Goal: Information Seeking & Learning: Compare options

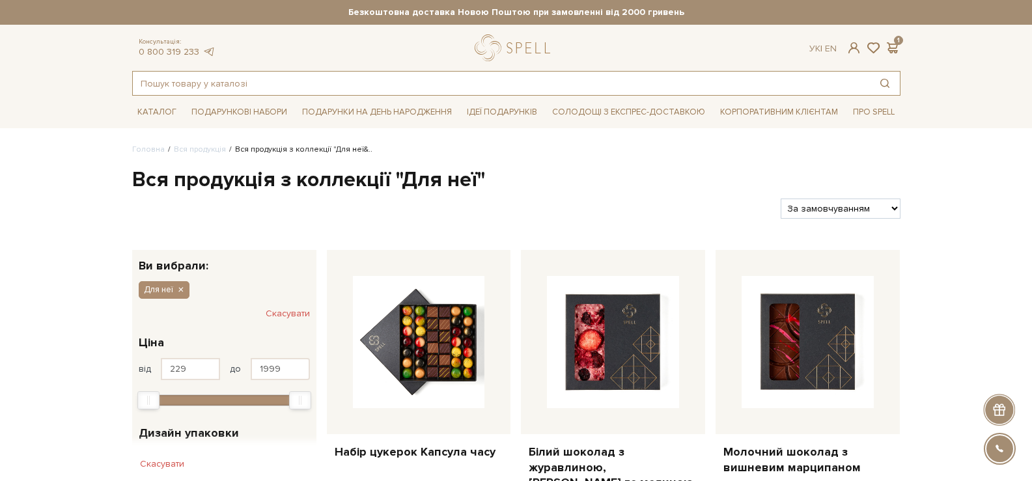
click at [446, 85] on input "text" at bounding box center [501, 83] width 737 height 23
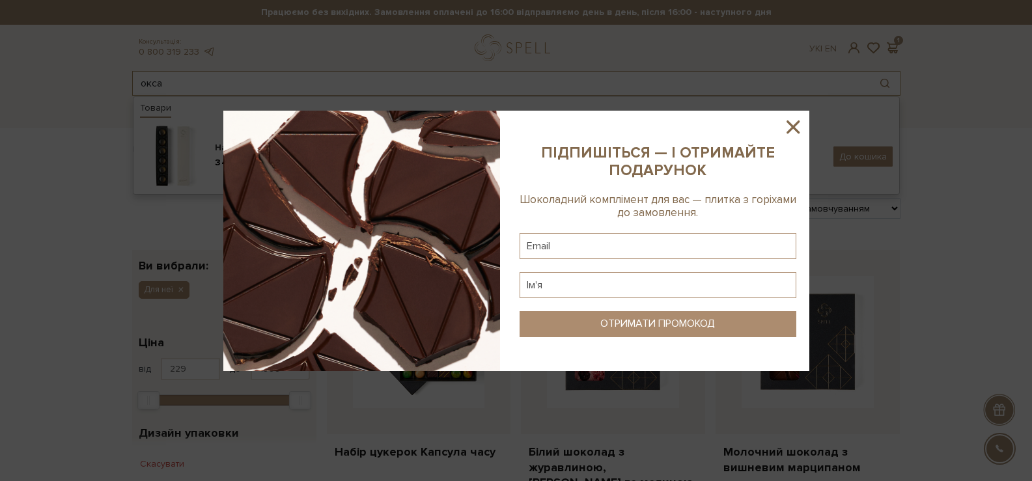
type input "окса"
click at [793, 123] on icon at bounding box center [793, 127] width 22 height 22
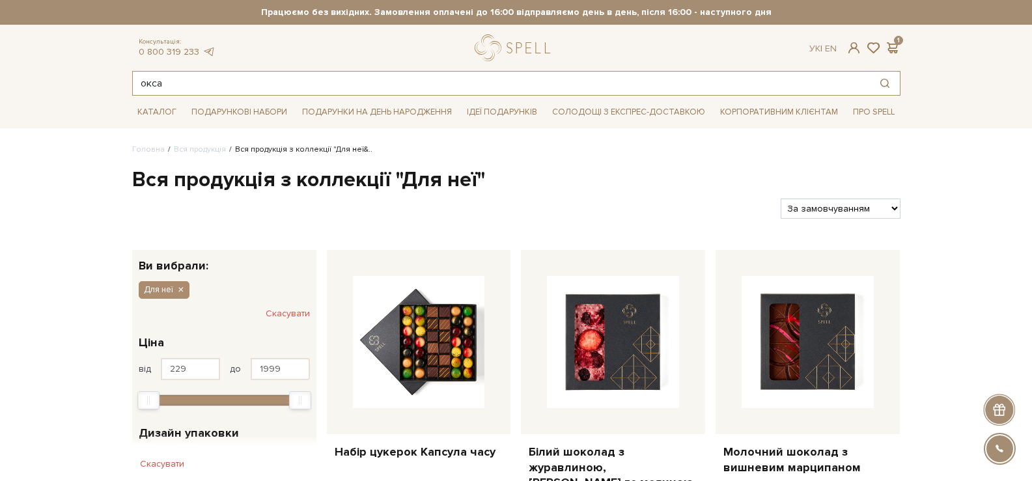
click at [245, 75] on input "окса" at bounding box center [501, 83] width 737 height 23
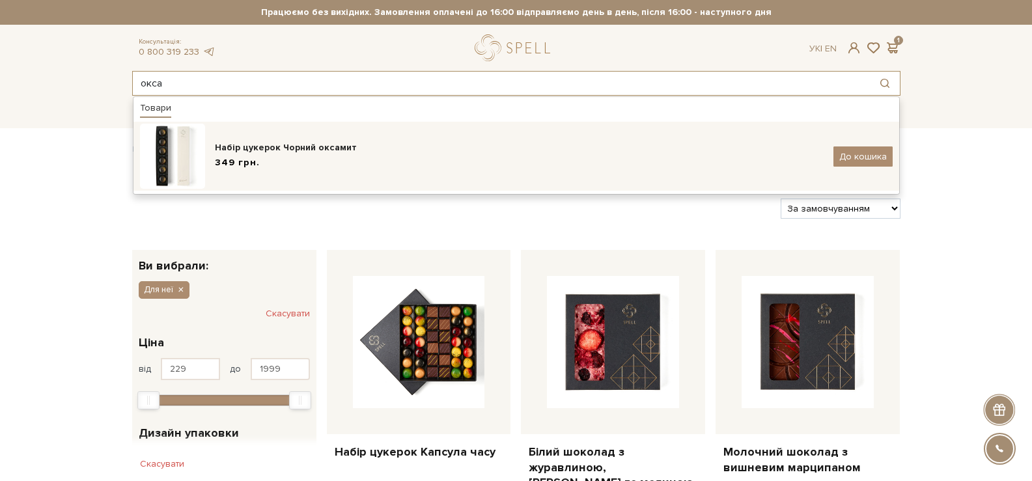
click at [266, 172] on div "Набір цукерок Чорний оксамит 349 грн. До кошика" at bounding box center [516, 156] width 752 height 65
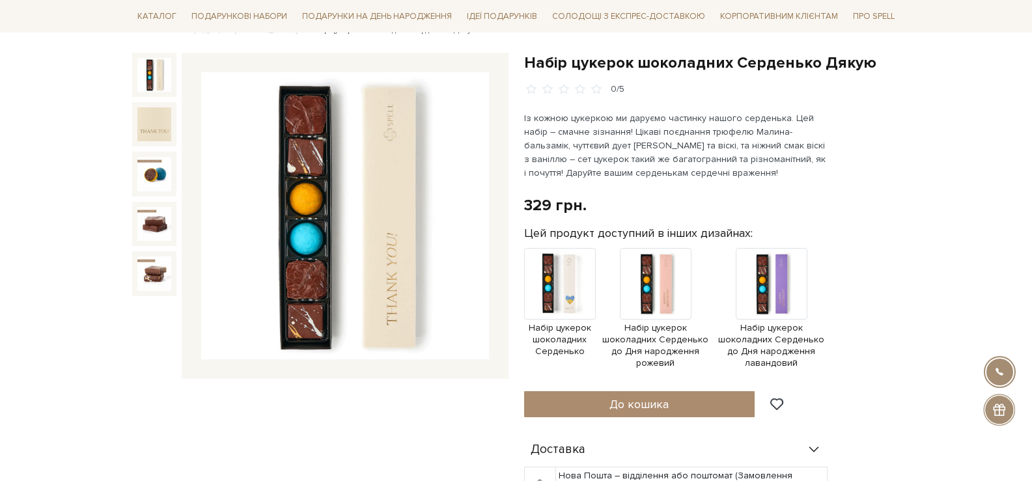
scroll to position [130, 0]
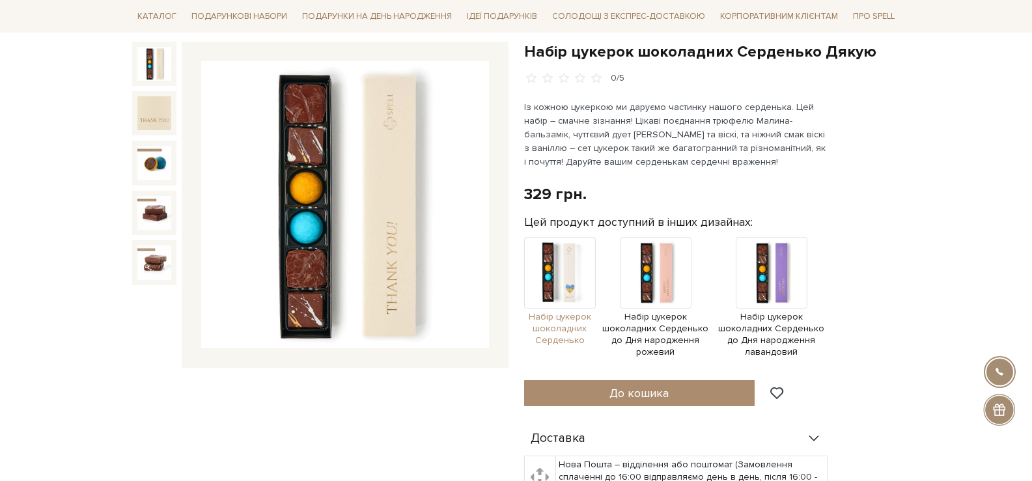
click at [562, 273] on img at bounding box center [560, 273] width 72 height 72
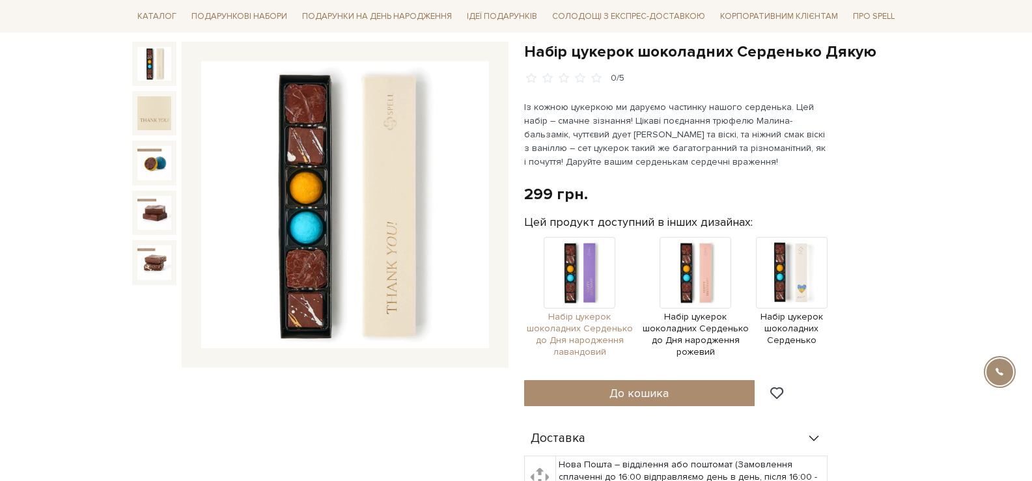
click at [606, 269] on img at bounding box center [579, 273] width 72 height 72
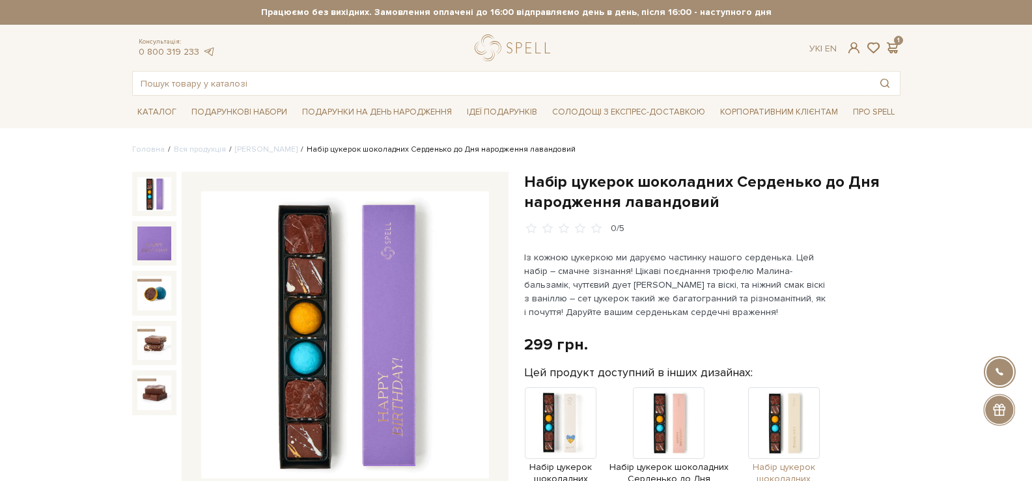
click at [813, 431] on img at bounding box center [784, 423] width 72 height 72
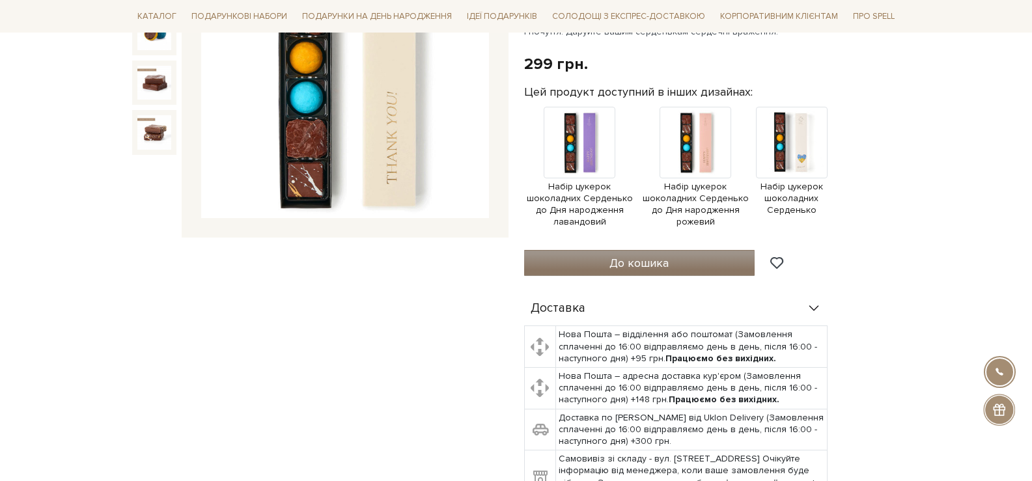
click at [689, 269] on button "До кошика" at bounding box center [639, 263] width 231 height 26
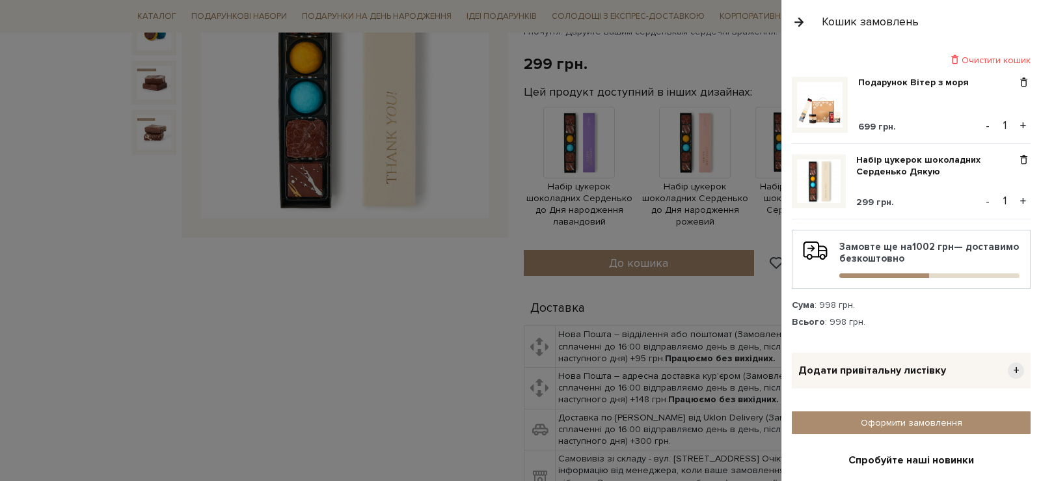
click at [996, 60] on div "Очистити кошик" at bounding box center [911, 60] width 239 height 12
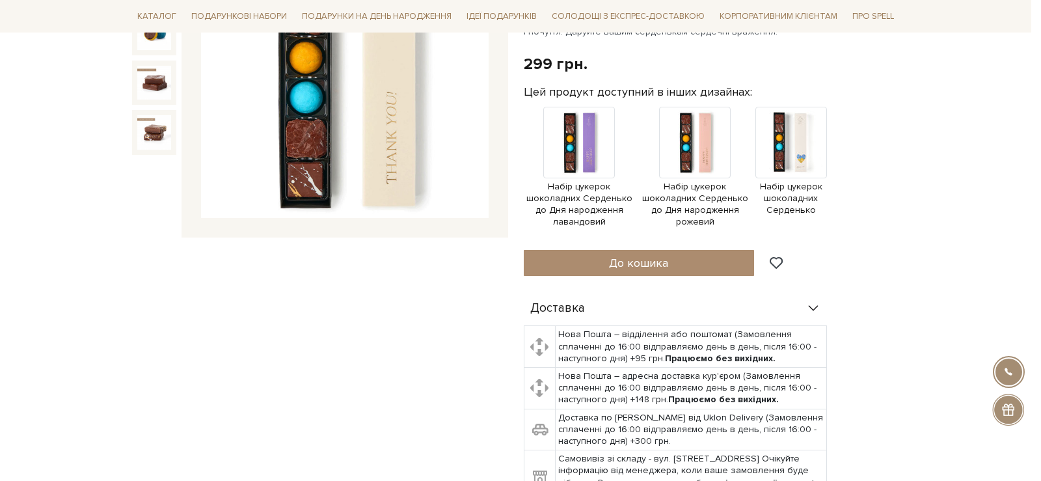
click at [504, 180] on div at bounding box center [520, 240] width 1041 height 481
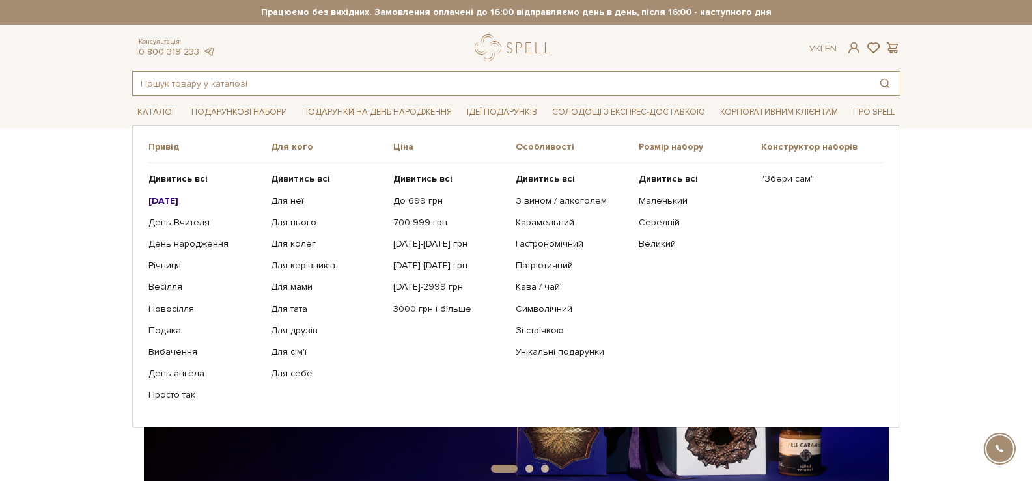
click at [218, 81] on input "text" at bounding box center [501, 83] width 737 height 23
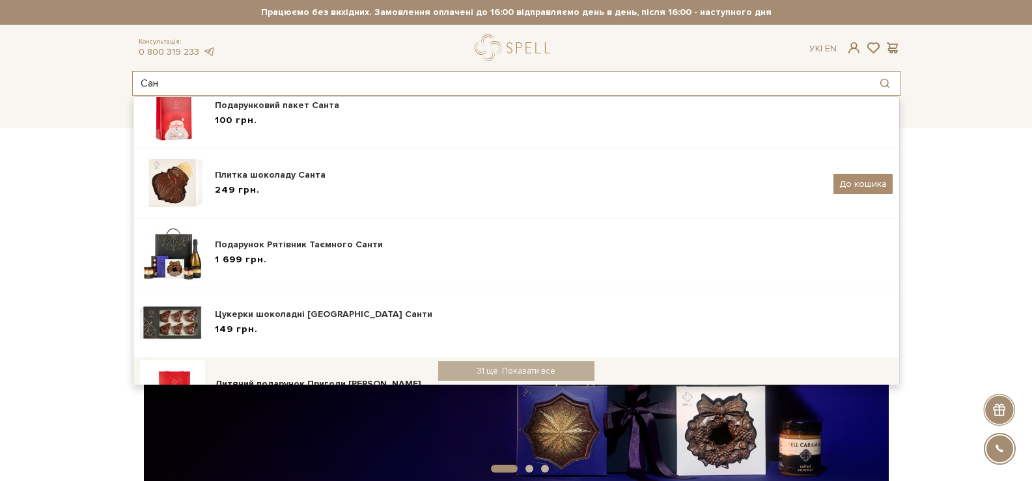
scroll to position [65, 0]
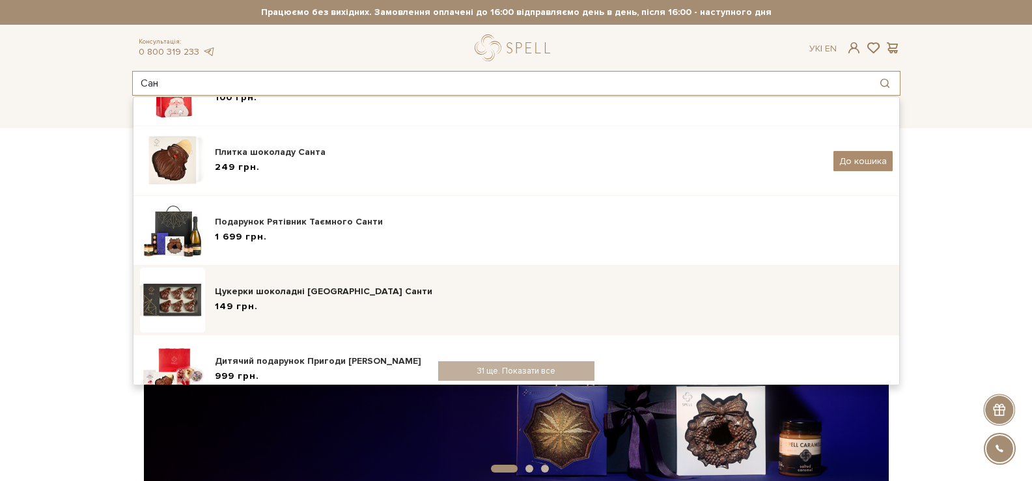
type input "Сан"
click at [317, 324] on div "Цукерки шоколадні Карамельні Санти 149 грн." at bounding box center [516, 300] width 752 height 65
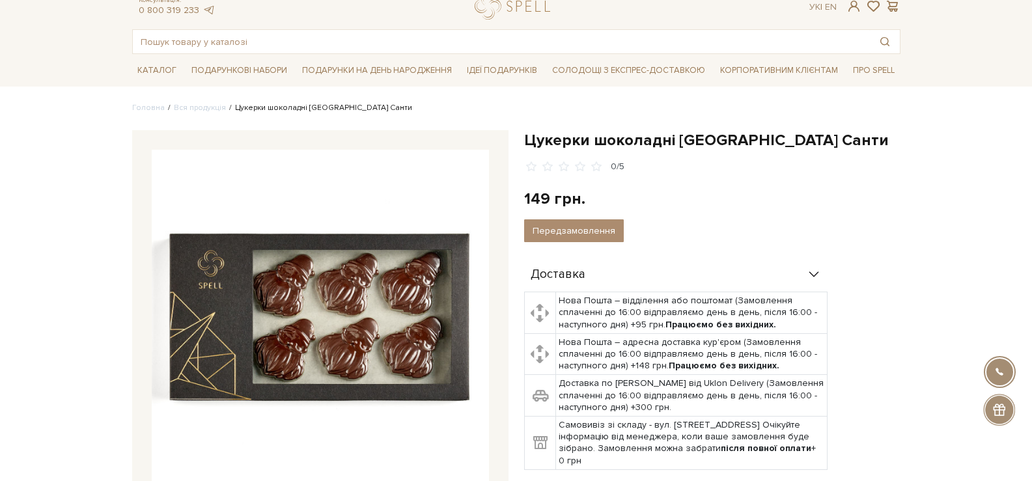
scroll to position [65, 0]
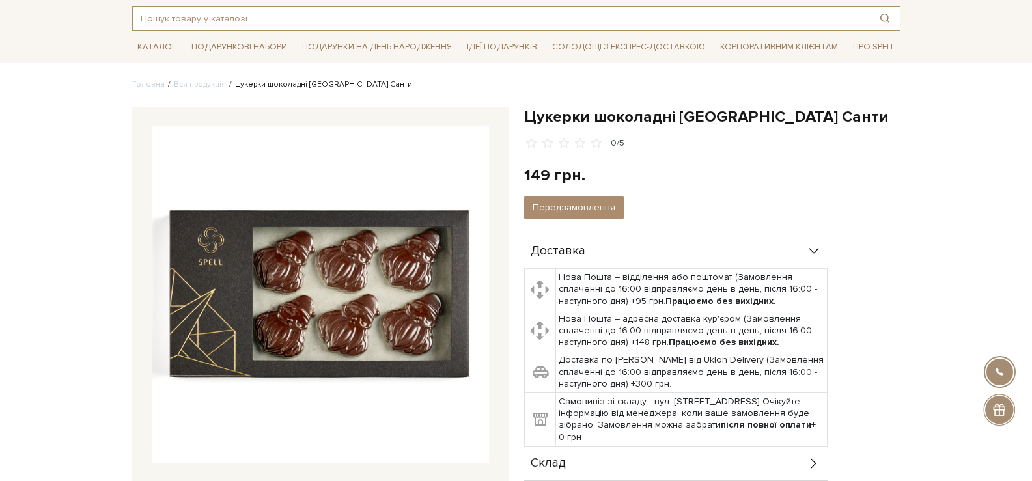
click at [402, 21] on input "text" at bounding box center [501, 18] width 737 height 23
paste input "Подарунок під перегляд Різдвяних фільмів"
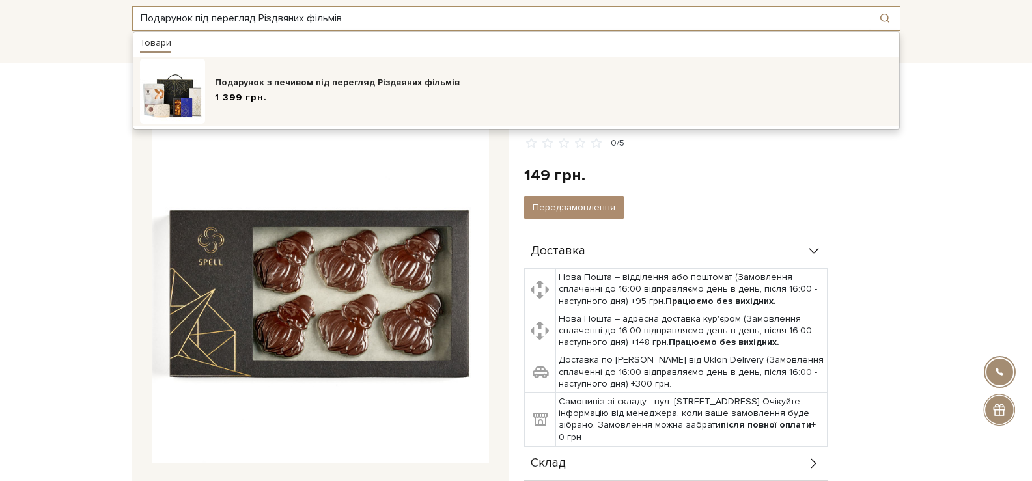
type input "Подарунок під перегляд Різдвяних фільмів"
click at [402, 91] on div "1 399 грн." at bounding box center [554, 98] width 678 height 14
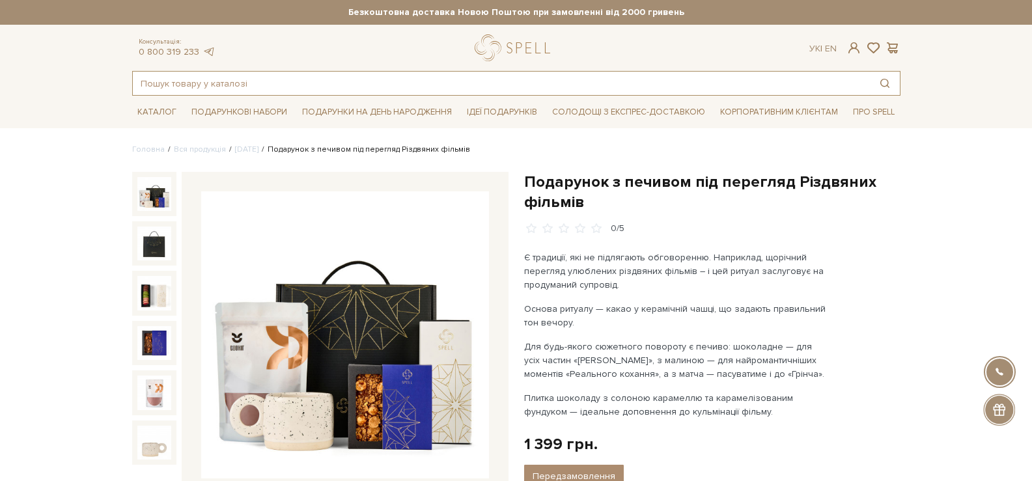
click at [416, 84] on input "text" at bounding box center [501, 83] width 737 height 23
paste input "Подарунок Затишний вечір"
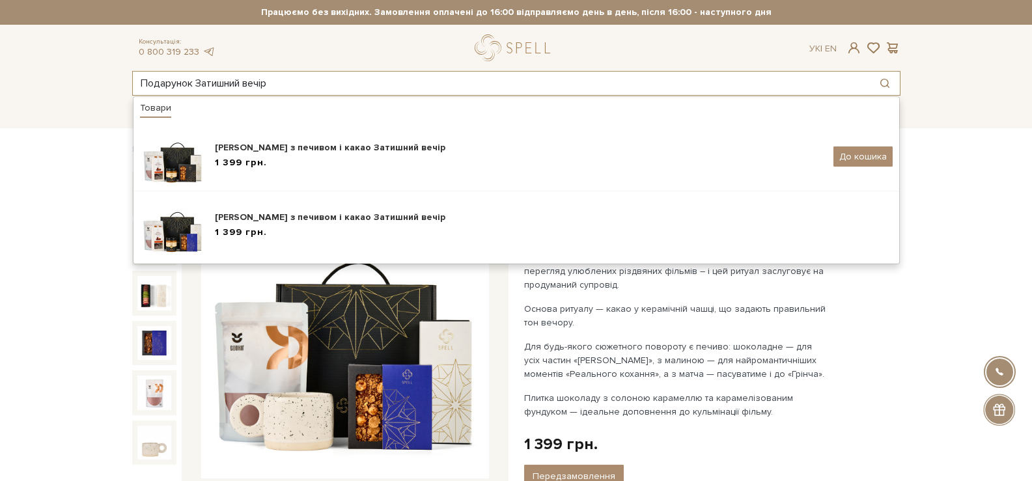
drag, startPoint x: 268, startPoint y: 79, endPoint x: 290, endPoint y: 77, distance: 22.2
click at [256, 78] on input "Подарунок Затишний вечір" at bounding box center [501, 83] width 737 height 23
drag, startPoint x: 290, startPoint y: 77, endPoint x: 103, endPoint y: 74, distance: 187.5
click at [103, 74] on header "Безкоштовна доставка Новою Поштою при замовленні від 2000 гривень Працюємо без …" at bounding box center [516, 48] width 1032 height 96
paste input "Подарунок Колекціонер обіймів"
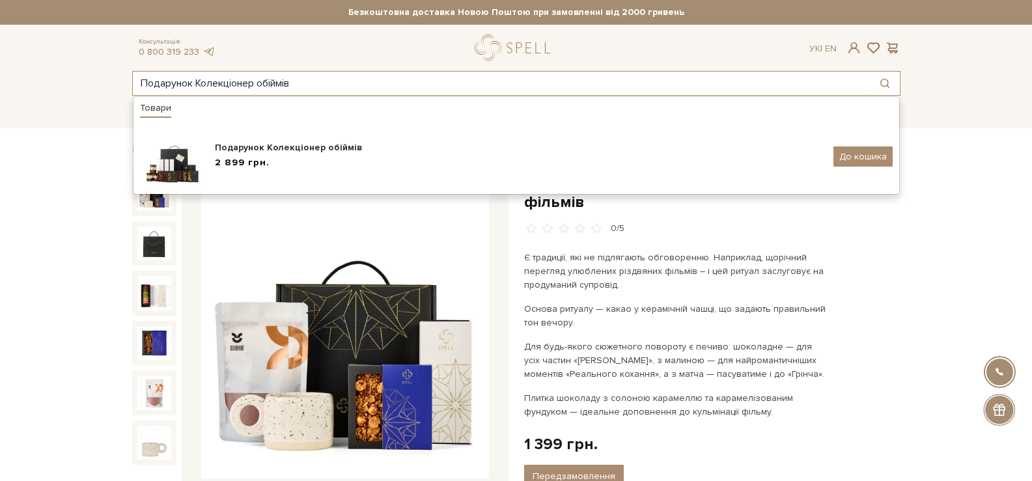
drag, startPoint x: 341, startPoint y: 88, endPoint x: 115, endPoint y: 93, distance: 226.6
click at [115, 93] on header "Безкоштовна доставка Новою Поштою при замовленні від 2000 гривень Працюємо без …" at bounding box center [516, 48] width 1032 height 96
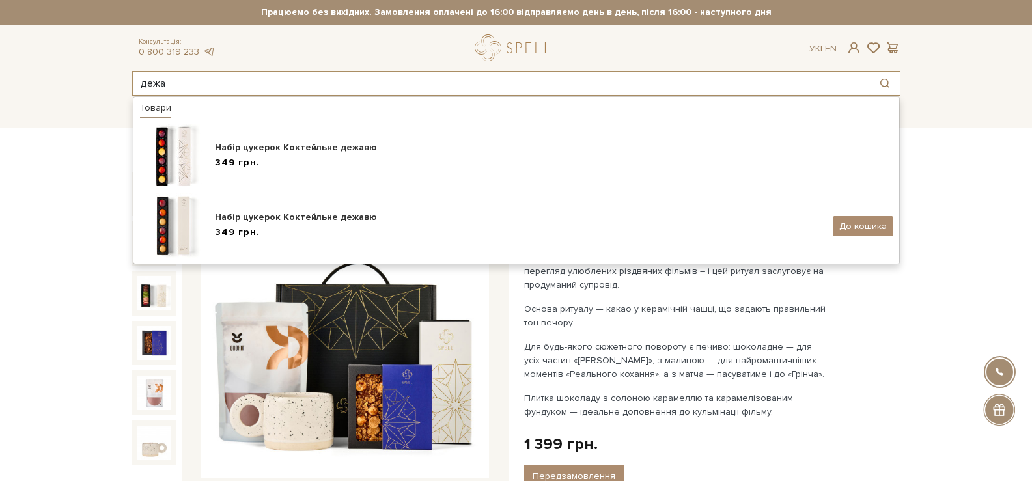
drag, startPoint x: 182, startPoint y: 84, endPoint x: 137, endPoint y: 85, distance: 44.9
click at [137, 85] on input "дежа" at bounding box center [501, 83] width 737 height 23
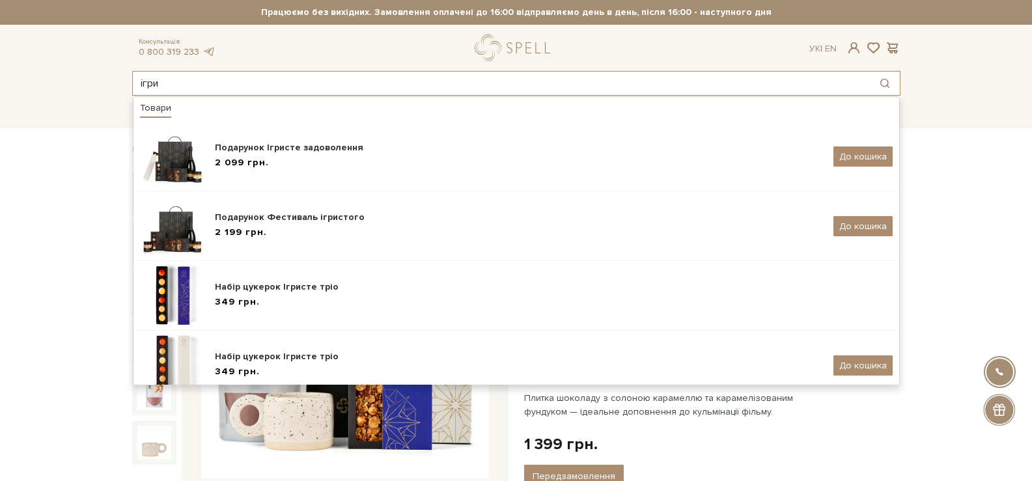
type input "ігри"
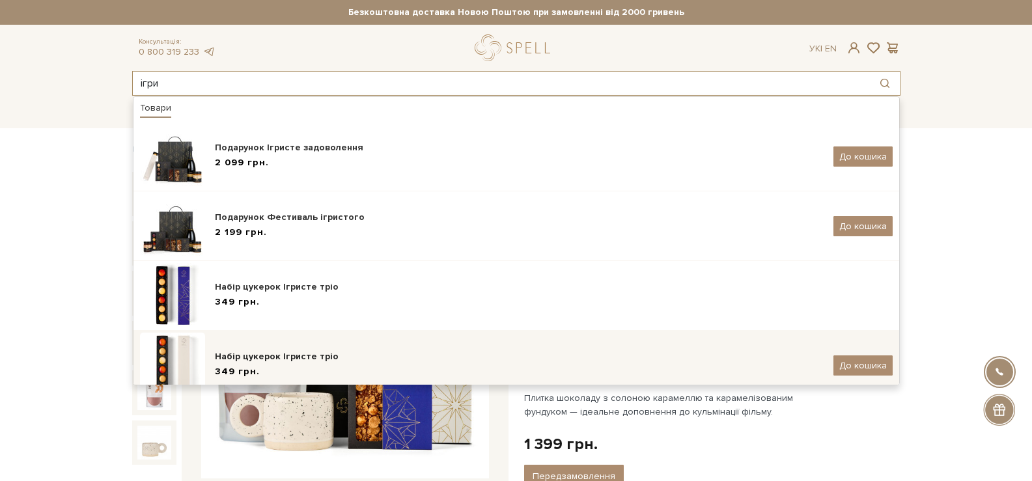
click at [259, 367] on div "349 грн." at bounding box center [519, 372] width 609 height 14
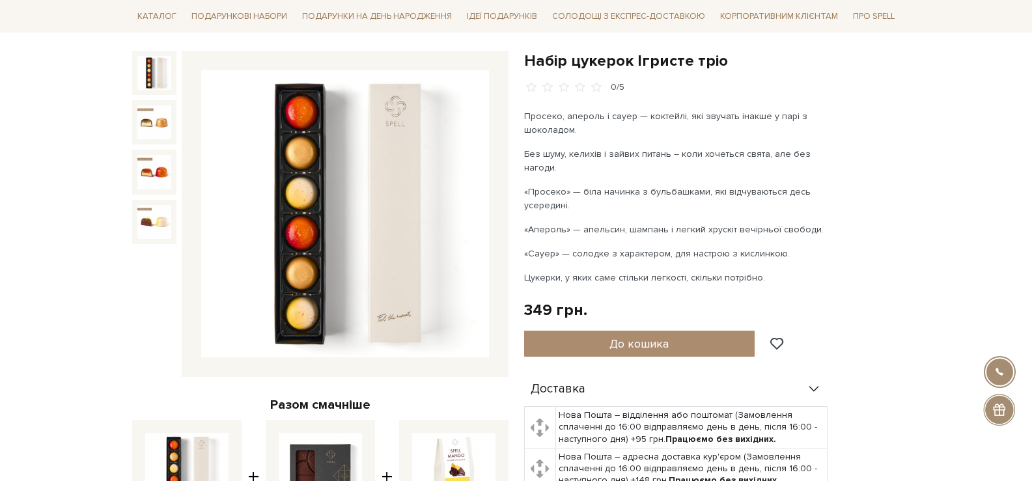
scroll to position [130, 0]
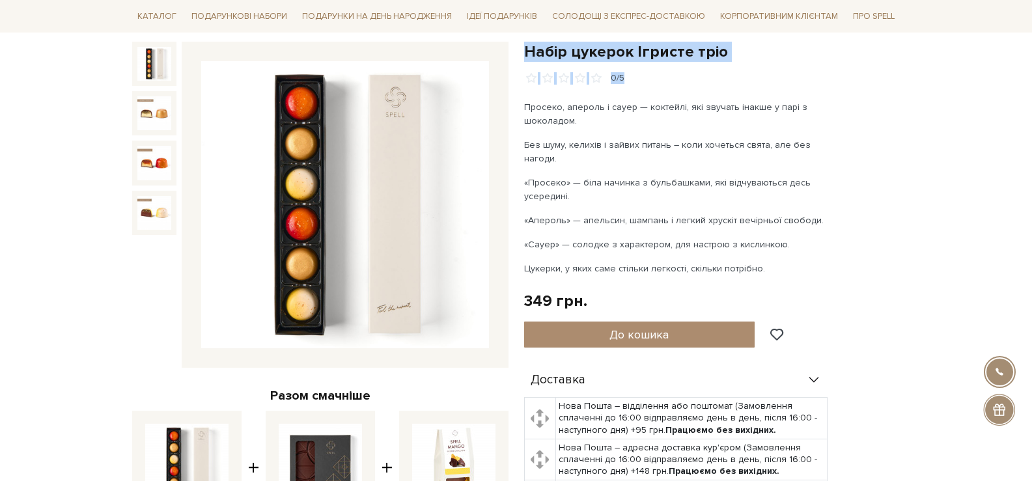
drag, startPoint x: 525, startPoint y: 51, endPoint x: 710, endPoint y: 74, distance: 186.3
click at [710, 74] on div "Набір цукерок Ігристе тріо 0/5" at bounding box center [712, 63] width 376 height 43
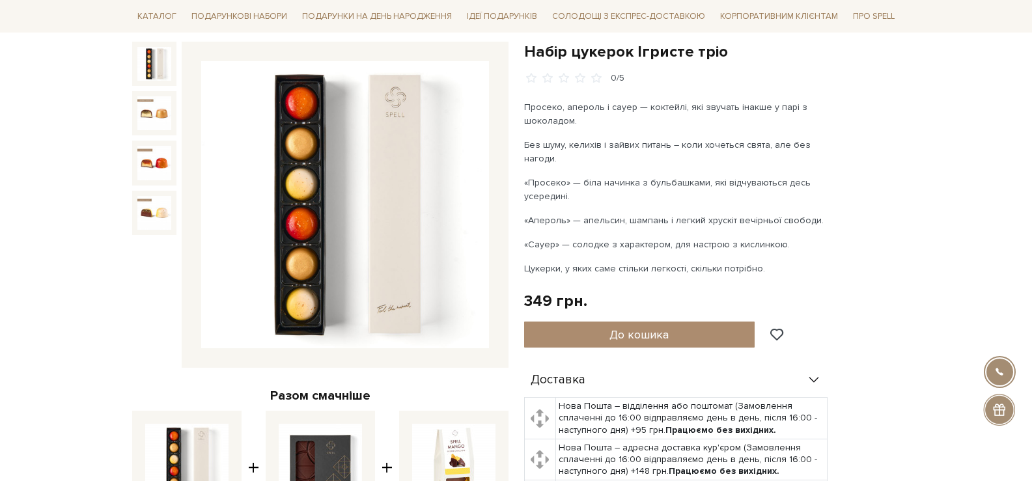
drag, startPoint x: 777, startPoint y: 96, endPoint x: 750, endPoint y: 72, distance: 35.5
click at [773, 92] on div "Набір цукерок Ігристе тріо 0/5 Просеко, апероль і сауер — коктейлі, які звучать…" at bounding box center [712, 360] width 376 height 637
drag, startPoint x: 735, startPoint y: 56, endPoint x: 525, endPoint y: 54, distance: 210.2
click at [525, 54] on h1 "Набір цукерок Ігристе тріо" at bounding box center [712, 52] width 376 height 20
copy h1 "Набір цукерок Ігристе тріо"
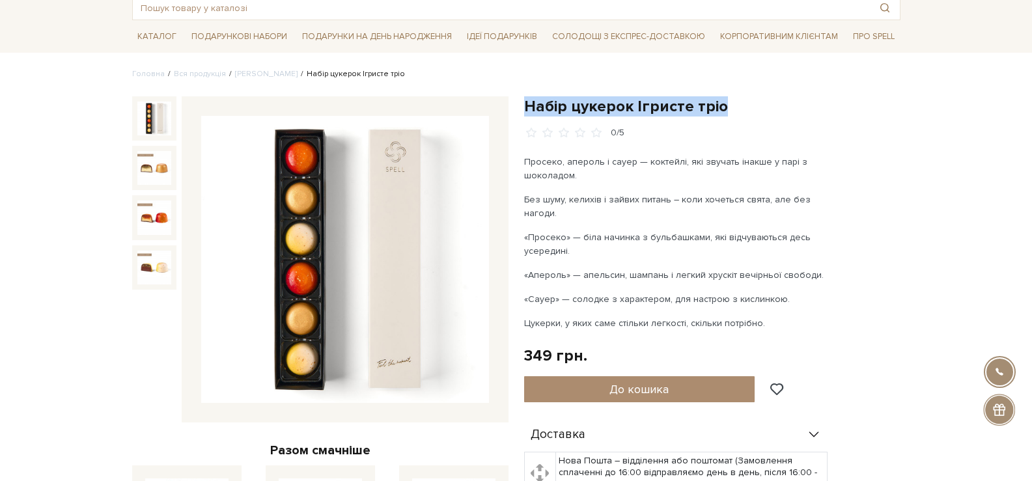
scroll to position [0, 0]
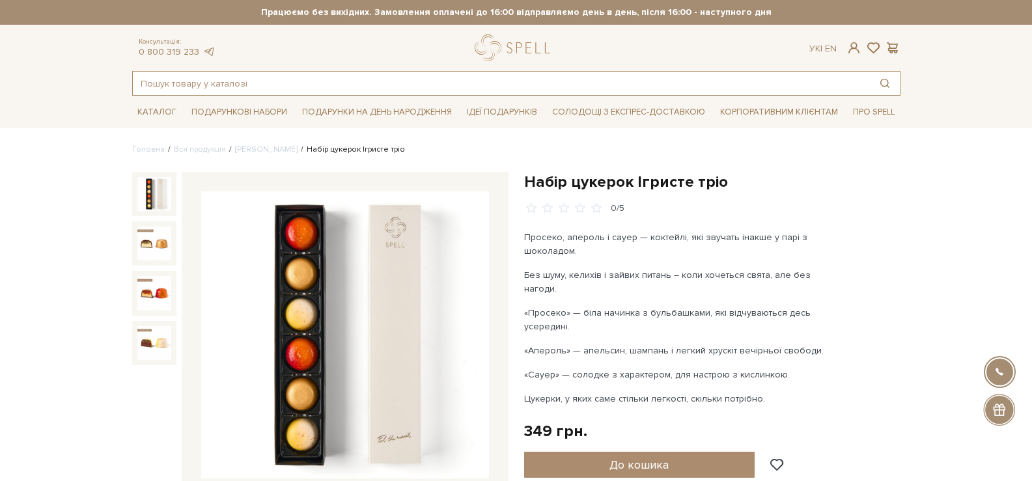
click at [400, 80] on input "text" at bounding box center [501, 83] width 737 height 23
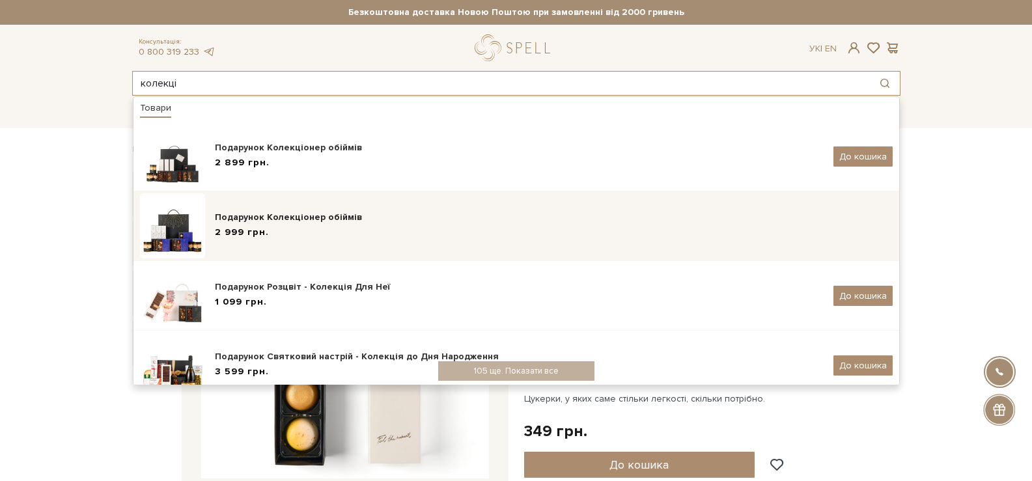
type input "колекці"
click at [392, 232] on div "2 999 грн." at bounding box center [554, 233] width 678 height 14
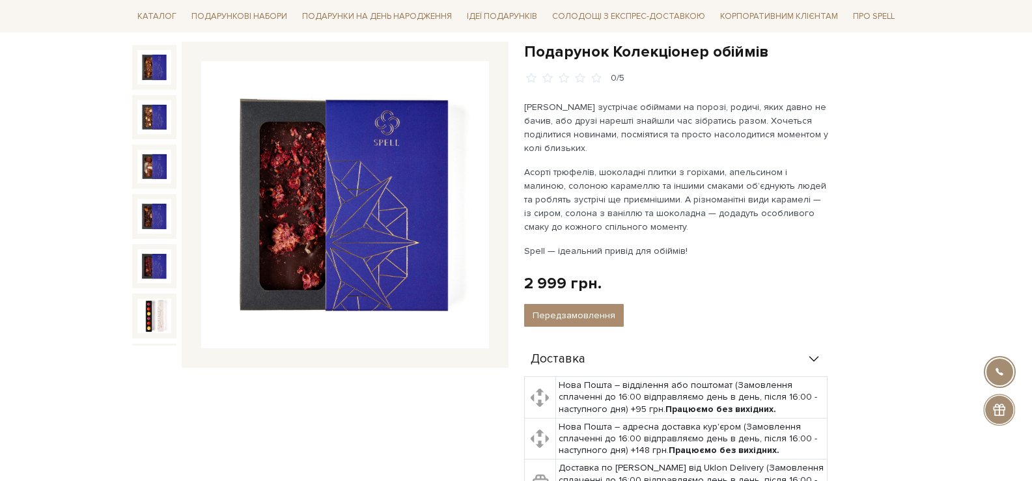
scroll to position [345, 0]
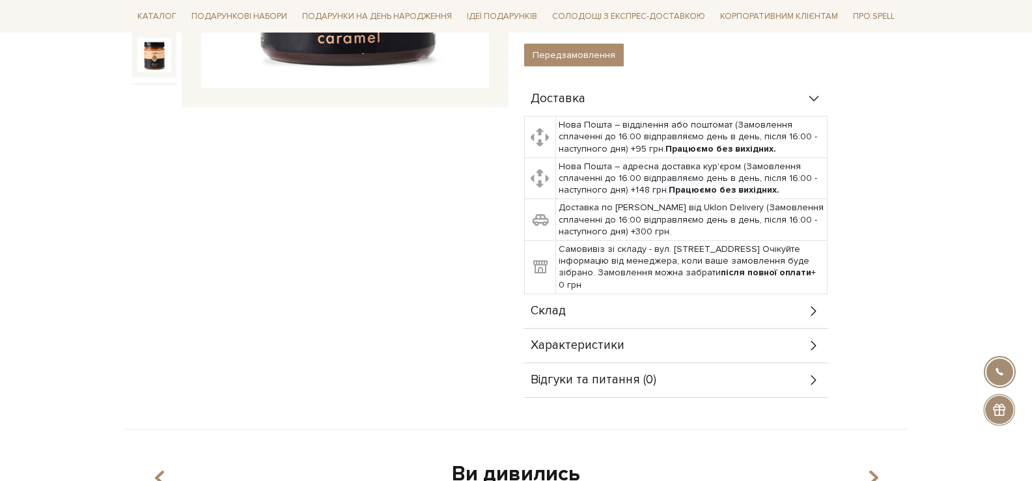
click at [592, 342] on span "Характеристики" at bounding box center [577, 346] width 94 height 12
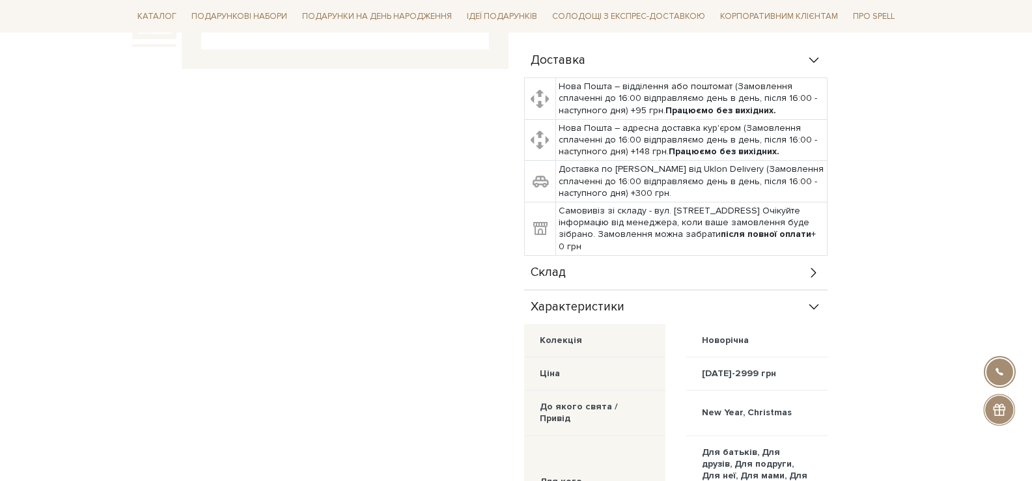
scroll to position [391, 0]
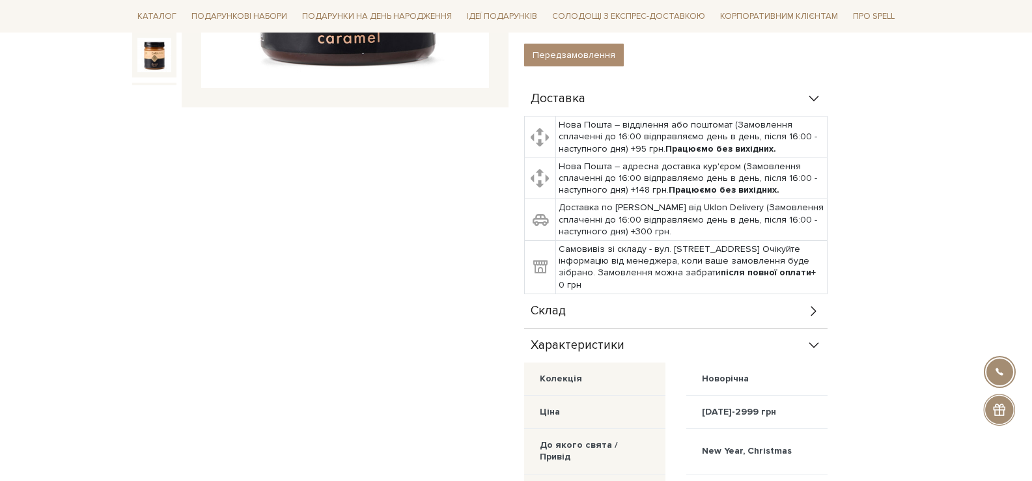
click at [606, 333] on div "Характеристики" at bounding box center [675, 346] width 303 height 34
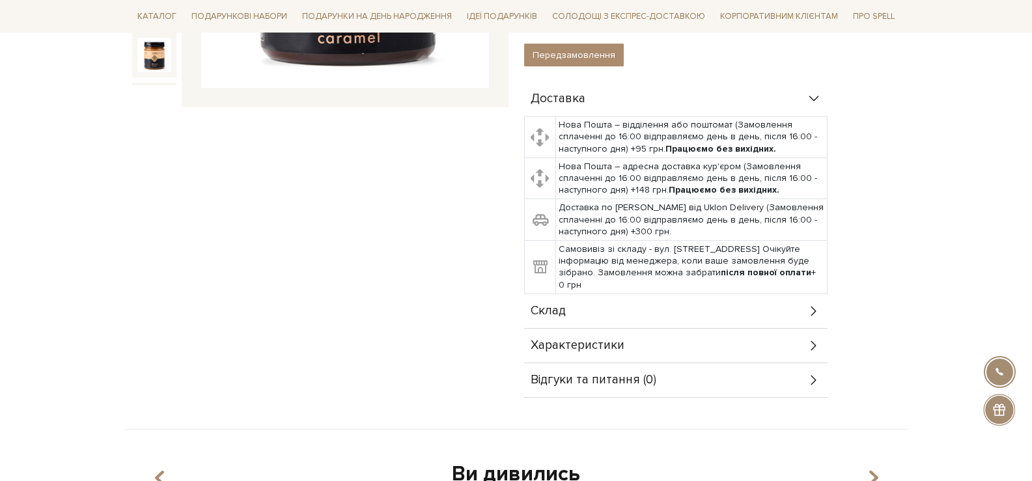
click at [608, 317] on div "Склад" at bounding box center [675, 311] width 303 height 34
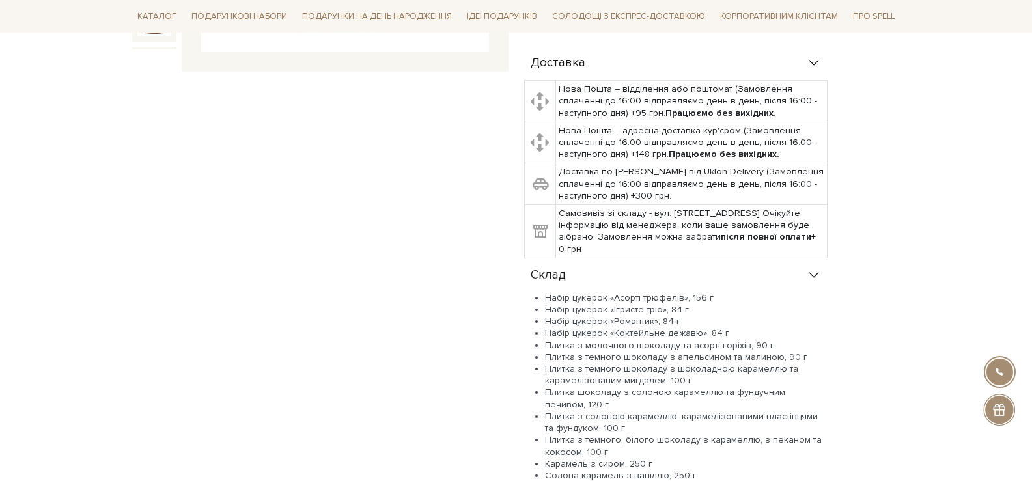
scroll to position [456, 0]
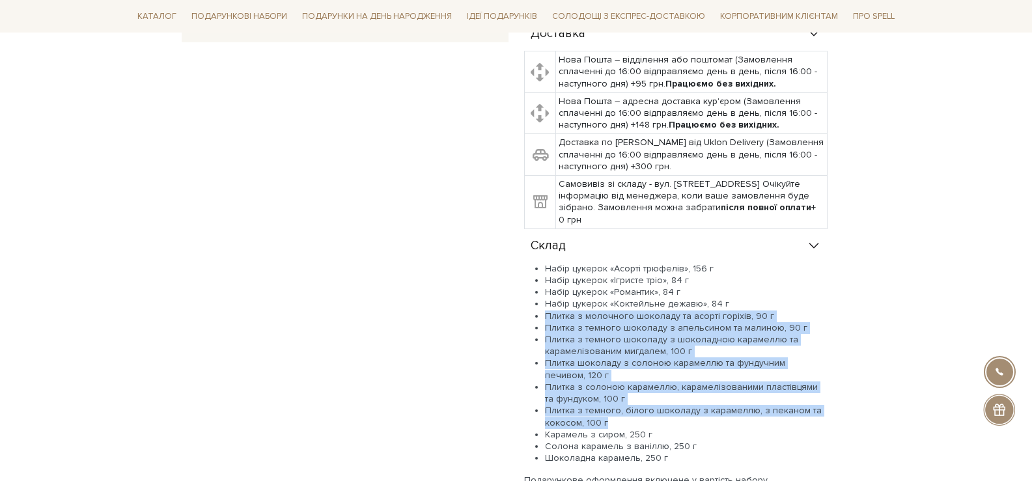
drag, startPoint x: 601, startPoint y: 418, endPoint x: 530, endPoint y: 316, distance: 124.0
click at [540, 312] on ul "Набір цукерок «Асорті трюфелів», 156 г Набір цукерок «Ігристе тріо», 84 г Набір…" at bounding box center [675, 363] width 303 height 201
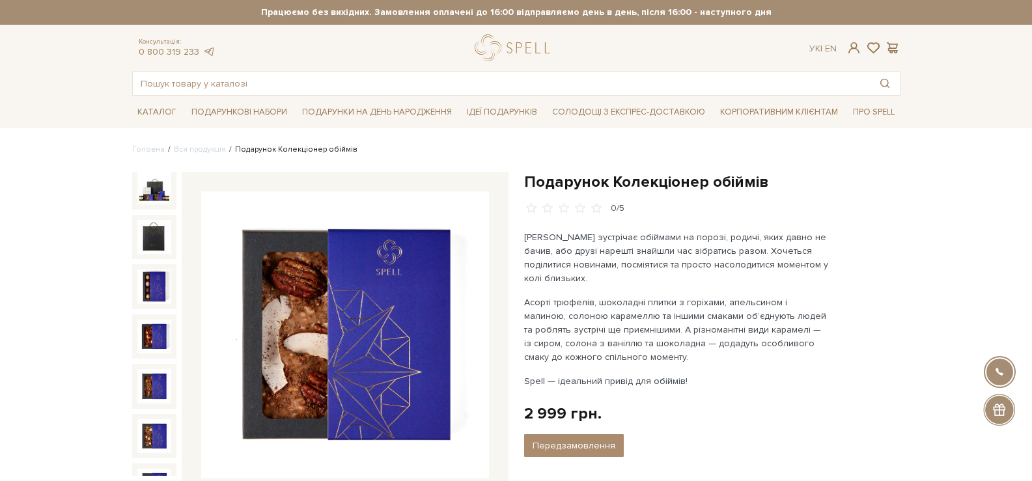
scroll to position [0, 0]
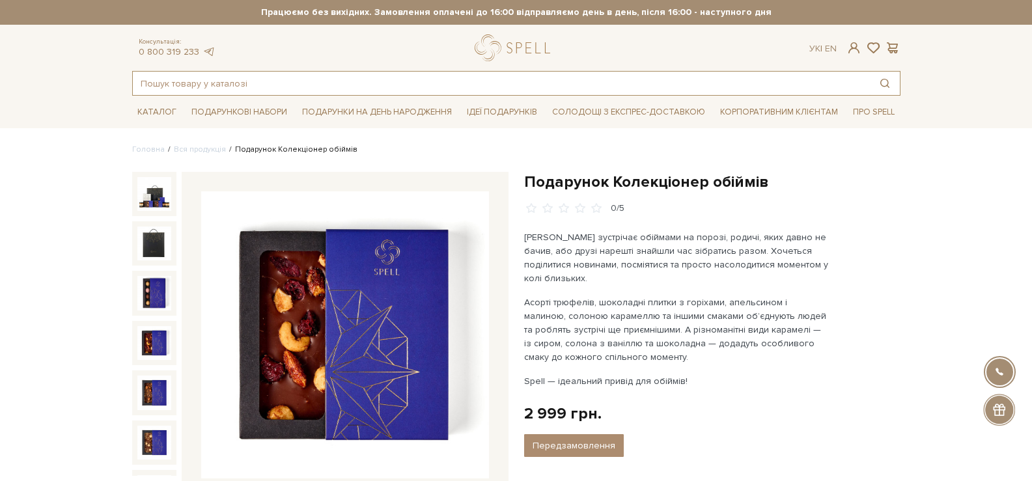
click at [443, 75] on input "text" at bounding box center [501, 83] width 737 height 23
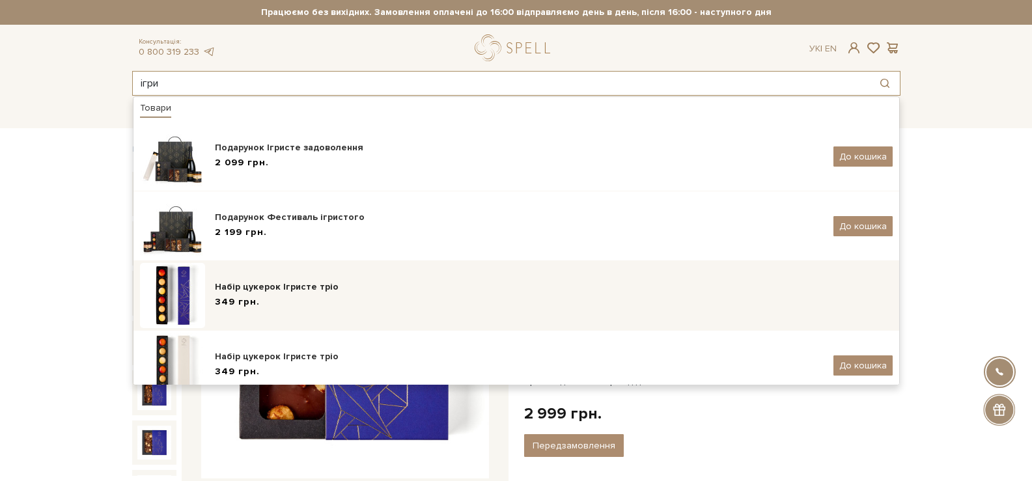
type input "ігри"
click at [292, 293] on div "Набір цукерок Ігристе тріо" at bounding box center [554, 287] width 678 height 13
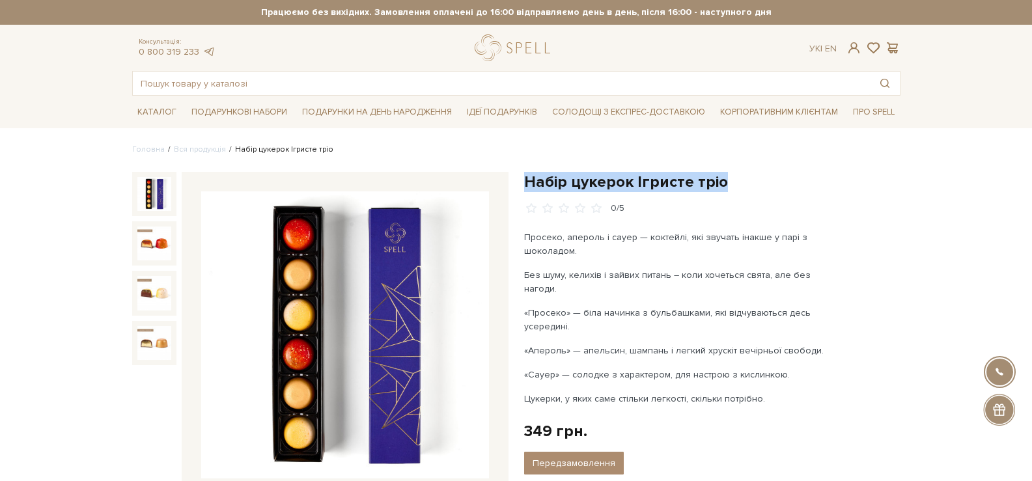
click at [523, 182] on div "Набір цукерок Ігристе тріо 0/5 Просеко, апероль і сауер — коктейлі, які звучать…" at bounding box center [712, 489] width 392 height 634
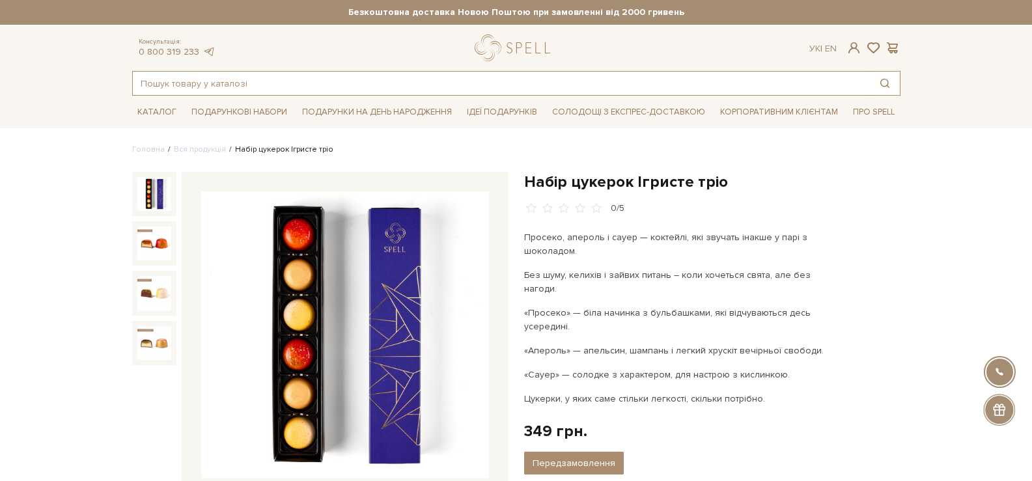
click at [204, 81] on input "text" at bounding box center [501, 83] width 737 height 23
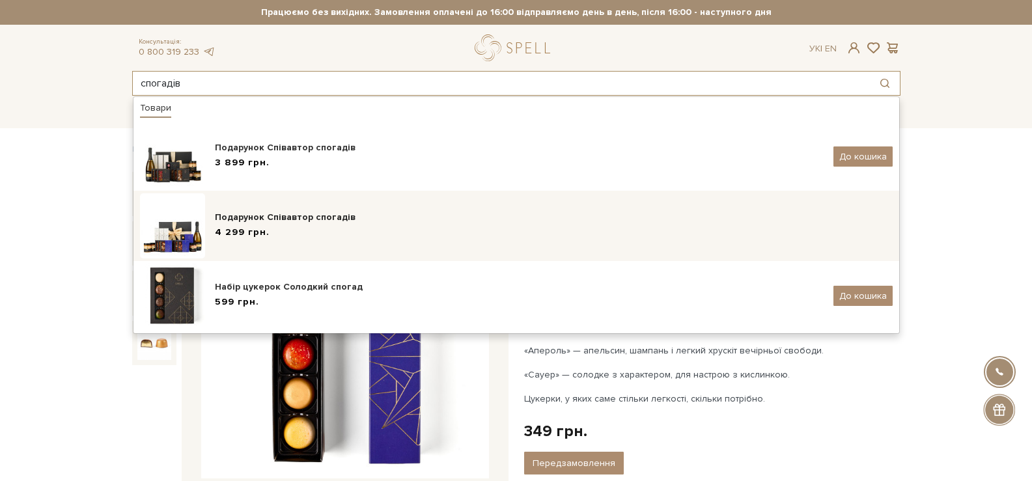
type input "спогадів"
click at [353, 216] on div "Подарунок Співавтор спогадів" at bounding box center [554, 217] width 678 height 13
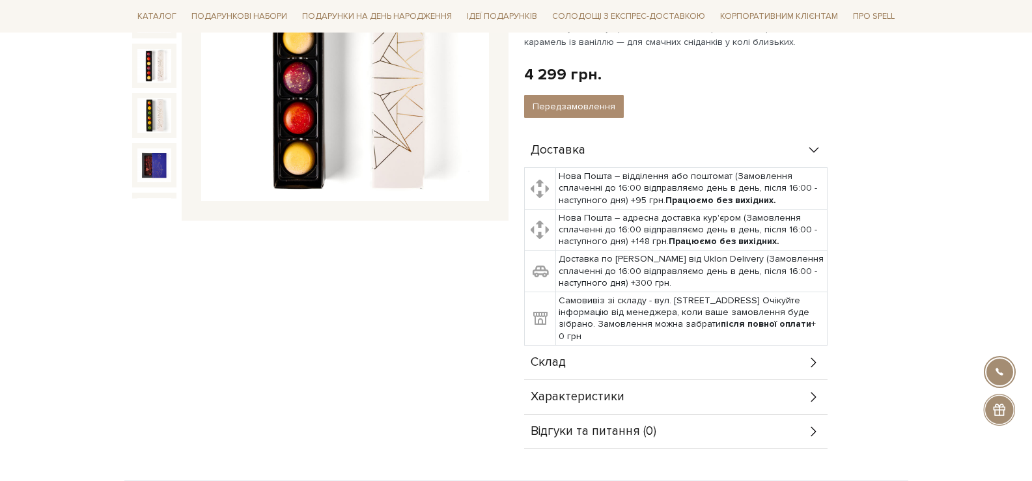
scroll to position [521, 0]
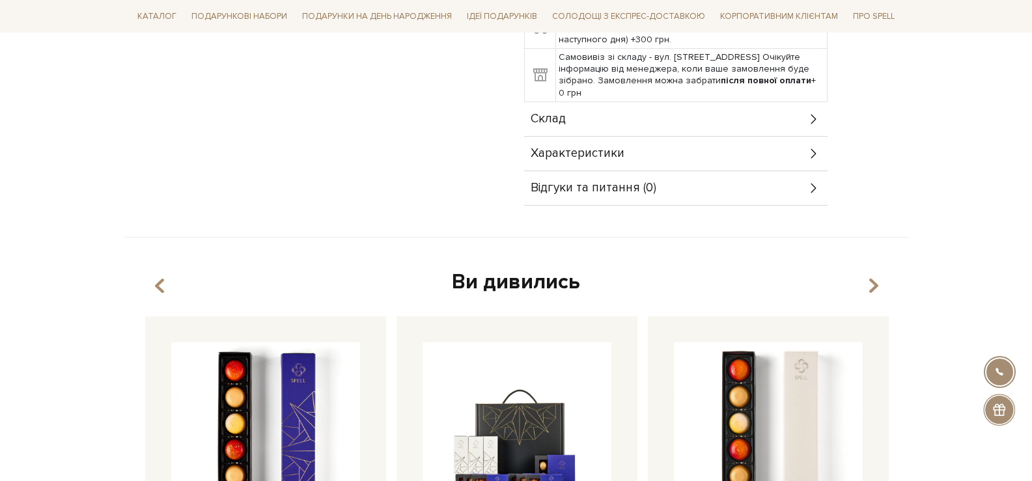
click at [629, 99] on td "Самовивіз зі складу - вул. Велика Кільцева, 4-А. Очікуйте інформацію від менедж…" at bounding box center [690, 75] width 271 height 53
click at [636, 113] on div "Склад" at bounding box center [675, 119] width 303 height 34
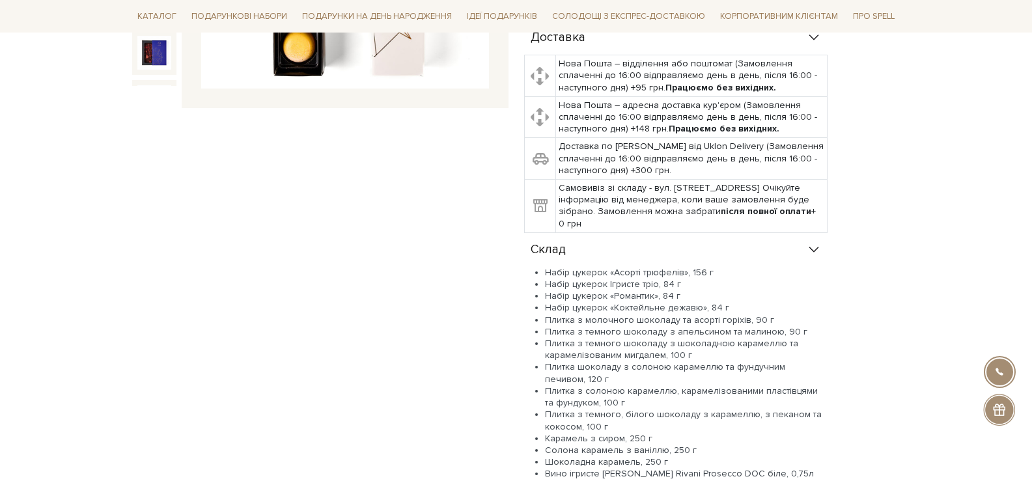
scroll to position [130, 0]
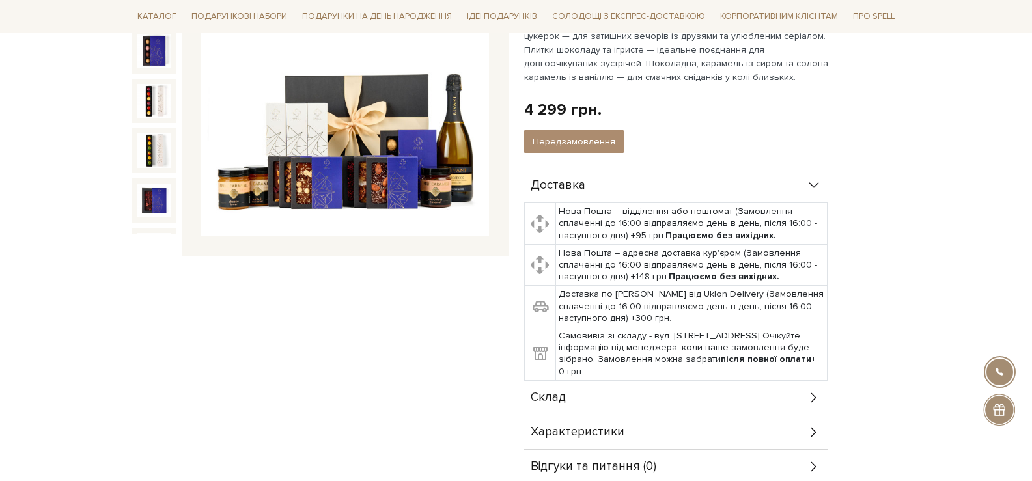
scroll to position [521, 0]
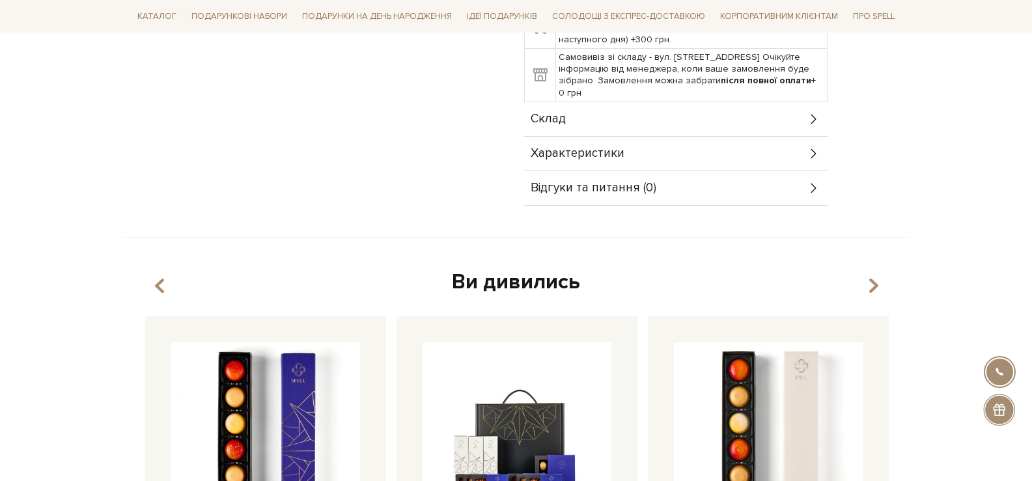
click at [622, 160] on div "Характеристики" at bounding box center [675, 154] width 303 height 34
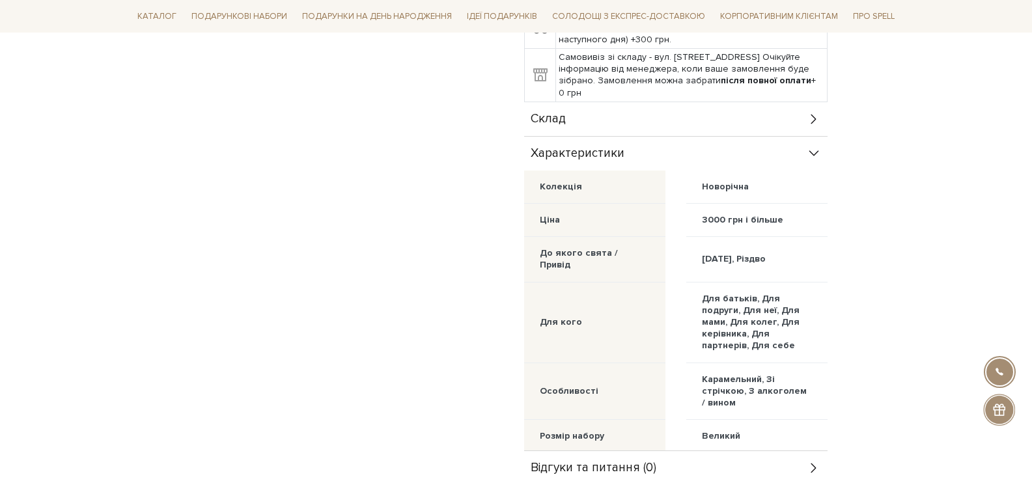
click at [618, 113] on div "Склад" at bounding box center [675, 119] width 303 height 34
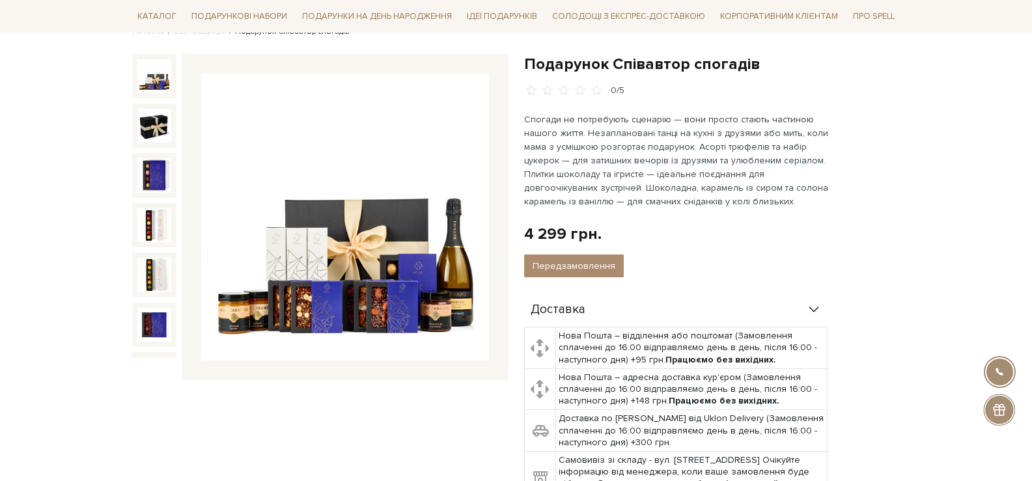
scroll to position [0, 0]
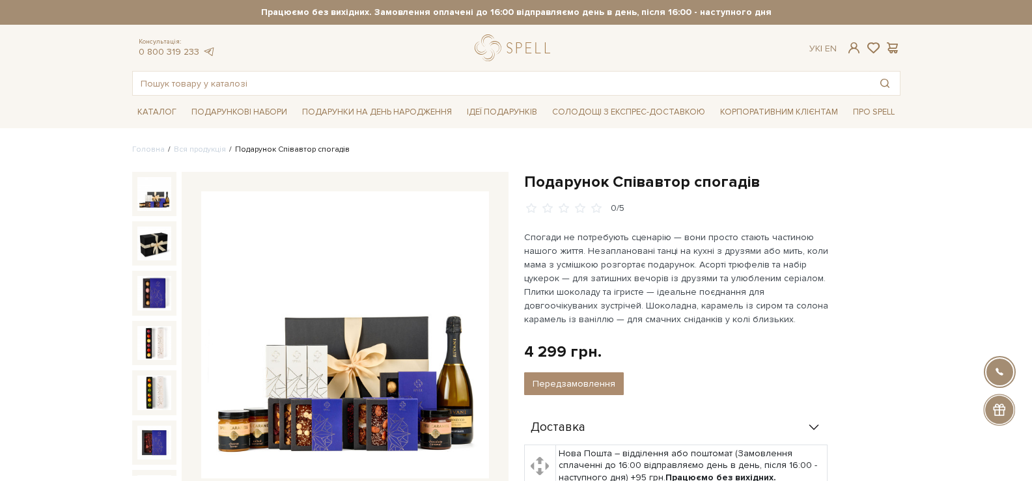
click at [337, 348] on img at bounding box center [345, 335] width 288 height 288
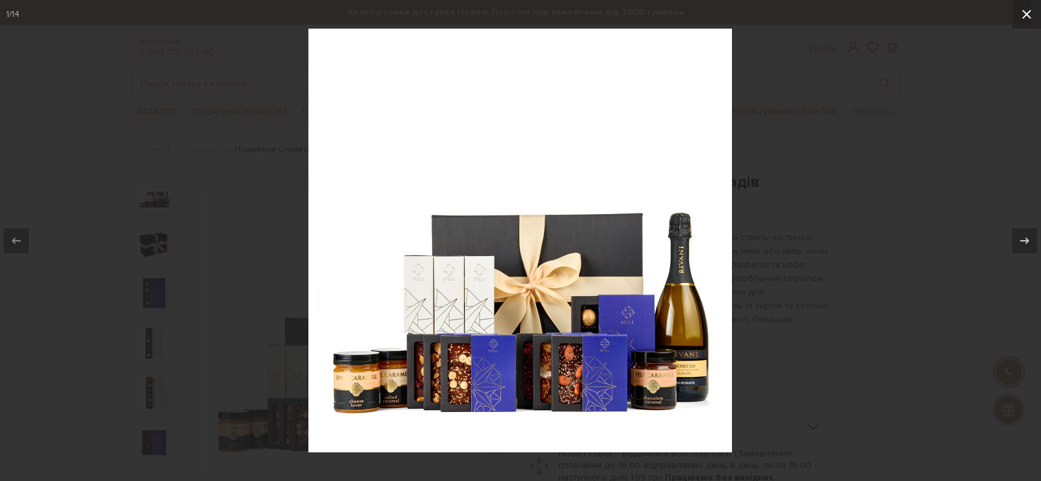
click at [1026, 9] on icon at bounding box center [1027, 15] width 16 height 16
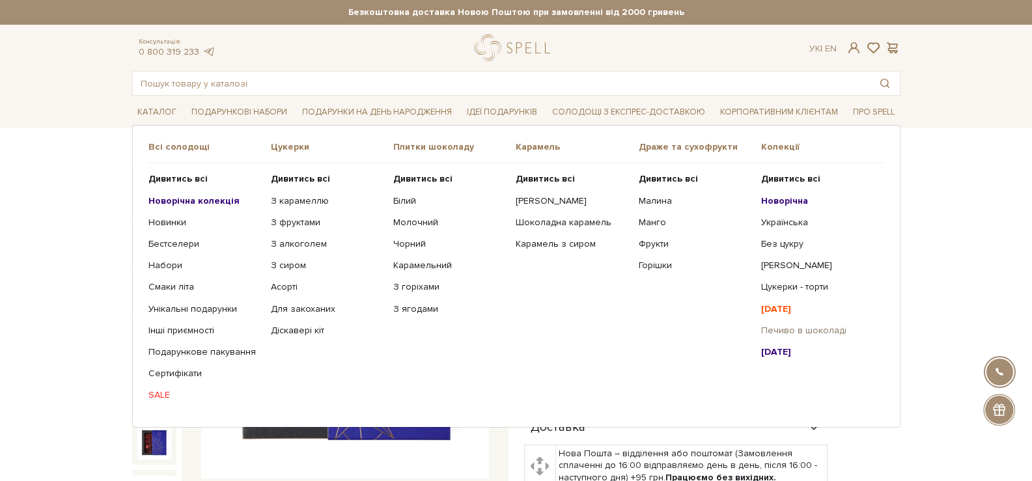
click at [826, 332] on link "Печиво в шоколаді" at bounding box center [817, 331] width 113 height 12
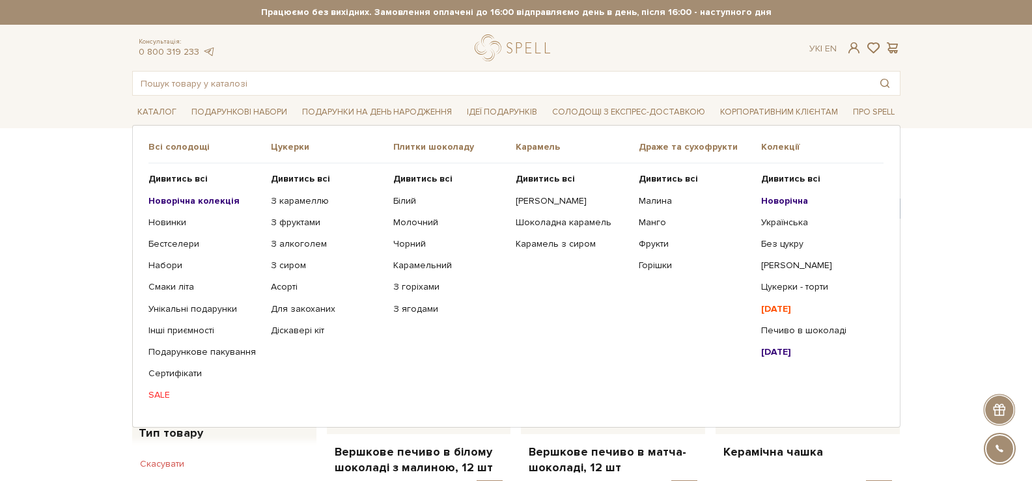
click at [791, 352] on b "[DATE]" at bounding box center [776, 351] width 30 height 11
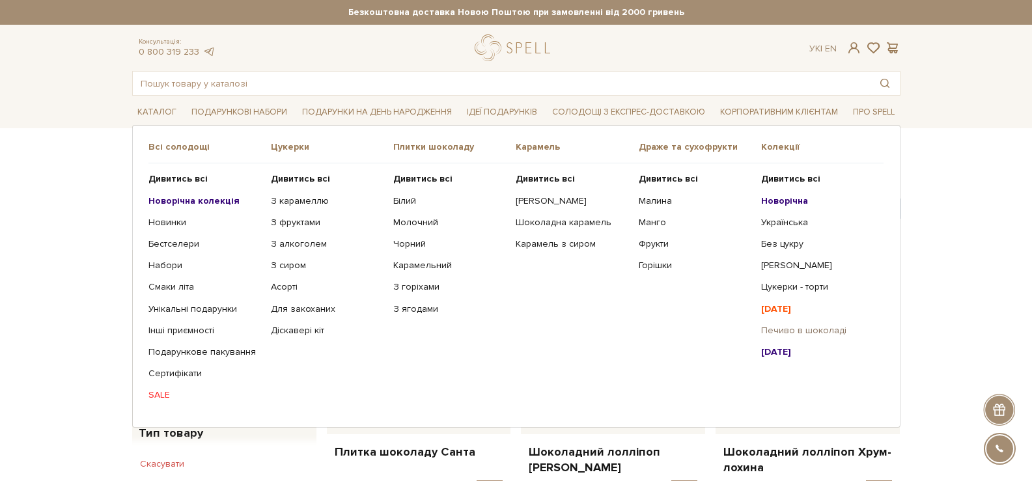
click at [801, 331] on link "Печиво в шоколаді" at bounding box center [817, 331] width 113 height 12
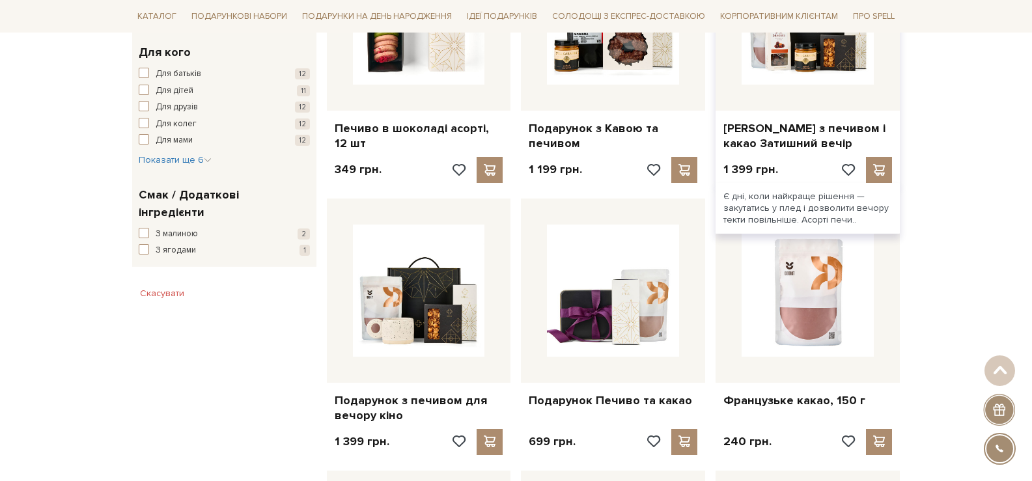
scroll to position [781, 0]
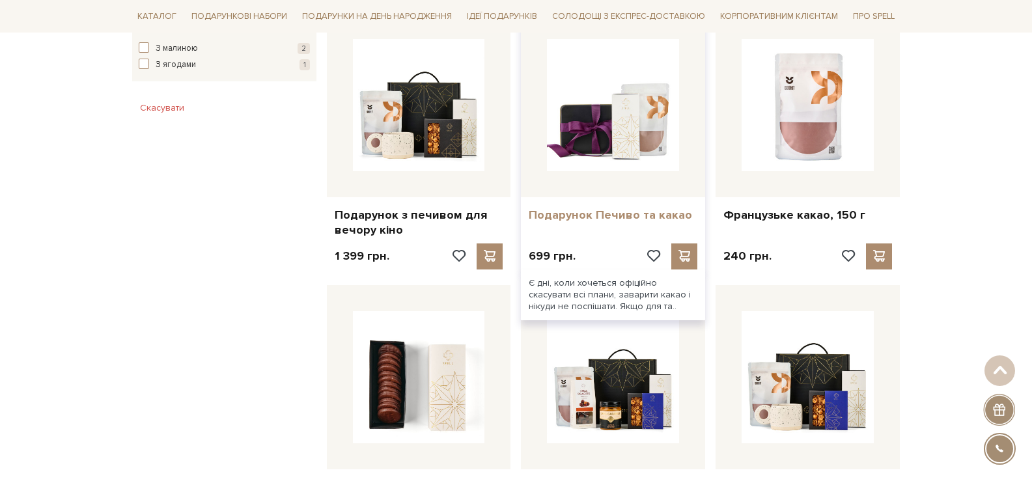
click at [624, 211] on link "Подарунок Печиво та какао" at bounding box center [613, 215] width 169 height 15
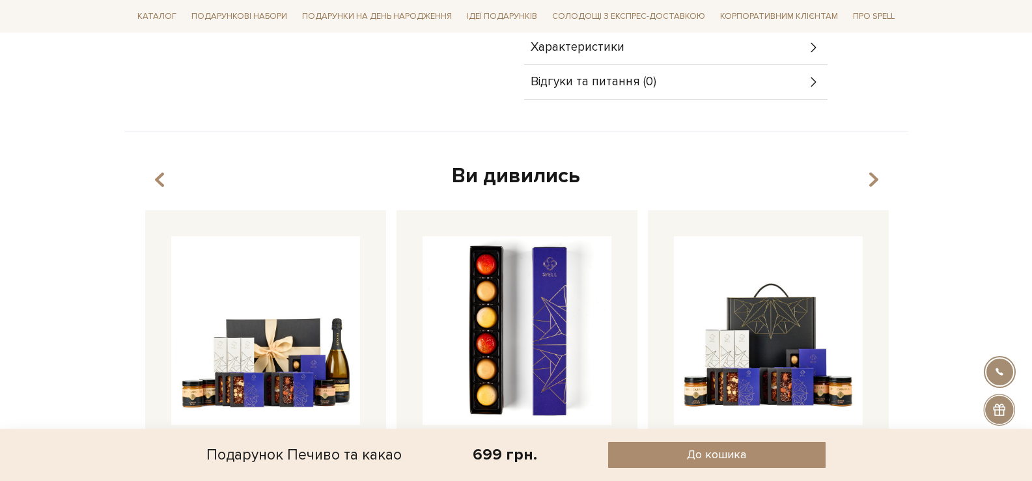
click at [644, 57] on div "Характеристики" at bounding box center [675, 48] width 303 height 34
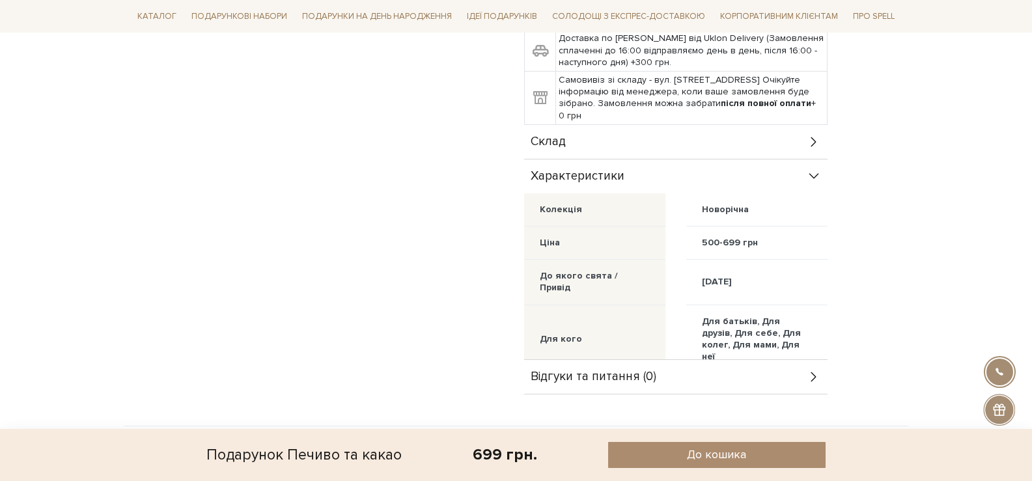
scroll to position [521, 0]
click at [666, 141] on div "Склад" at bounding box center [675, 143] width 303 height 34
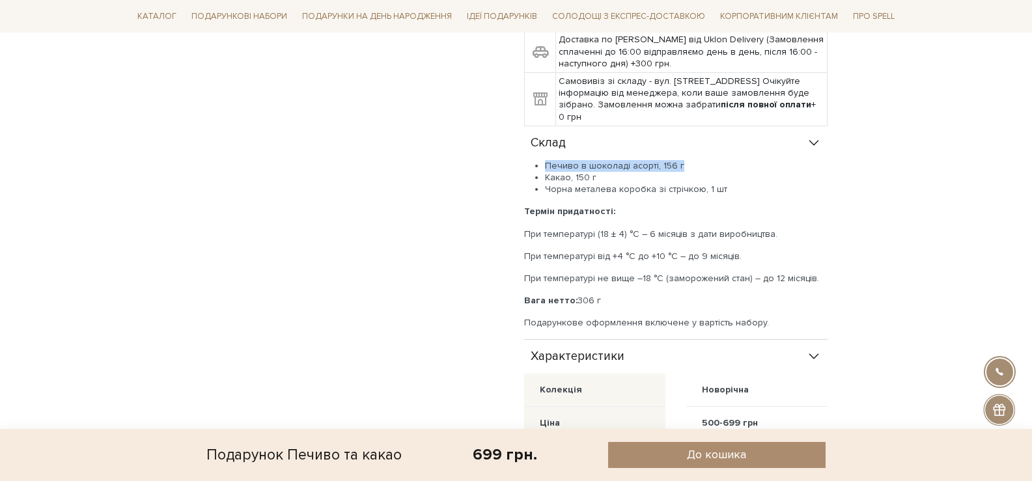
drag, startPoint x: 680, startPoint y: 164, endPoint x: 549, endPoint y: 165, distance: 131.5
click at [545, 165] on li "Печиво в шоколаді асорті, 156 г" at bounding box center [686, 166] width 282 height 12
copy li "Печиво в шоколаді асорті, 156 г"
drag, startPoint x: 525, startPoint y: 232, endPoint x: 781, endPoint y: 230, distance: 255.8
click at [781, 230] on p "При температурі (18 ± 4) °C – 6 місяців з дати виробництва." at bounding box center [675, 234] width 303 height 12
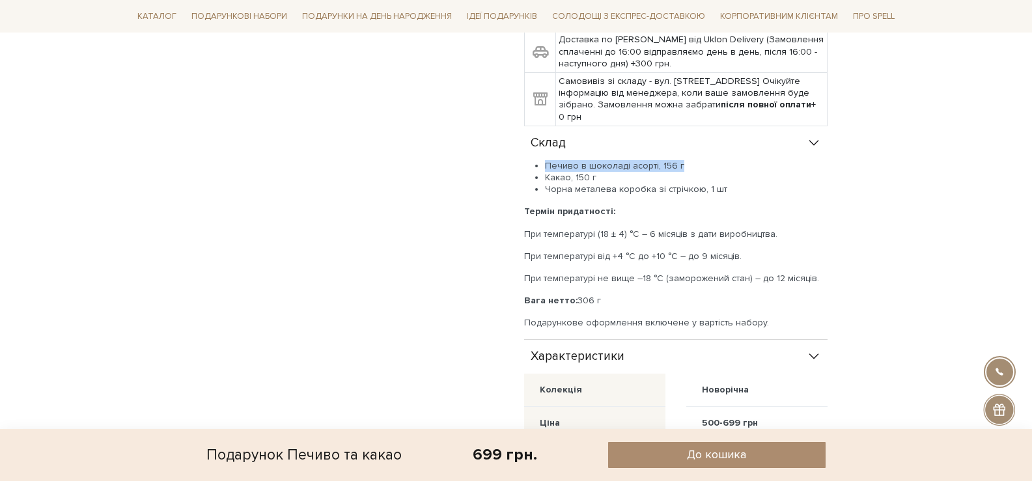
copy p "При температурі (18 ± 4) °C – 6 місяців з дати виробництва."
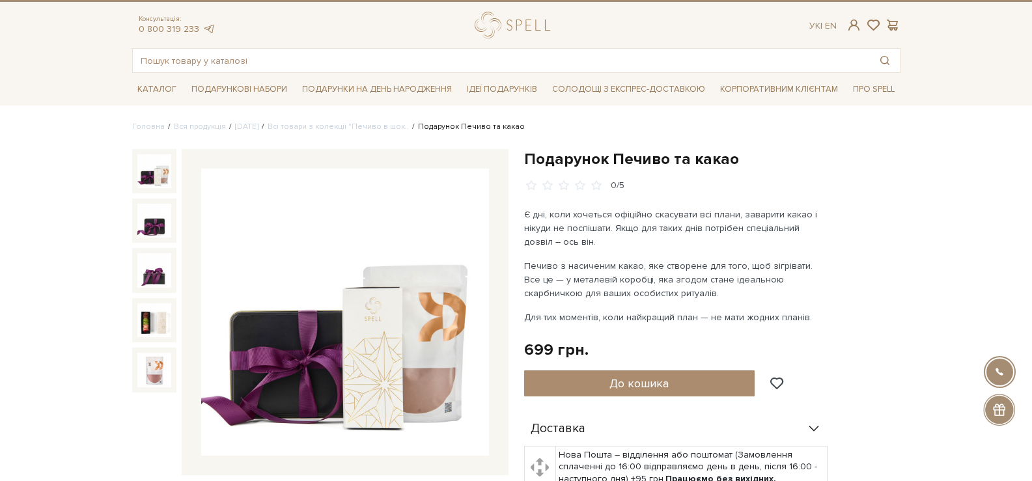
scroll to position [0, 0]
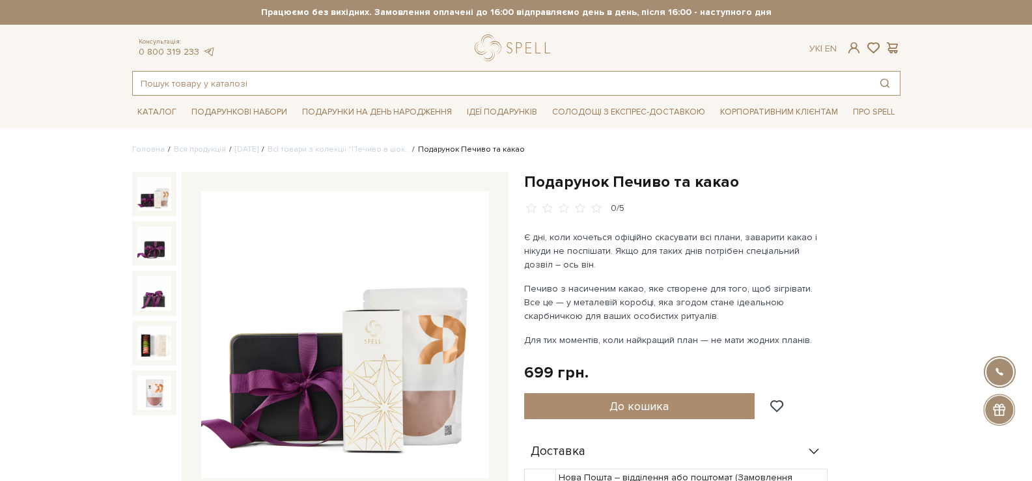
click at [222, 81] on input "text" at bounding box center [501, 83] width 737 height 23
paste input "Подарунок Символи Різдва"
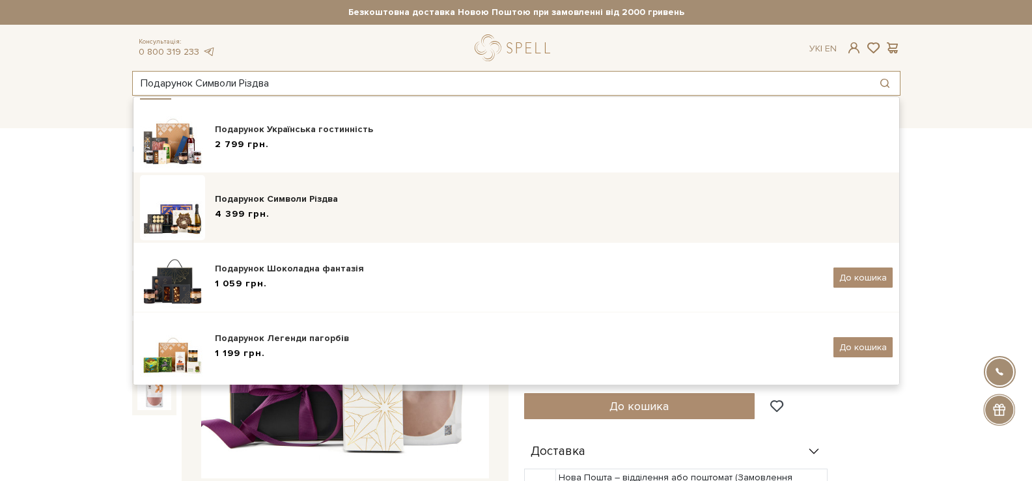
type input "Подарунок Символи Різдва"
click at [277, 226] on div "Подарунок Символи Різдва 4 399 грн." at bounding box center [516, 207] width 752 height 65
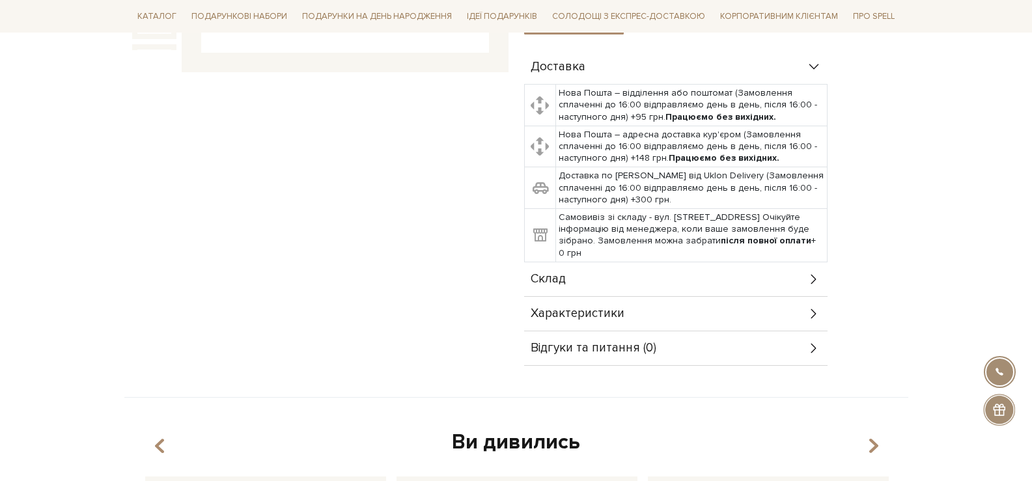
scroll to position [521, 0]
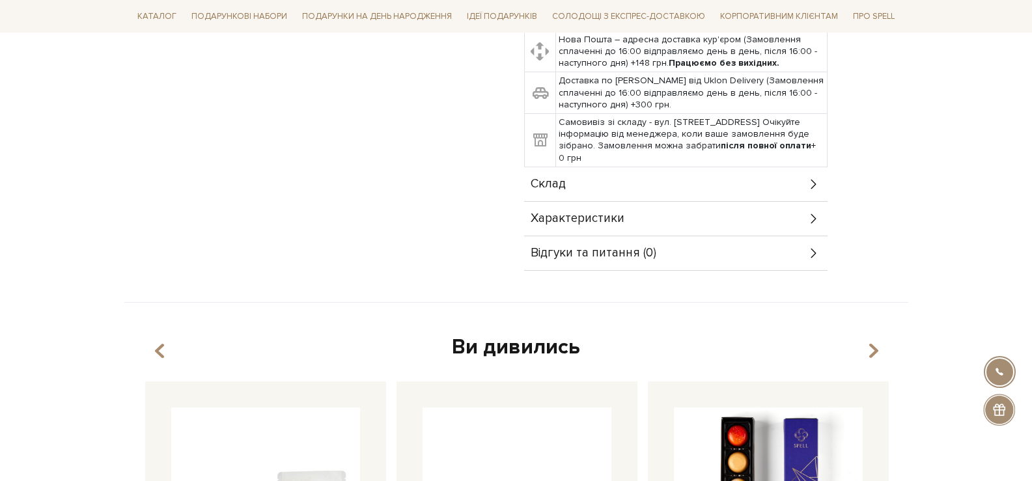
click at [678, 206] on div "Характеристики" at bounding box center [675, 219] width 303 height 34
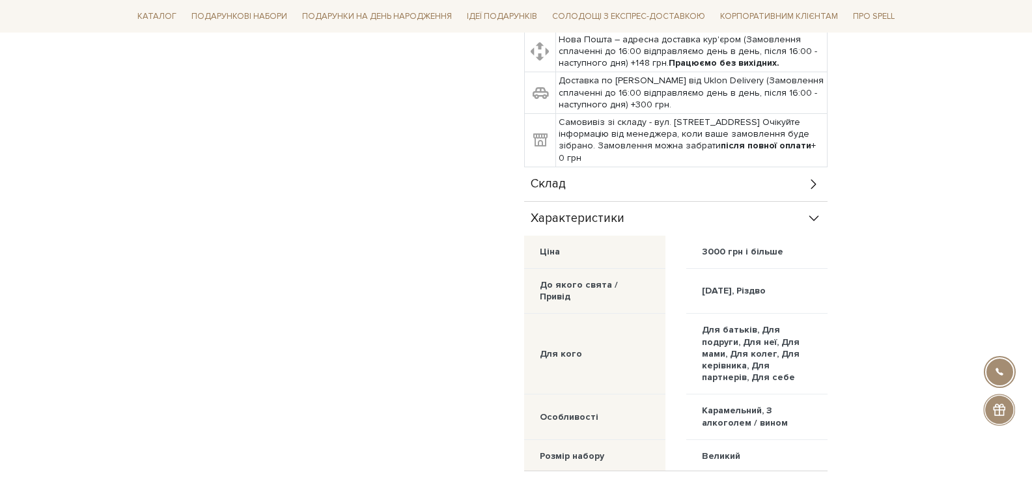
click at [687, 177] on div "Склад" at bounding box center [675, 184] width 303 height 34
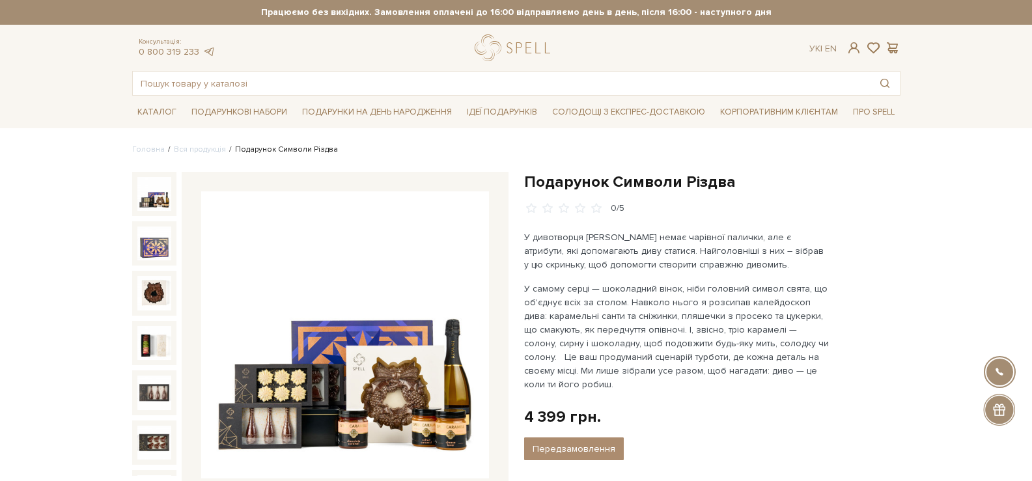
scroll to position [65, 0]
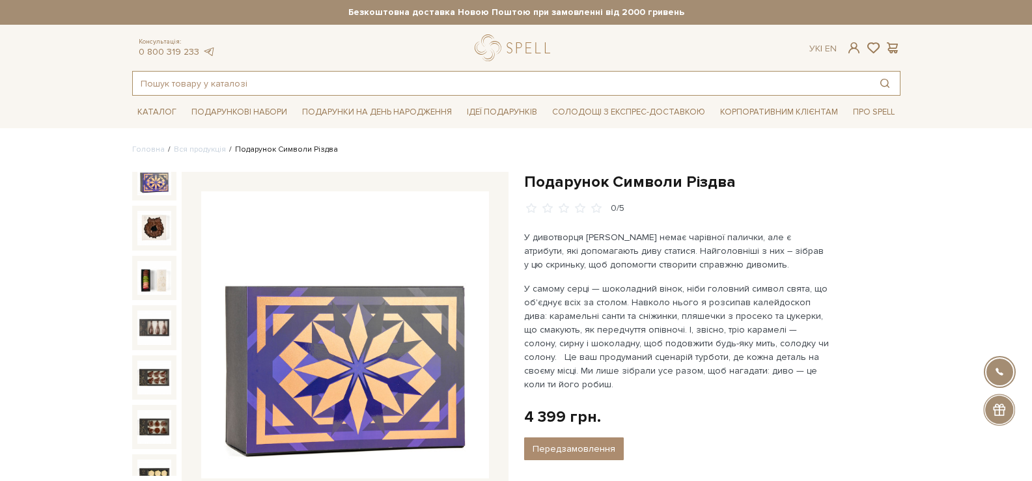
click at [314, 81] on input "text" at bounding box center [501, 83] width 737 height 23
paste input "Подарунок Навігатор затишку"
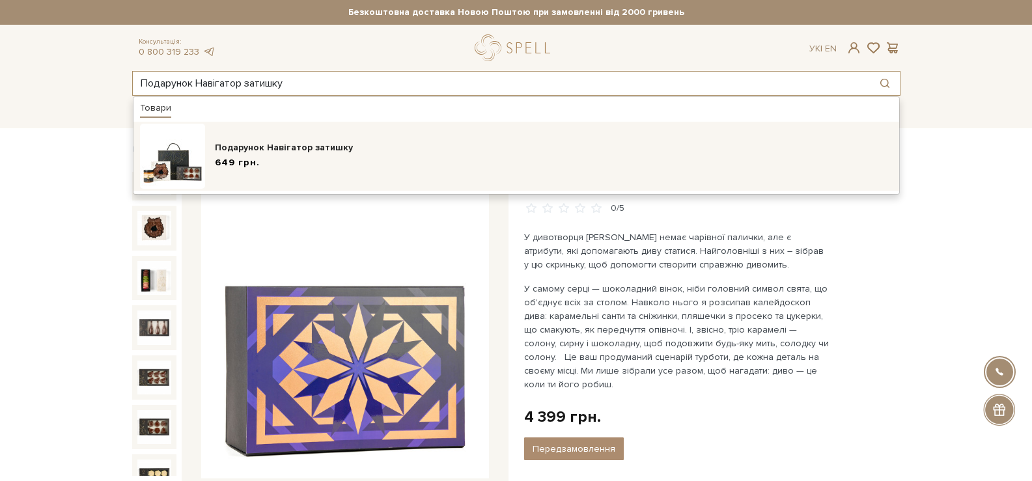
type input "Подарунок Навігатор затишку"
click at [417, 143] on div "Подарунок Навігатор затишку" at bounding box center [554, 147] width 678 height 13
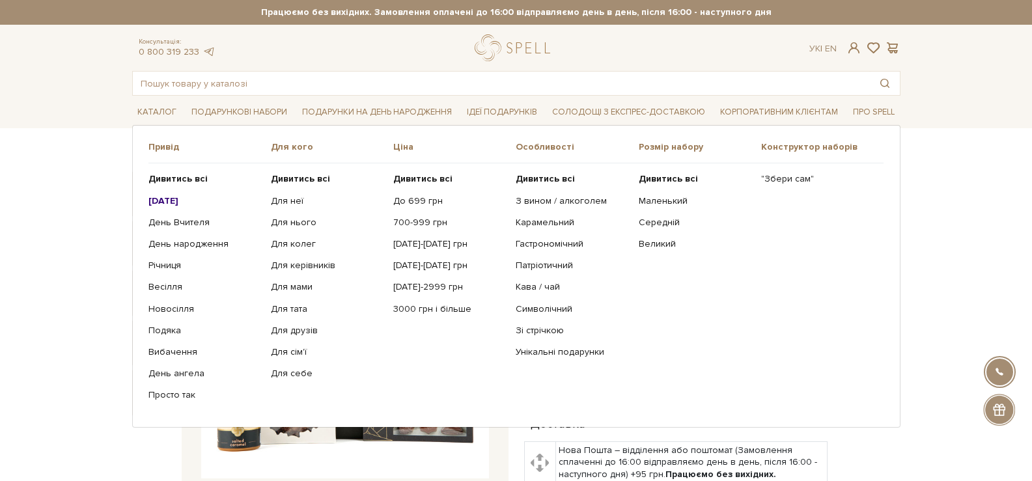
click at [284, 98] on li "Подарункові набори Привід Дивитись всі" at bounding box center [239, 112] width 106 height 31
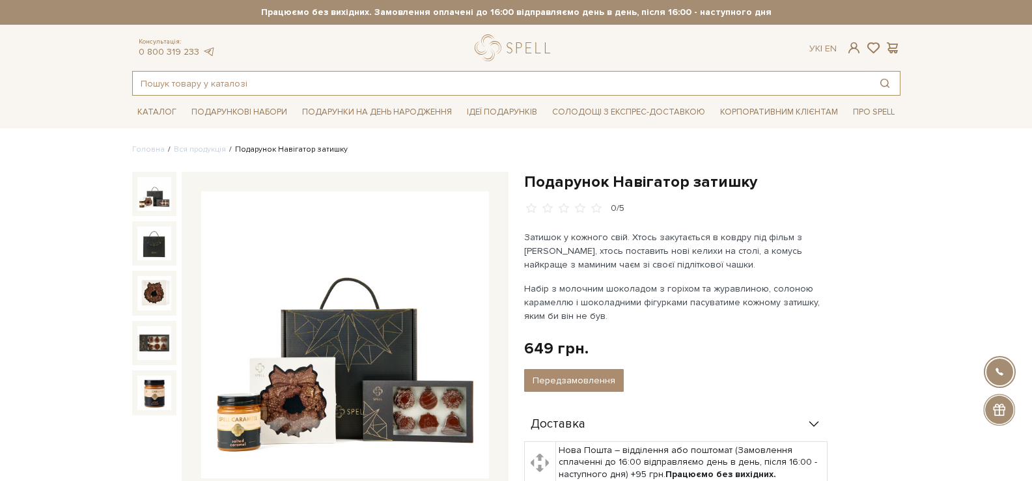
click at [289, 89] on input "text" at bounding box center [501, 83] width 737 height 23
paste input ""Будьмо чесними: шоколад сам по собі не зробить свято незабутнім. Але ми гарант…"
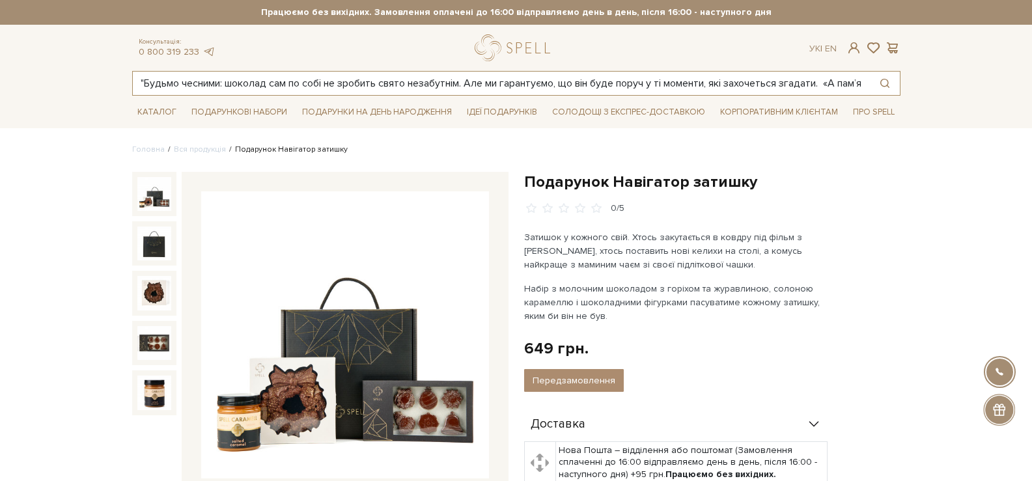
scroll to position [0, 579]
type input ""Будьмо чесними: шоколад сам по собі не зробить свято незабутнім. Але ми гарант…"
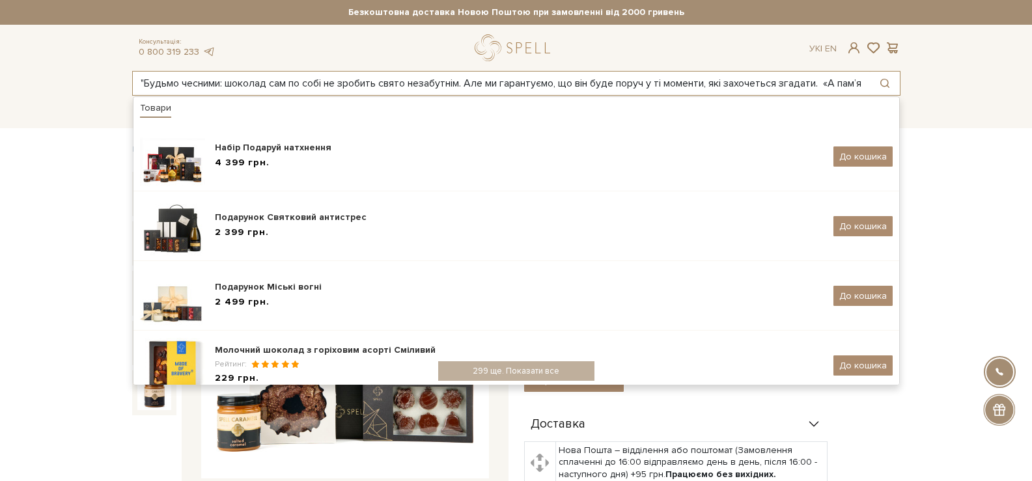
scroll to position [0, 579]
drag, startPoint x: 247, startPoint y: 83, endPoint x: 1041, endPoint y: 91, distance: 793.4
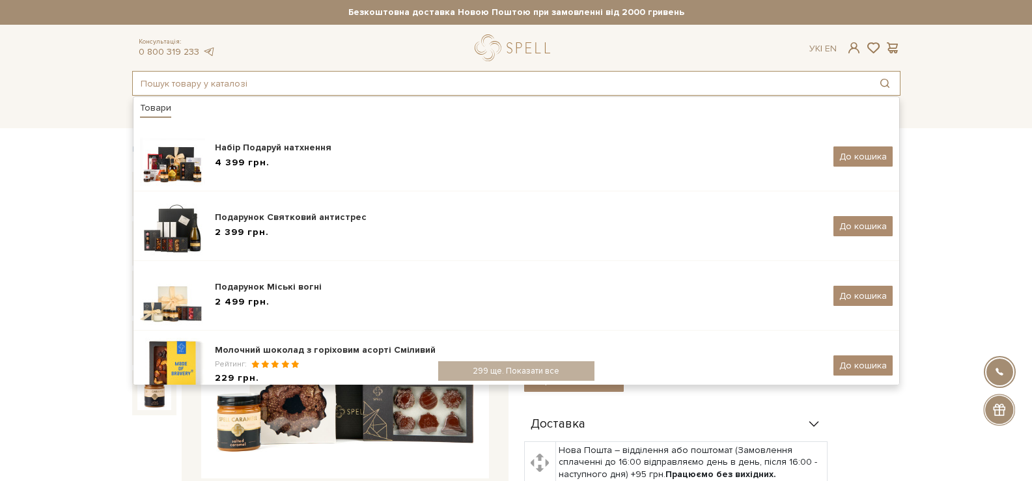
scroll to position [0, 0]
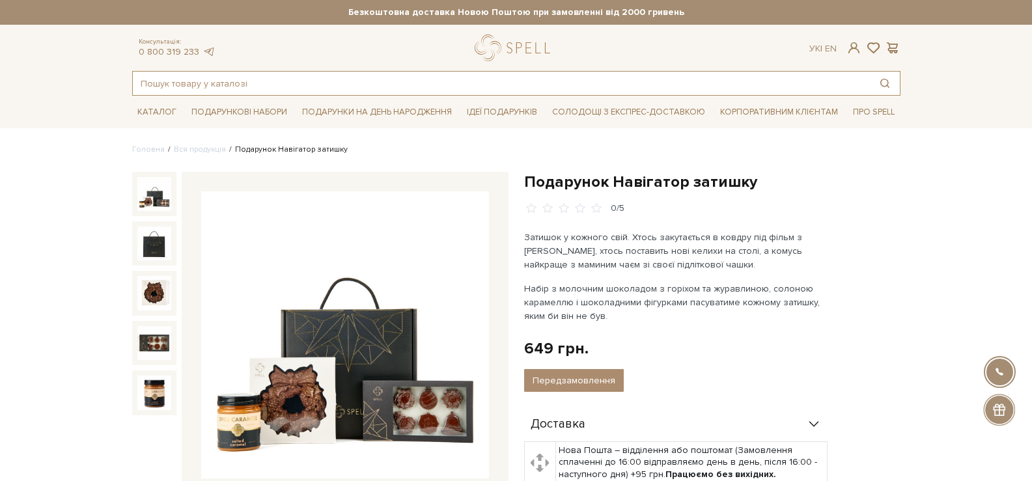
paste input "Подарунок Супутник вражень"
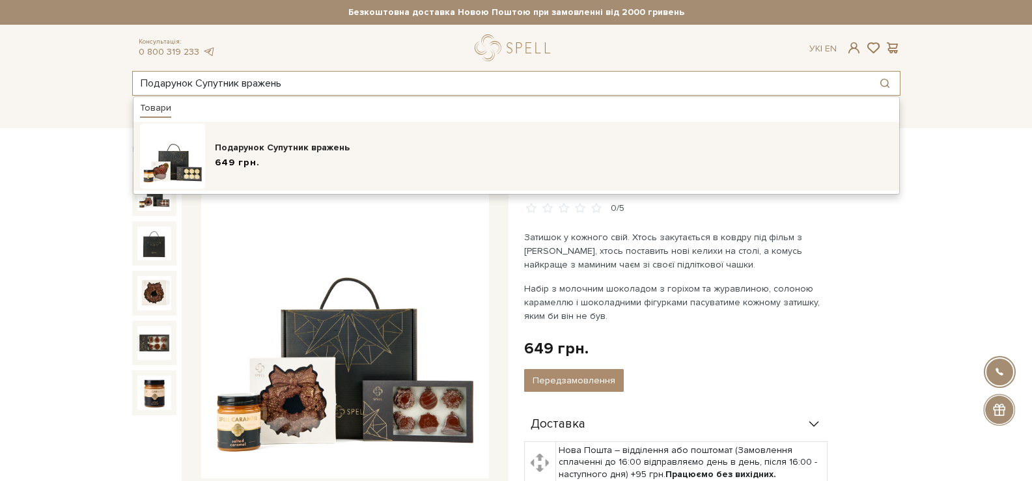
type input "Подарунок Супутник вражень"
click at [521, 175] on div "Подарунок Супутник вражень 649 грн." at bounding box center [516, 156] width 752 height 65
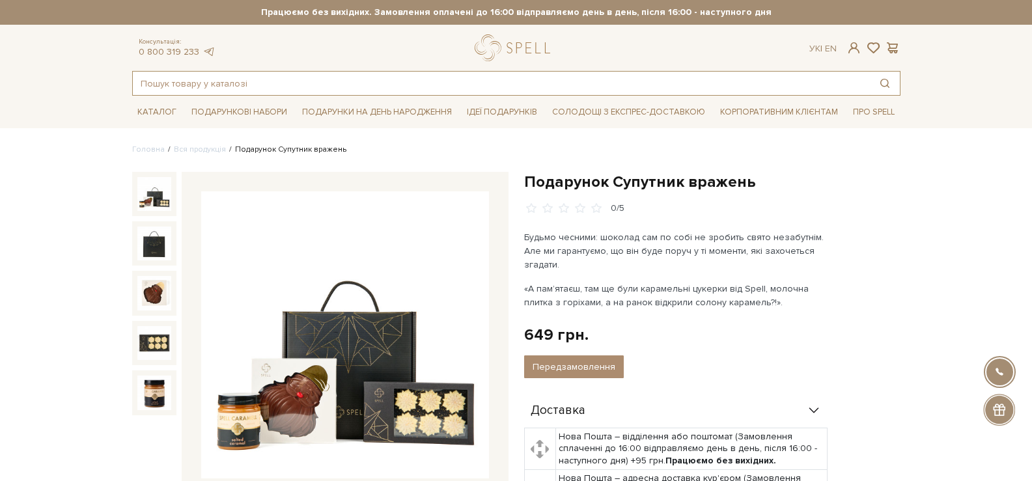
click at [422, 88] on input "text" at bounding box center [501, 83] width 737 height 23
paste input "Подарунок Розпалювач настрою"
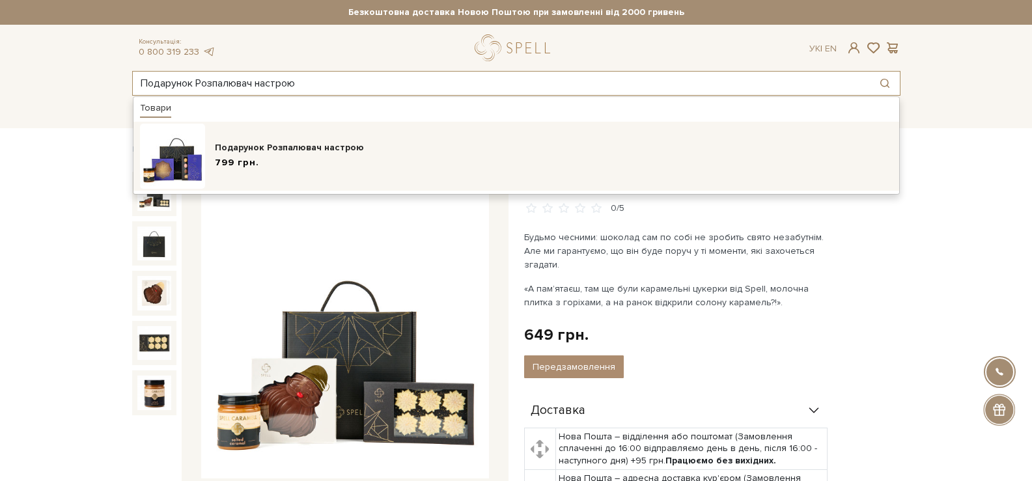
type input "Подарунок Розпалювач настрою"
click at [388, 188] on div "Подарунок Розпалювач настрою 799 грн." at bounding box center [516, 156] width 752 height 65
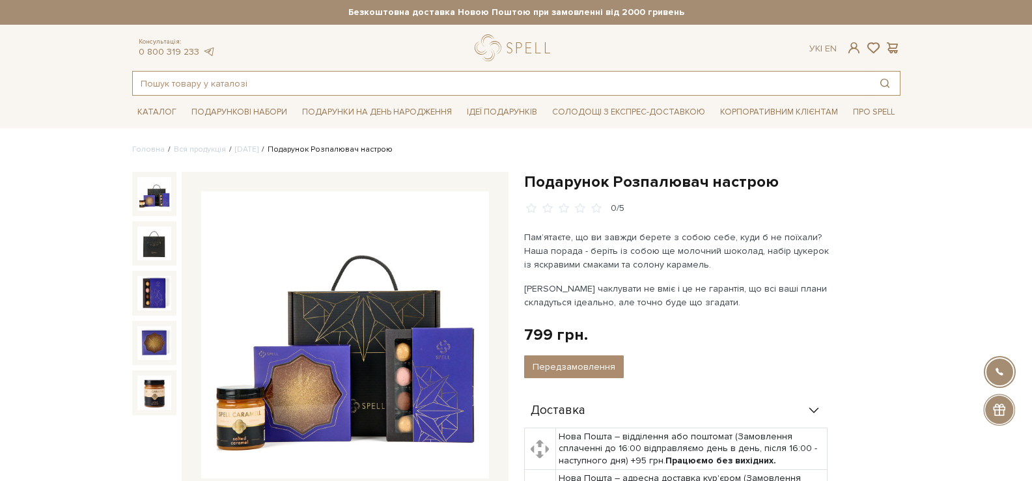
click at [419, 87] on input "text" at bounding box center [501, 83] width 737 height 23
paste input "Подарунок Натхненник зустрічей"
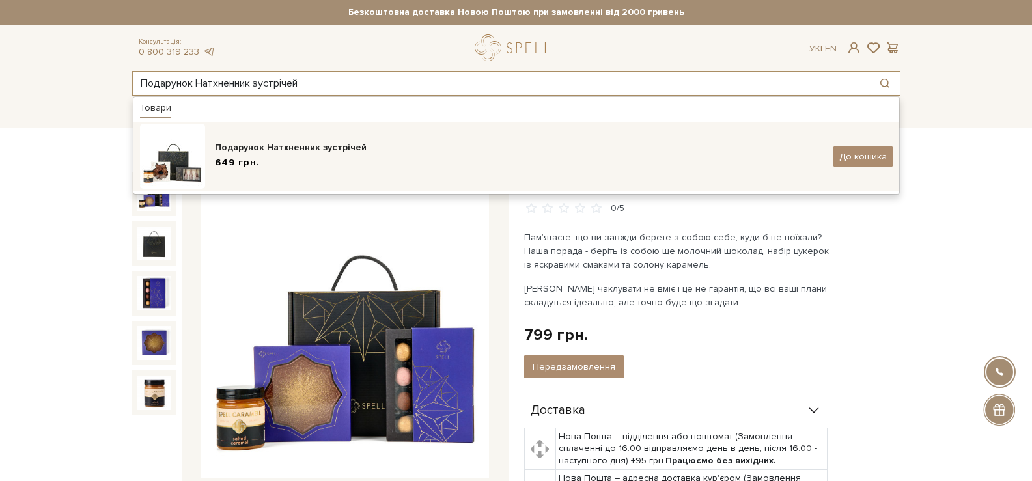
type input "Подарунок Натхненник зустрічей"
click at [403, 154] on div "Подарунок Натхненник зустрічей" at bounding box center [519, 147] width 609 height 13
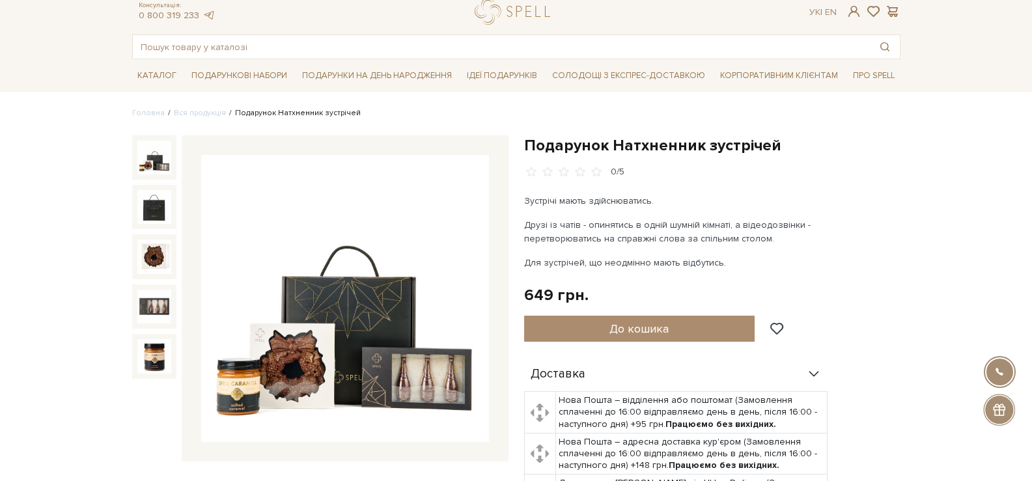
scroll to position [65, 0]
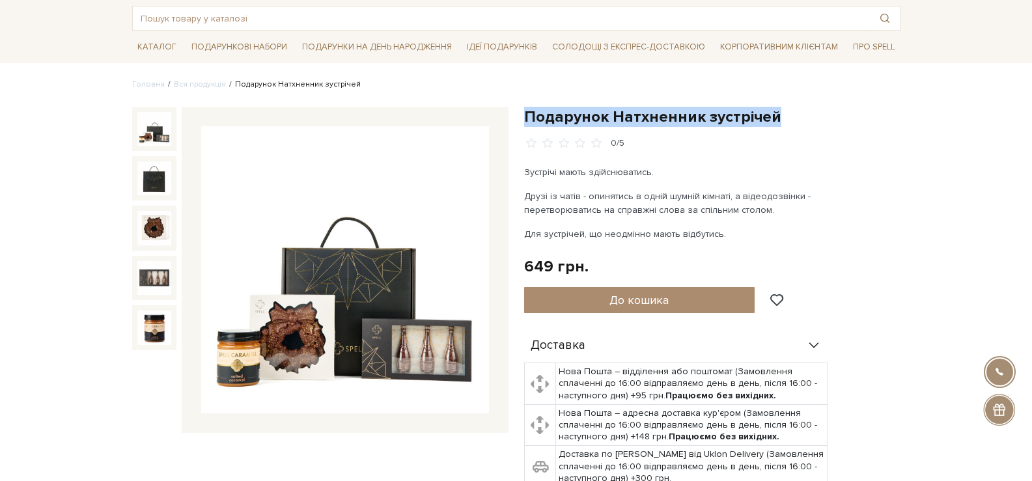
drag, startPoint x: 775, startPoint y: 120, endPoint x: 524, endPoint y: 109, distance: 251.5
click at [523, 110] on div "Подарунок Натхненник зустрічей 0/5 Зустрічі мають здійснюватись. Друзі із чатів…" at bounding box center [712, 376] width 392 height 538
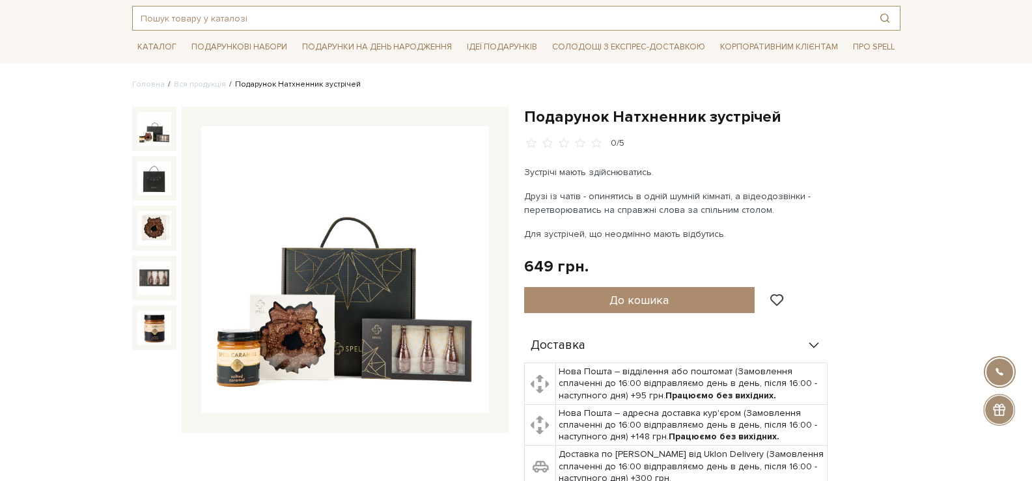
click at [454, 14] on input "text" at bounding box center [501, 18] width 737 height 23
paste input "Подарунок Герой вечірки"
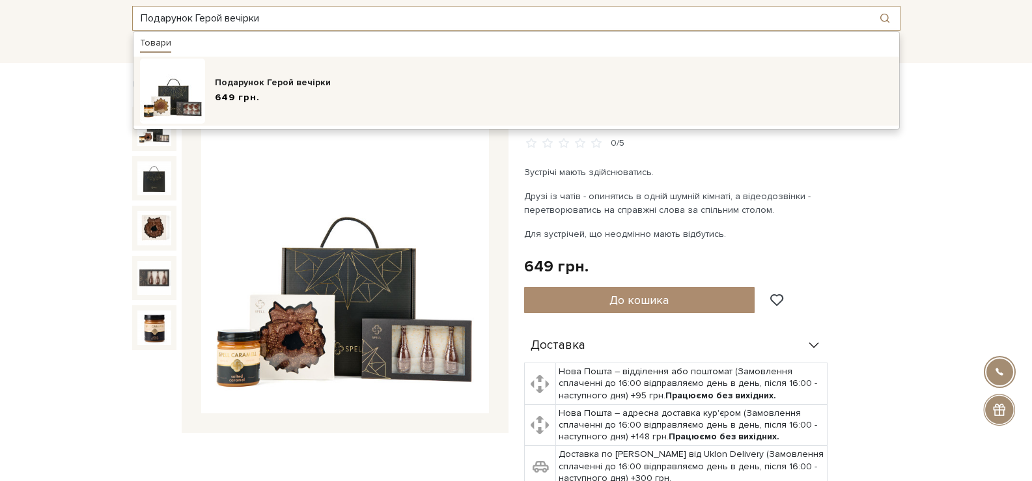
type input "Подарунок Герой вечірки"
click at [355, 91] on div "649 грн." at bounding box center [554, 98] width 678 height 14
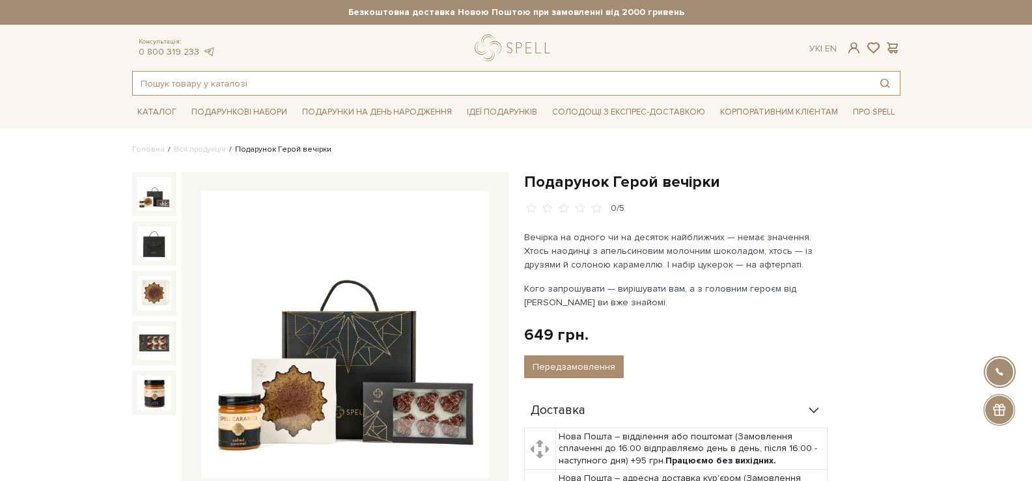
click at [422, 80] on input "text" at bounding box center [501, 83] width 737 height 23
paste input "Подарунок під перегляд Різдвяних фільмів"
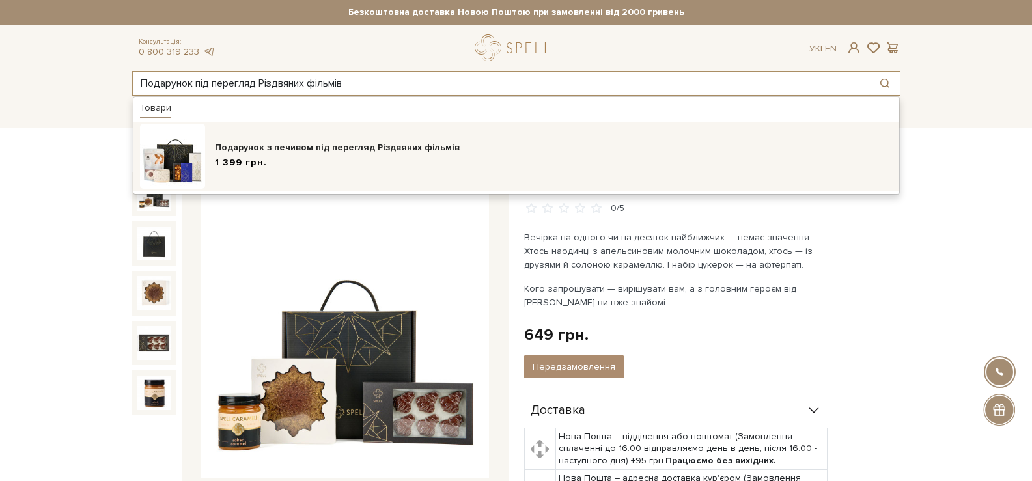
type input "Подарунок під перегляд Різдвяних фільмів"
click at [394, 165] on div "1 399 грн." at bounding box center [554, 163] width 678 height 14
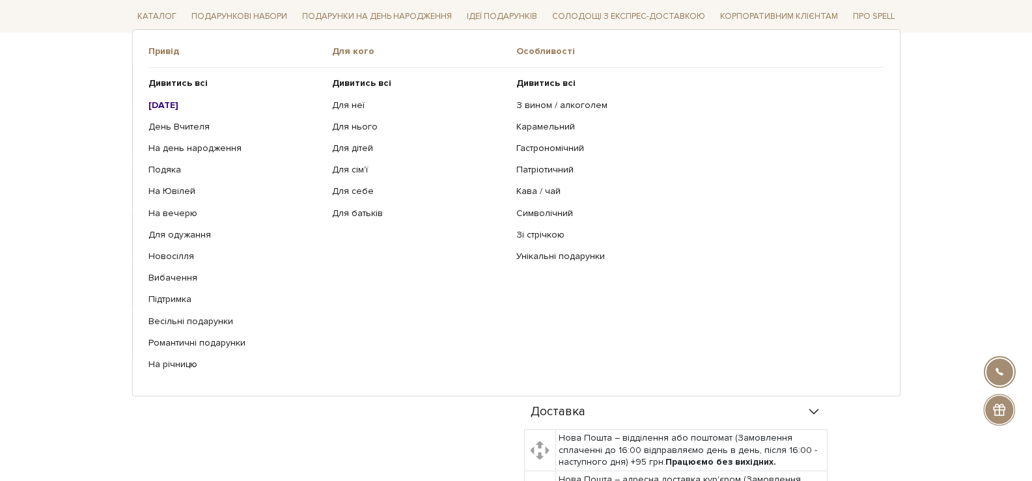
scroll to position [130, 0]
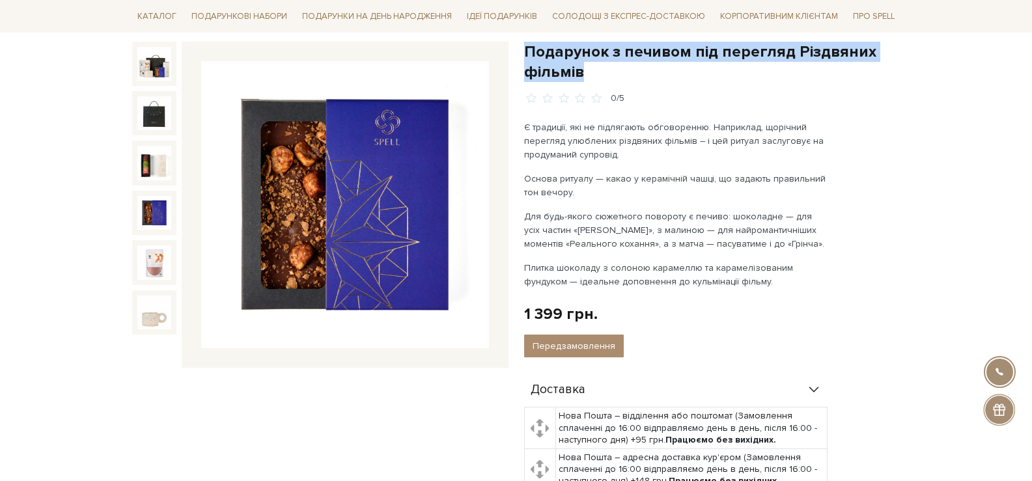
drag, startPoint x: 590, startPoint y: 72, endPoint x: 525, endPoint y: 53, distance: 68.0
click at [525, 53] on h1 "Подарунок з печивом під перегляд Різдвяних фільмів" at bounding box center [712, 62] width 376 height 40
copy h1 "Подарунок з печивом під перегляд Різдвяних фільмів"
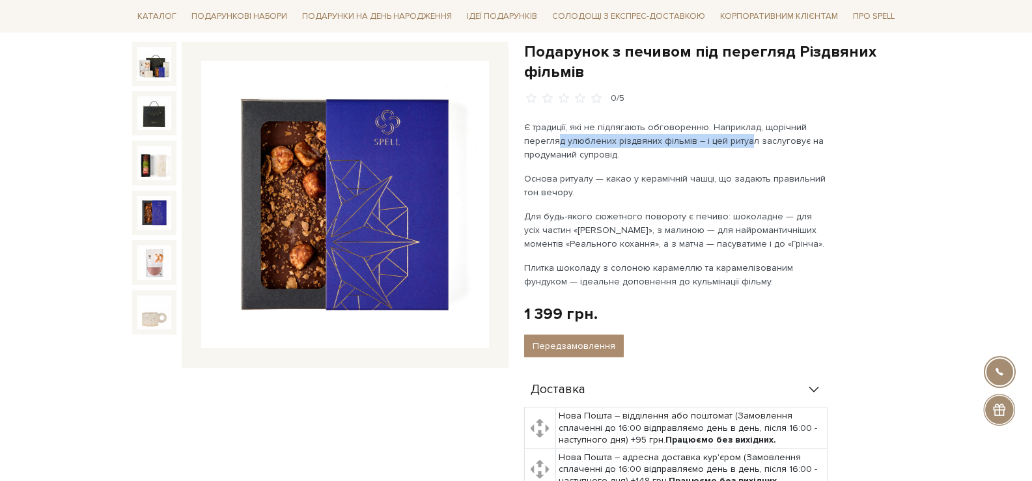
drag, startPoint x: 556, startPoint y: 143, endPoint x: 745, endPoint y: 146, distance: 189.4
click at [745, 146] on p "Є традиції, які не підлягають обговоренню. Наприклад, щорічний перегляд улюблен…" at bounding box center [676, 140] width 305 height 41
drag, startPoint x: 706, startPoint y: 241, endPoint x: 601, endPoint y: 124, distance: 157.2
click at [603, 127] on div "Є традиції, які не підлягають обговоренню. Наприклад, щорічний перегляд улюблен…" at bounding box center [676, 204] width 305 height 168
click at [680, 207] on div "Є традиції, які не підлягають обговоренню. Наприклад, щорічний перегляд улюблен…" at bounding box center [676, 204] width 305 height 168
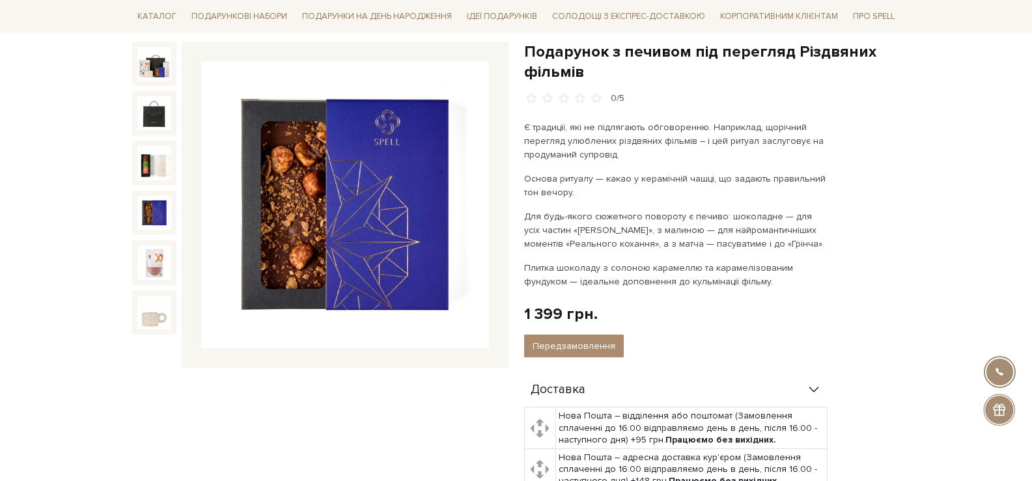
drag, startPoint x: 663, startPoint y: 283, endPoint x: 611, endPoint y: 198, distance: 99.9
click at [611, 198] on div "Є традиції, які не підлягають обговоренню. Наприклад, щорічний перегляд улюблен…" at bounding box center [676, 204] width 305 height 168
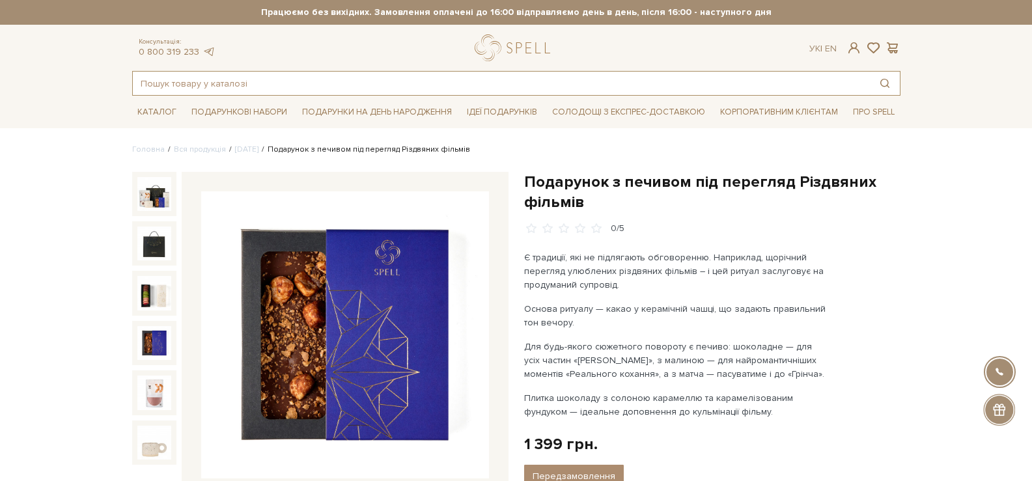
drag, startPoint x: 269, startPoint y: 83, endPoint x: 103, endPoint y: 83, distance: 165.3
click at [103, 83] on header "Безкоштовна доставка Новою Поштою при замовленні від 2000 гривень Працюємо без …" at bounding box center [516, 48] width 1032 height 96
paste input "Подарунок «Дивовчасне тепло»"
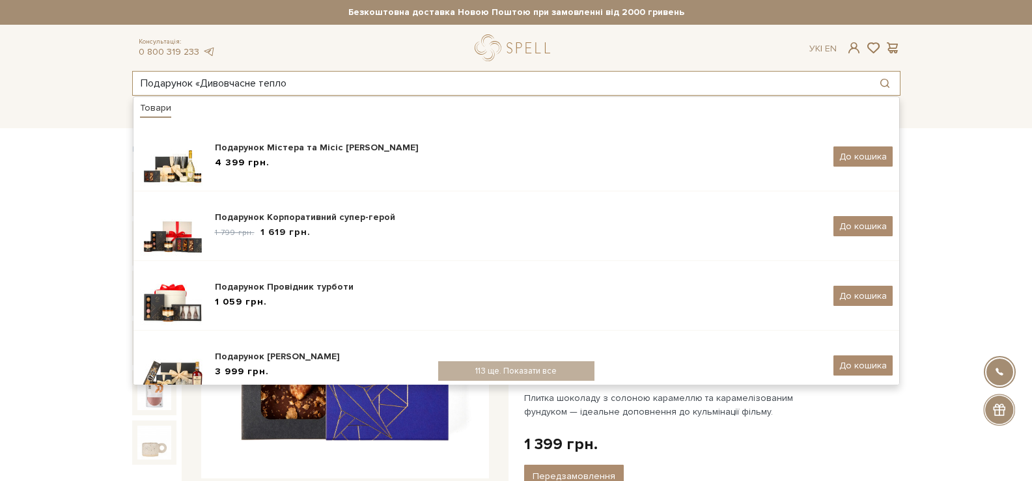
click at [200, 84] on input "Подарунок «Дивовчасне тепло" at bounding box center [501, 83] width 737 height 23
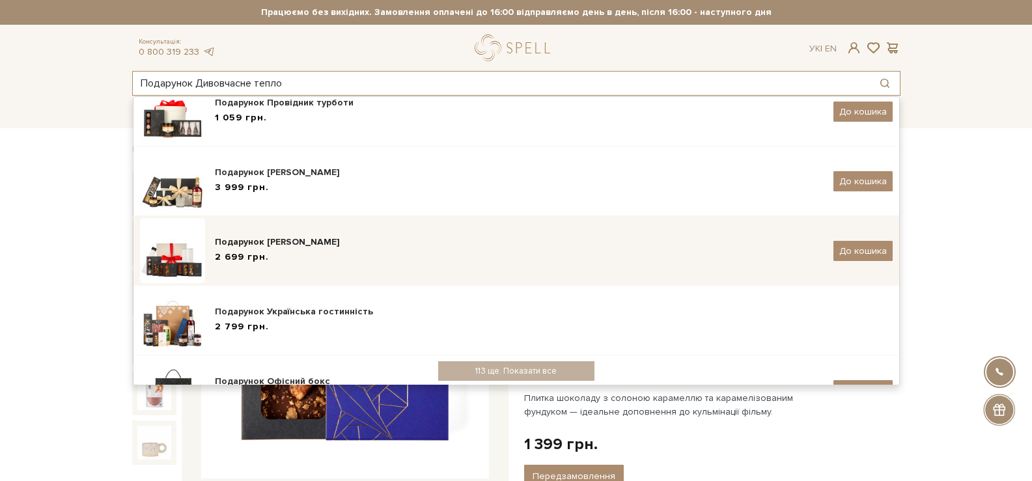
scroll to position [251, 0]
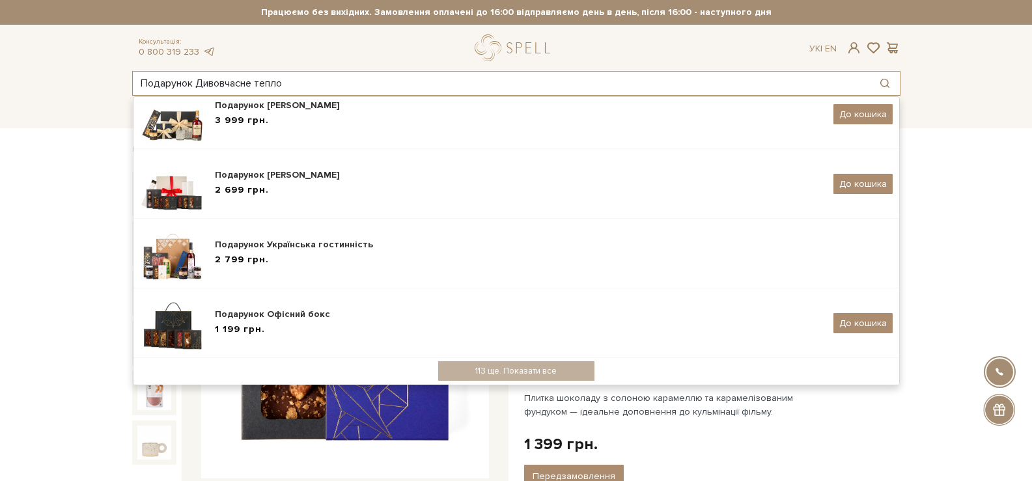
type input "Подарунок Дивовчасне тепло"
drag, startPoint x: 225, startPoint y: 72, endPoint x: 35, endPoint y: 79, distance: 190.2
click at [35, 79] on header "Безкоштовна доставка Новою Поштою при замовленні від 2000 гривень Працюємо без …" at bounding box center [516, 48] width 1032 height 96
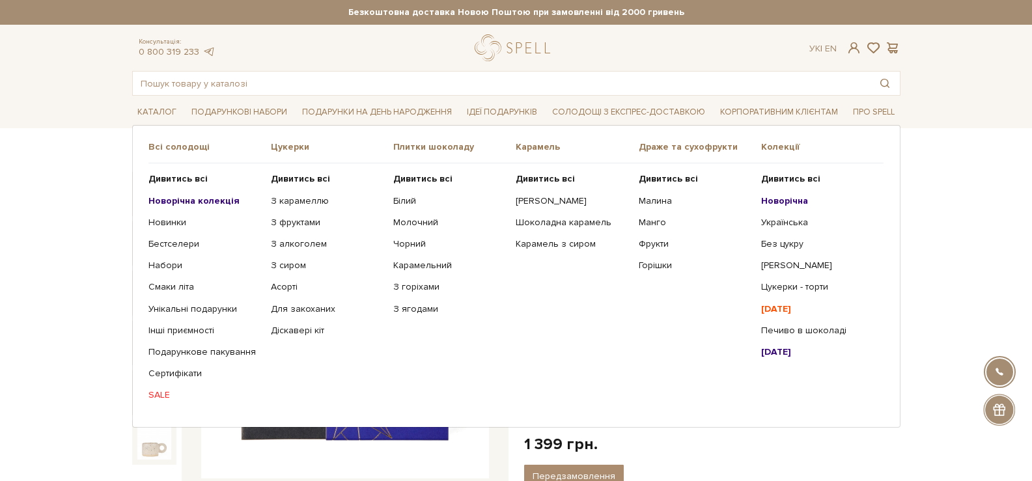
click at [791, 195] on b "Новорічна" at bounding box center [784, 200] width 47 height 11
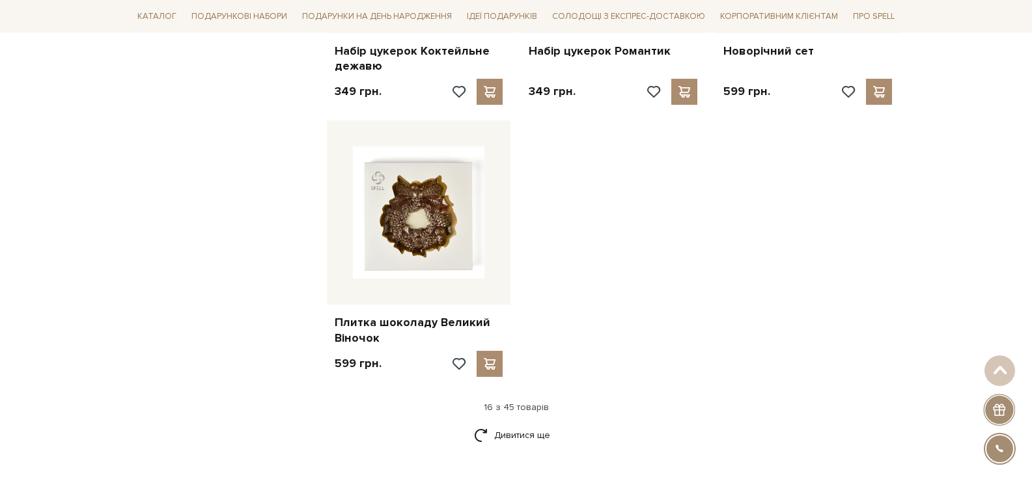
scroll to position [1692, 0]
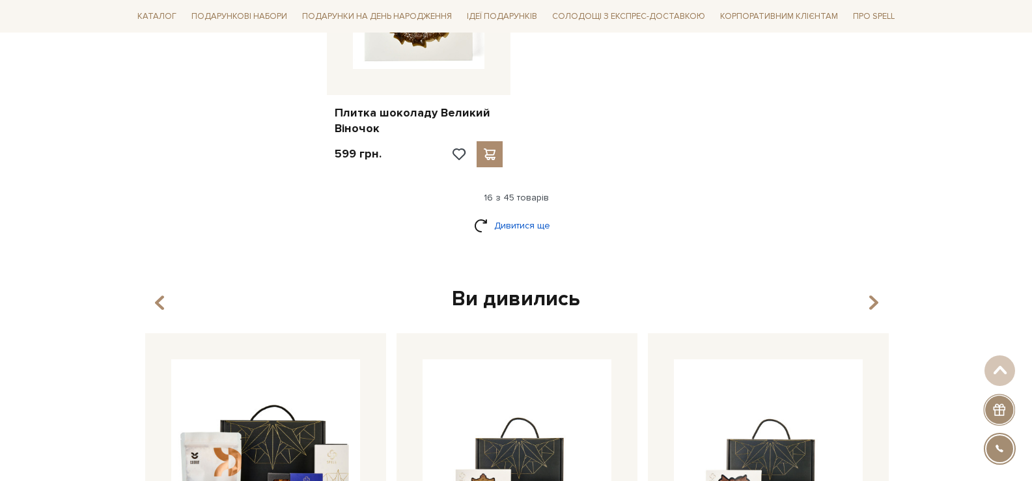
click at [545, 224] on link "Дивитися ще" at bounding box center [516, 225] width 85 height 23
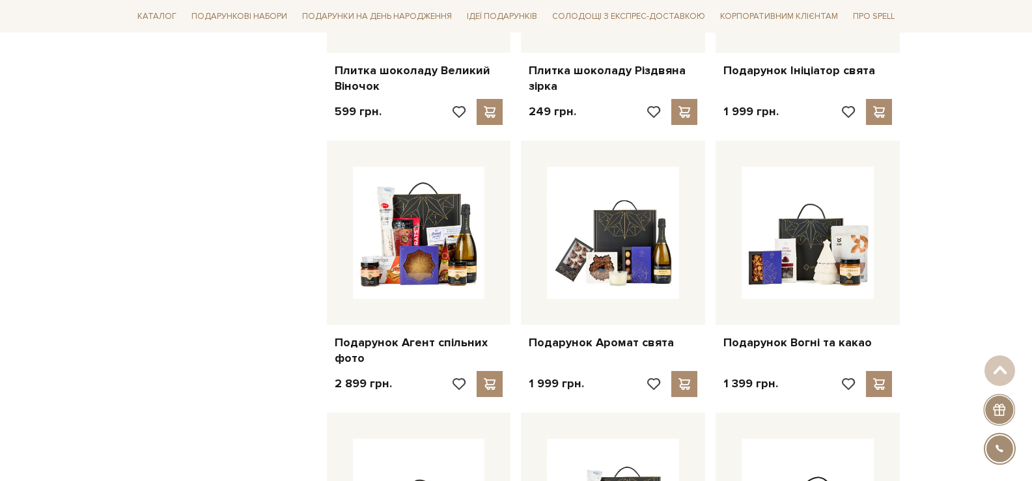
scroll to position [1757, 0]
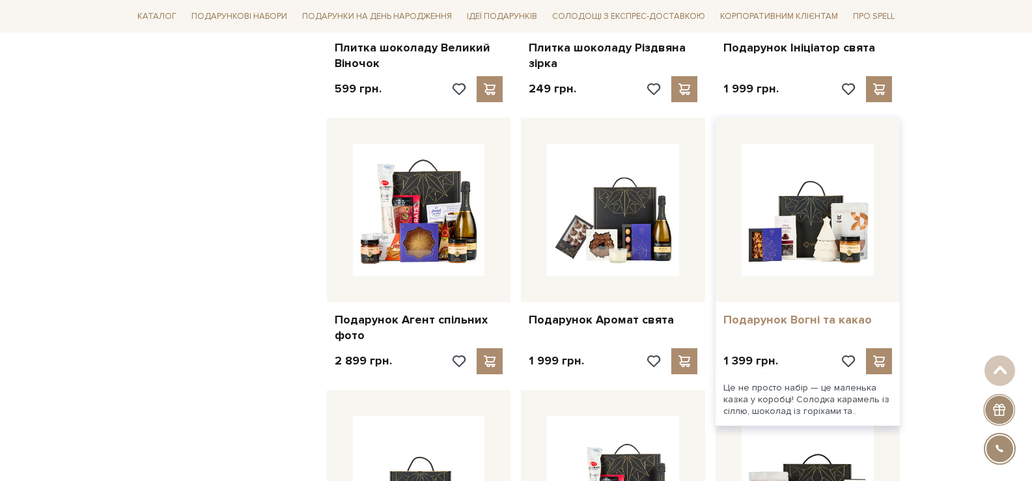
click at [810, 322] on link "Подарунок Вогні та какао" at bounding box center [807, 319] width 169 height 15
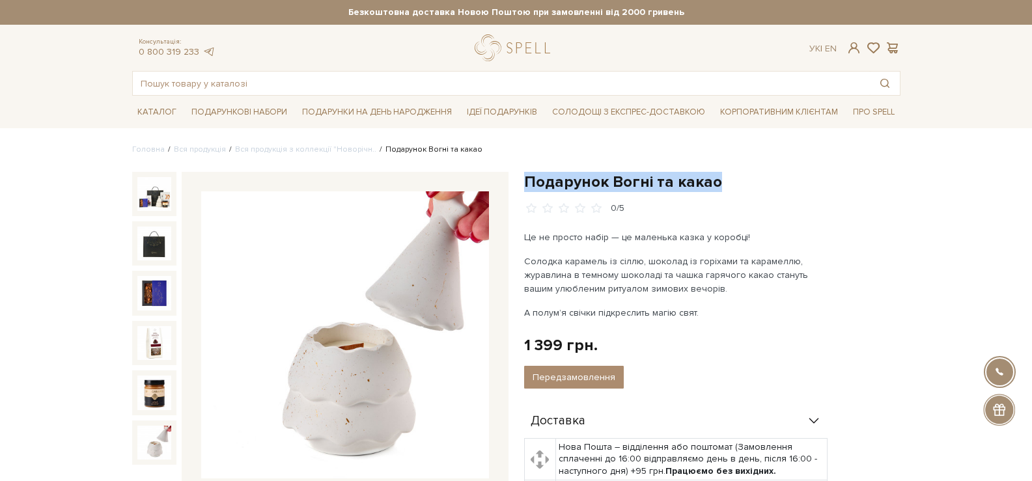
drag, startPoint x: 665, startPoint y: 186, endPoint x: 525, endPoint y: 178, distance: 140.2
click at [523, 180] on div "Подарунок Вогні та какао 0/5 Це не просто набір — це маленька казка у коробці! …" at bounding box center [712, 446] width 392 height 548
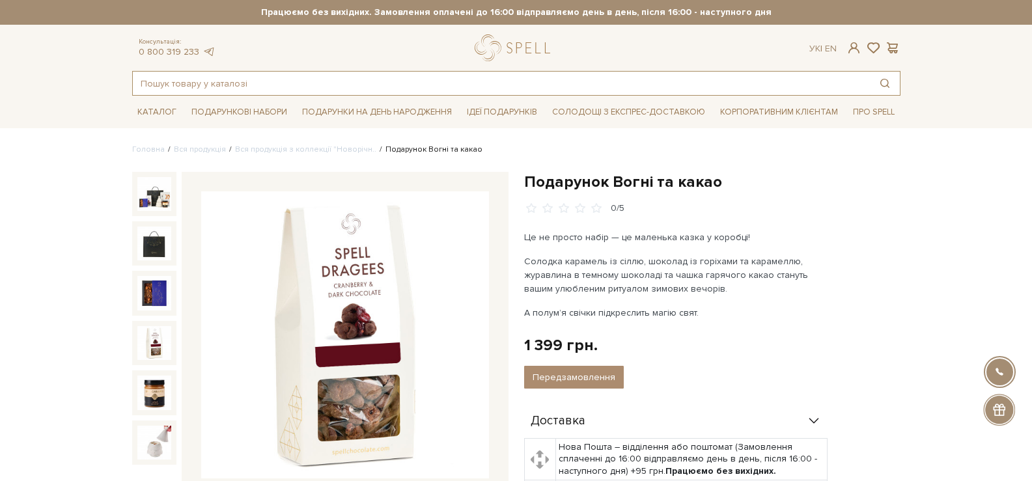
click at [445, 86] on input "text" at bounding box center [501, 83] width 737 height 23
paste input "Подарунок «Головний герой вечора»"
type input "Подарунок «Головний герой вечора»"
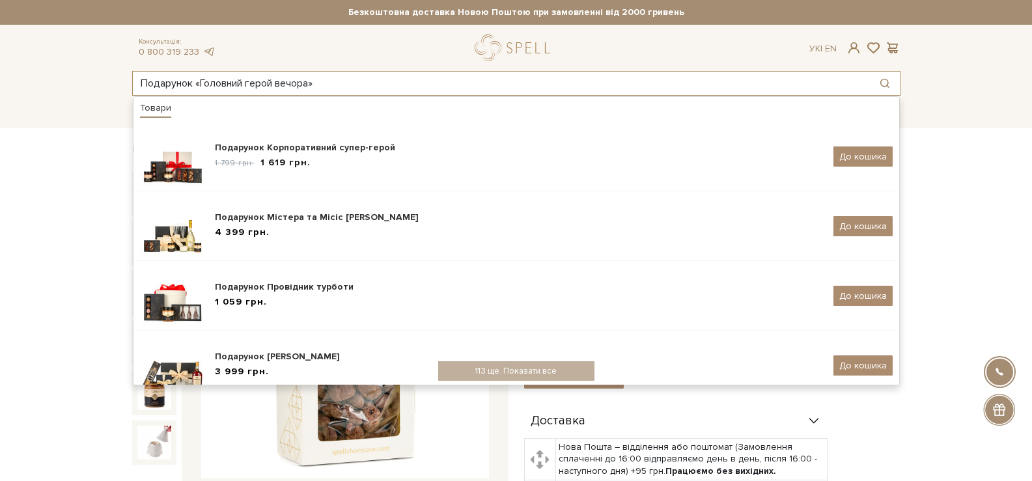
drag, startPoint x: 422, startPoint y: 87, endPoint x: 53, endPoint y: 81, distance: 368.4
click at [53, 81] on header "Безкоштовна доставка Новою Поштою при замовленні від 2000 гривень Працюємо без …" at bounding box center [516, 48] width 1032 height 96
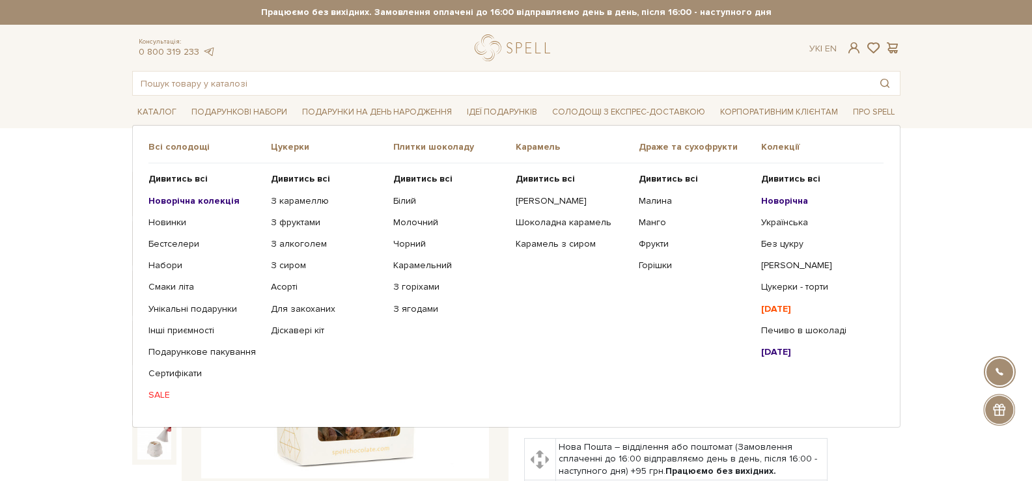
click at [783, 203] on b "Новорічна" at bounding box center [784, 200] width 47 height 11
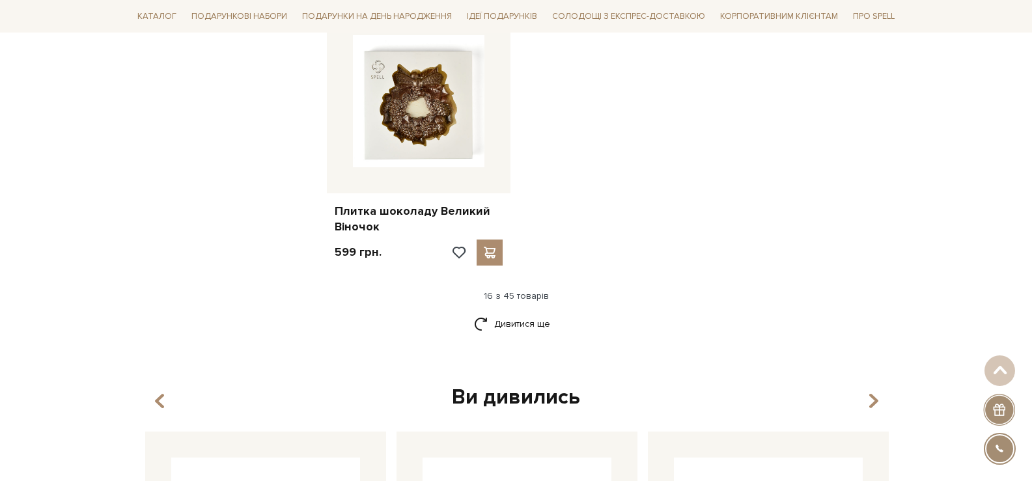
scroll to position [1627, 0]
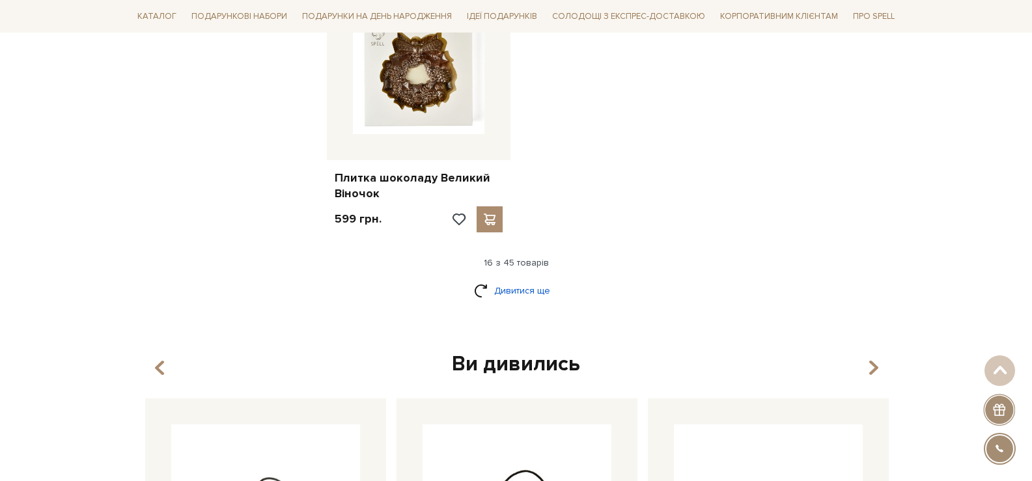
click at [530, 286] on link "Дивитися ще" at bounding box center [516, 290] width 85 height 23
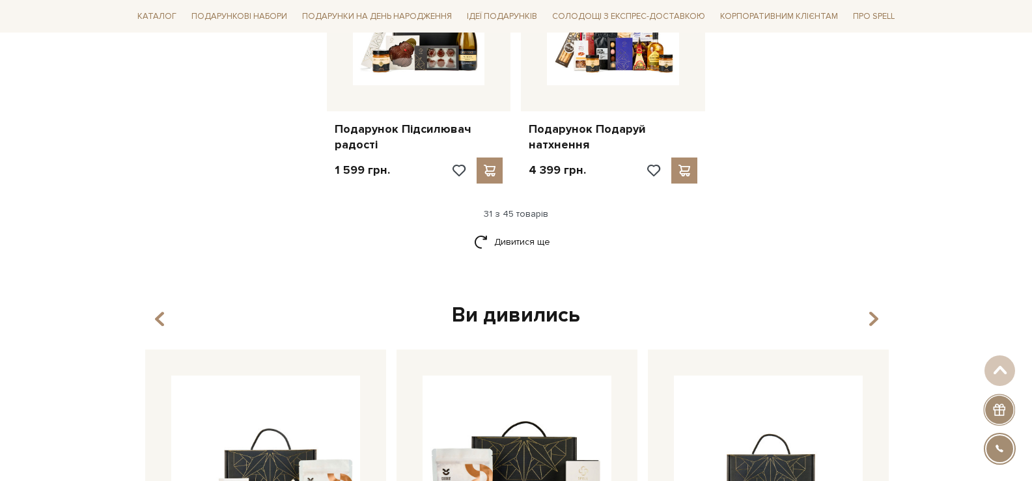
scroll to position [3059, 0]
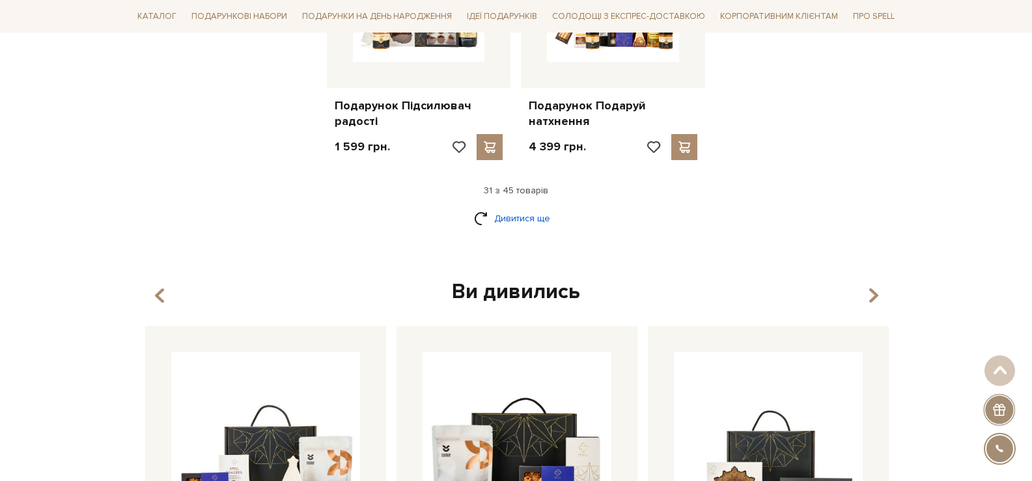
click at [523, 217] on link "Дивитися ще" at bounding box center [516, 218] width 85 height 23
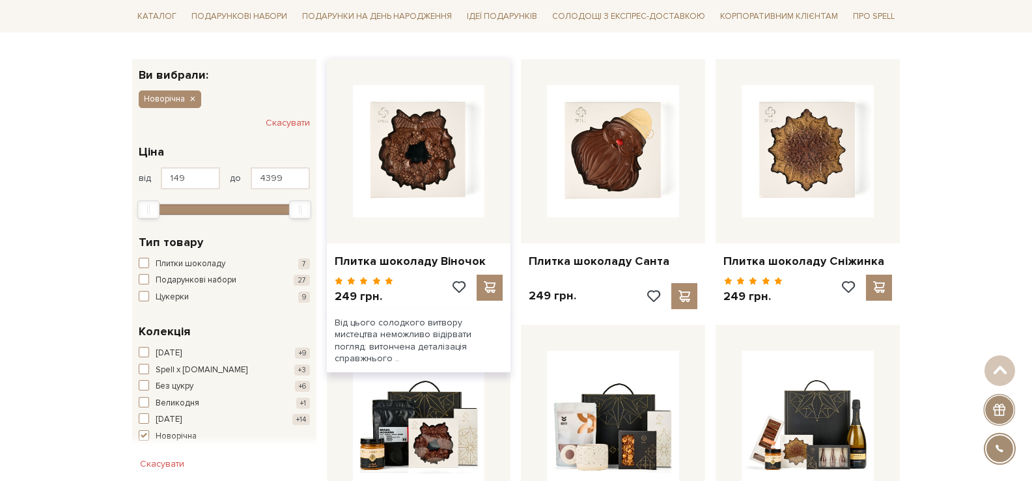
scroll to position [0, 0]
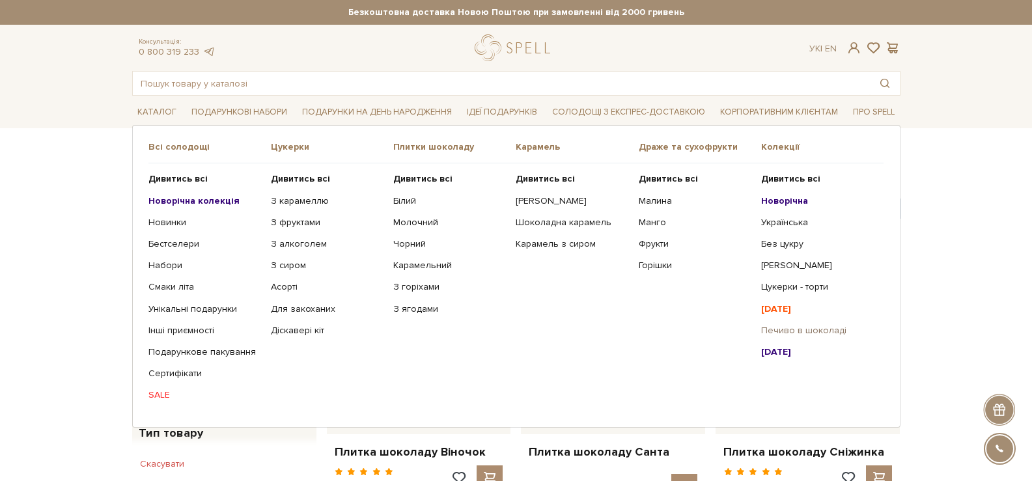
click at [832, 327] on link "Печиво в шоколаді" at bounding box center [817, 331] width 113 height 12
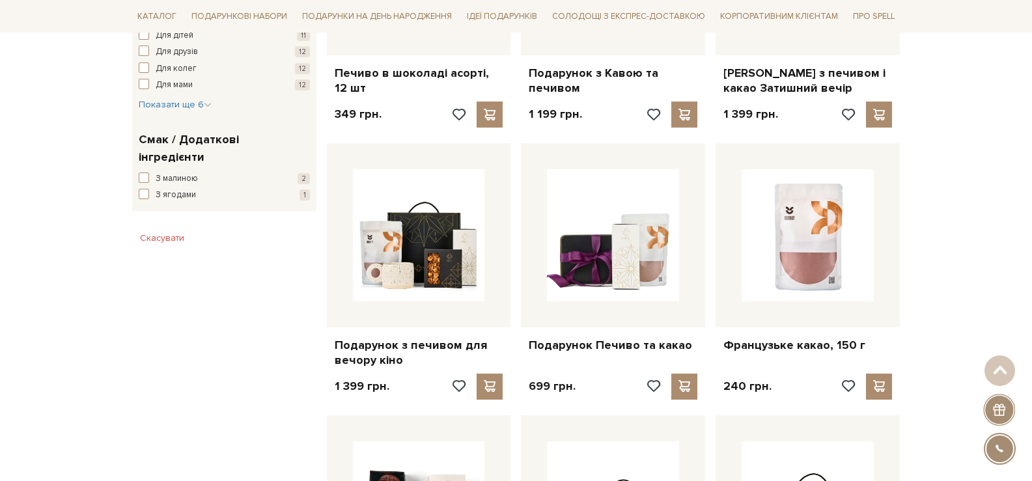
scroll to position [391, 0]
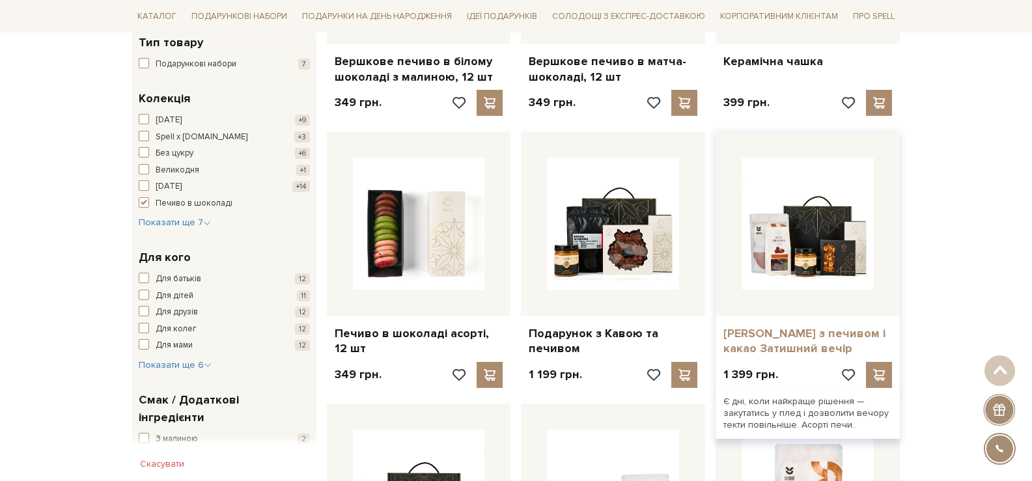
click at [832, 334] on link "[PERSON_NAME] з печивом і какао Затишний вечір" at bounding box center [807, 341] width 169 height 31
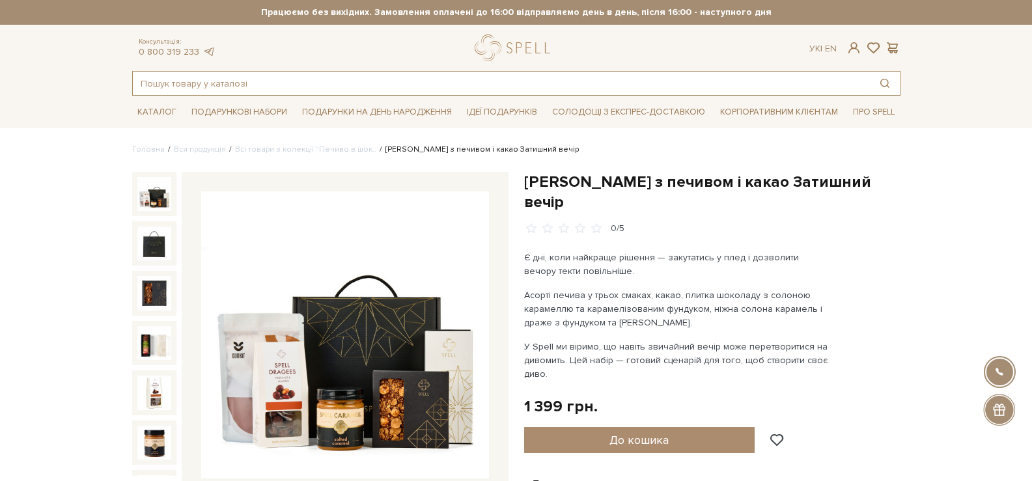
click at [394, 84] on input "text" at bounding box center [501, 83] width 737 height 23
paste input "Подарунок Корпоративний супер-герой"
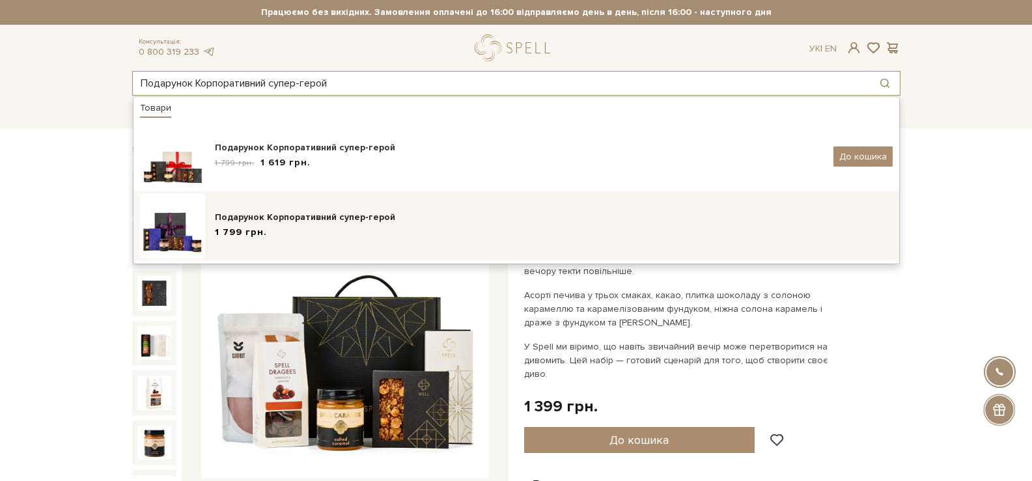
type input "Подарунок Корпоративний супер-герой"
click at [408, 213] on div "Подарунок Корпоративний супер-герой" at bounding box center [554, 217] width 678 height 13
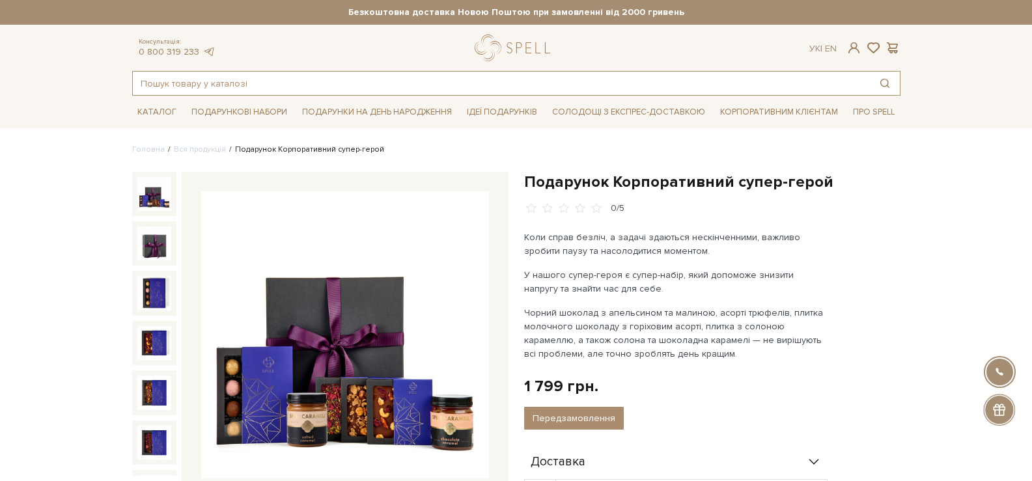
click at [474, 78] on input "text" at bounding box center [501, 83] width 737 height 23
paste input "Подарунок Ініціатор свята"
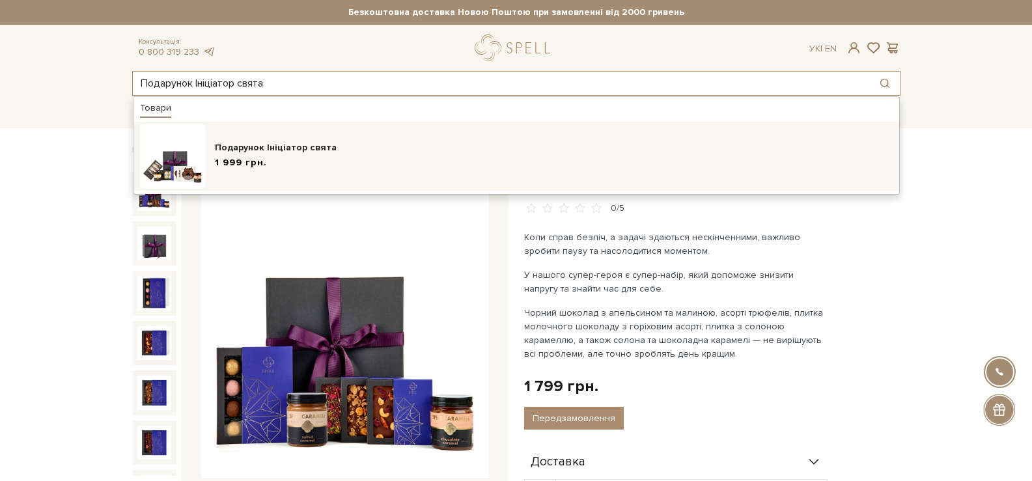
type input "Подарунок Ініціатор свята"
click at [365, 152] on div "Подарунок Ініціатор свята" at bounding box center [554, 147] width 678 height 13
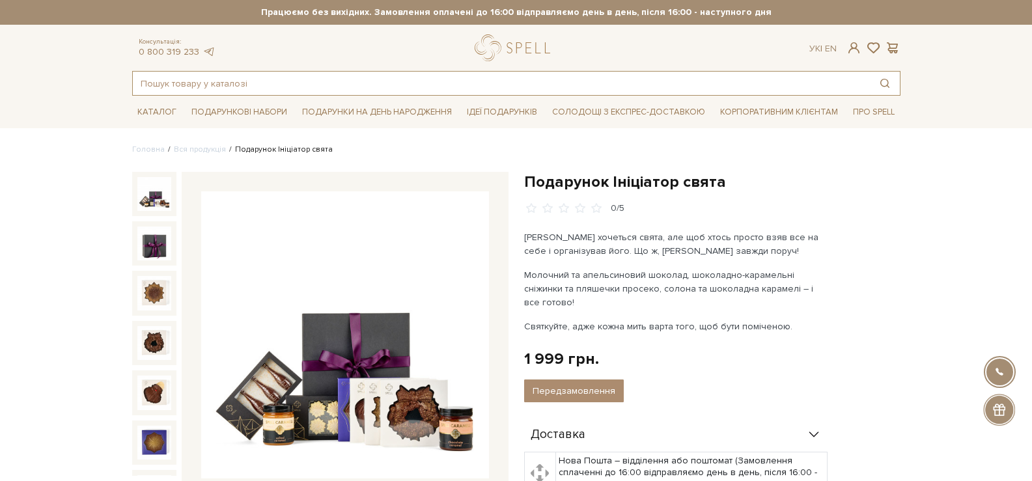
click at [436, 92] on input "text" at bounding box center [501, 83] width 737 height 23
paste input "Подарунок Збирач посмішок"
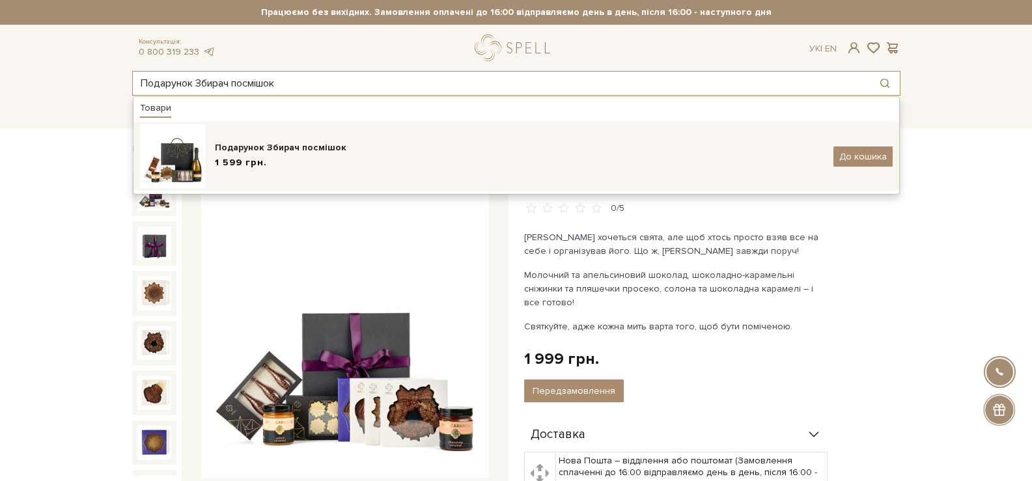
type input "Подарунок Збирач посмішок"
click at [393, 148] on div "Подарунок Збирач посмішок" at bounding box center [519, 147] width 609 height 13
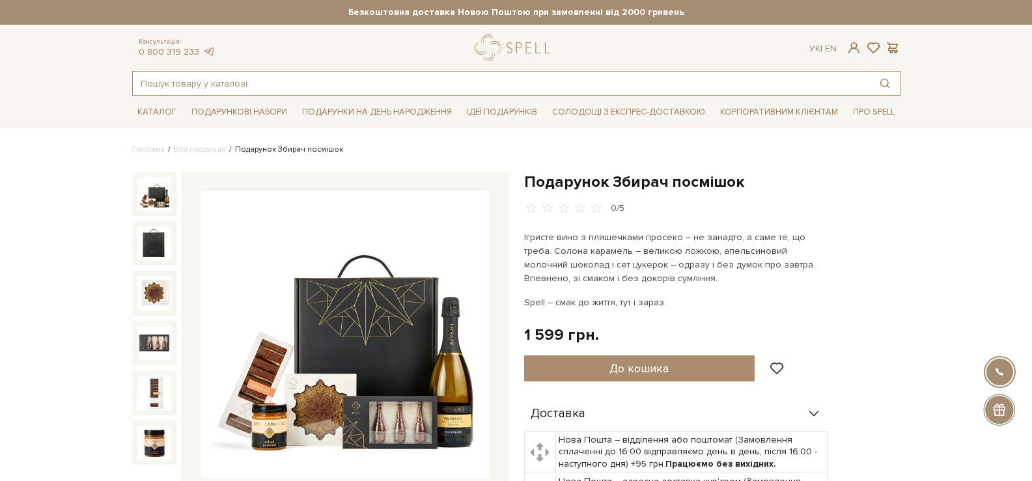
click at [466, 79] on input "text" at bounding box center [501, 83] width 737 height 23
paste input "Подарунок Рятівник Таємного Санти"
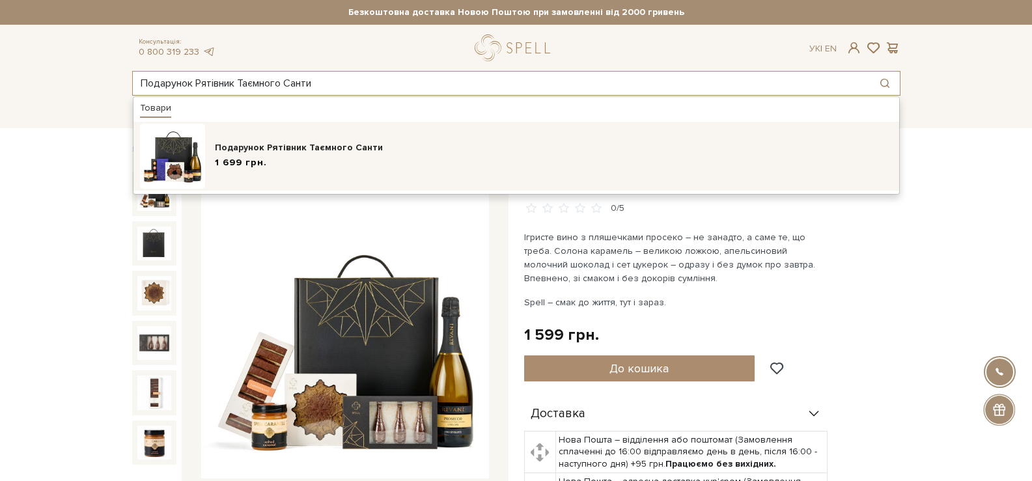
type input "Подарунок Рятівник Таємного Санти"
click at [434, 150] on div "Подарунок Рятівник Таємного Санти" at bounding box center [554, 147] width 678 height 13
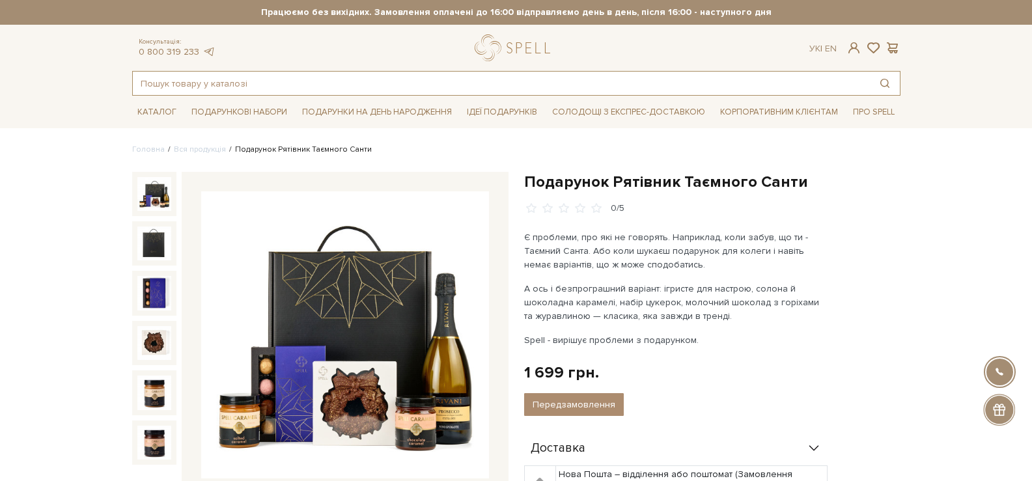
click at [494, 91] on input "text" at bounding box center [501, 83] width 737 height 23
paste input "Подарунок Підсилювач радості"
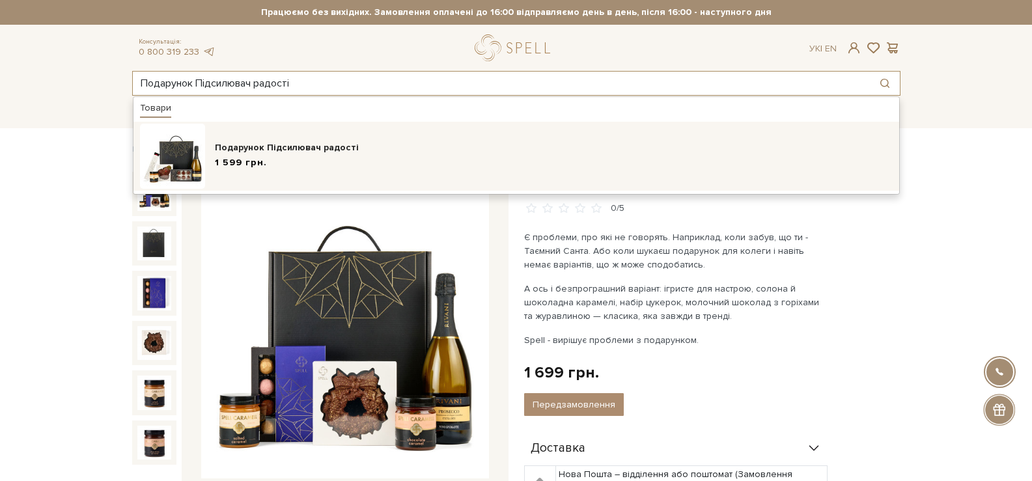
type input "Подарунок Підсилювач радості"
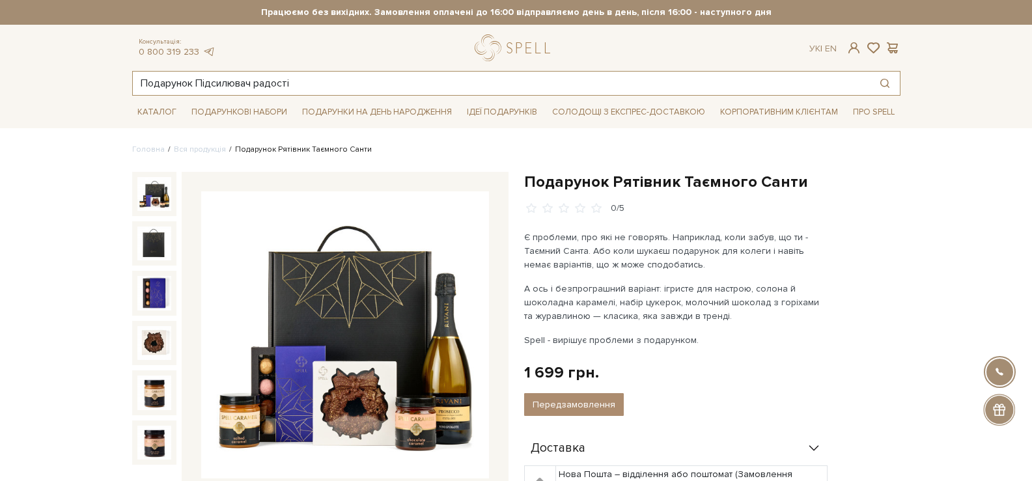
click at [373, 84] on input "Подарунок Підсилювач радості" at bounding box center [501, 83] width 737 height 23
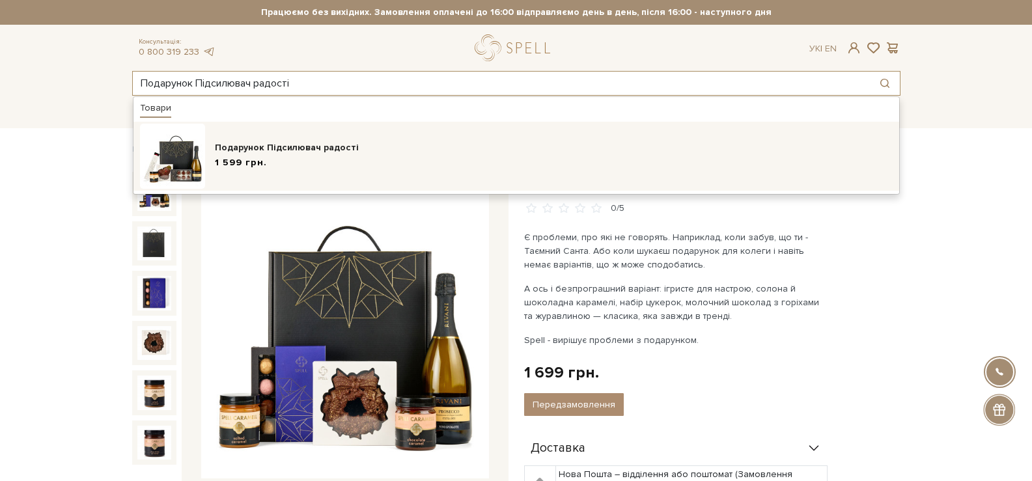
click at [407, 161] on div "1 599 грн." at bounding box center [554, 163] width 678 height 14
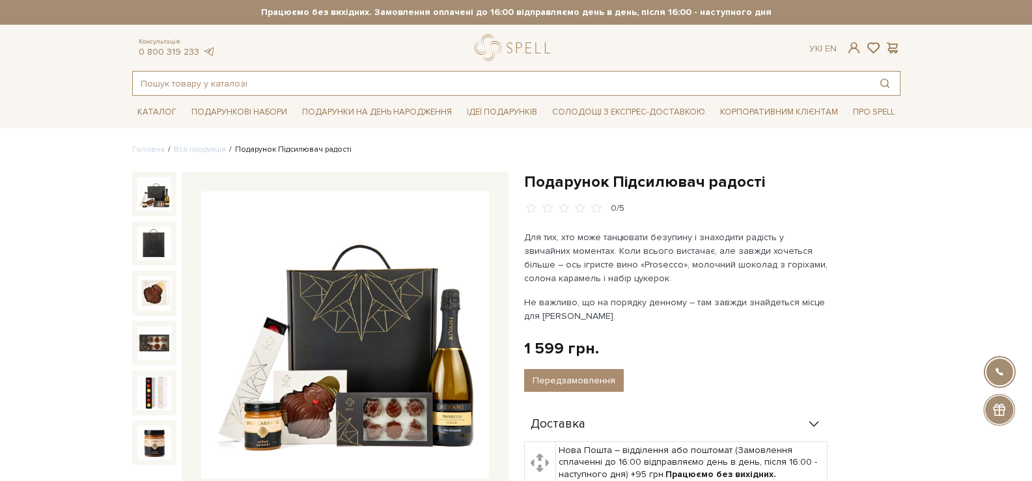
click at [373, 89] on input "text" at bounding box center [501, 83] width 737 height 23
paste input "Подарунок Мерехтіння зірок"
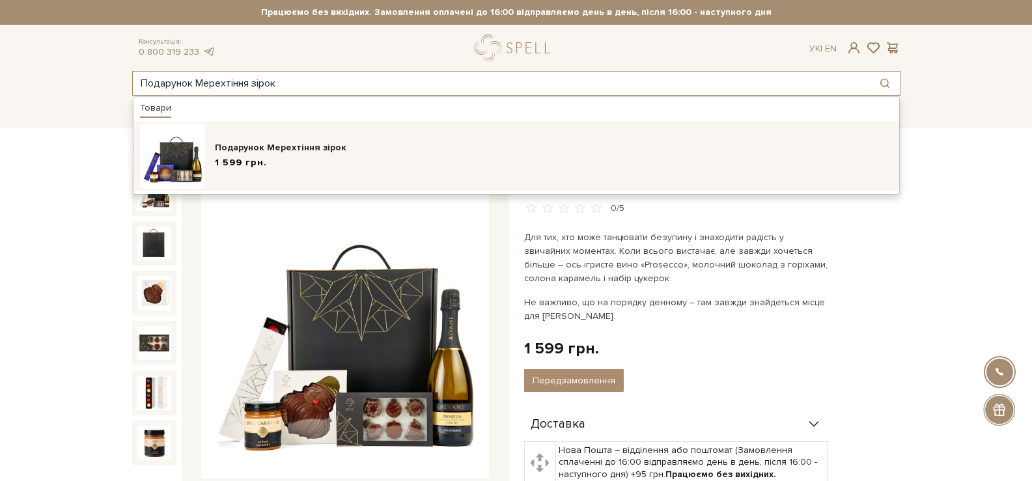
type input "Подарунок Мерехтіння зірок"
click at [341, 170] on div "Подарунок Мерехтіння зірок 1 599 грн." at bounding box center [554, 156] width 678 height 31
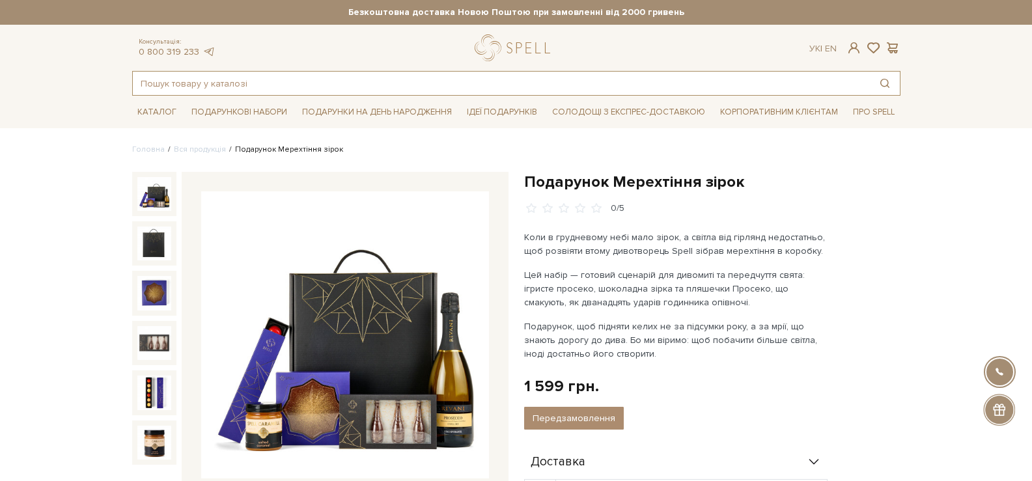
click at [450, 78] on input "text" at bounding box center [501, 83] width 737 height 23
paste input "Подарунок Аромат свята"
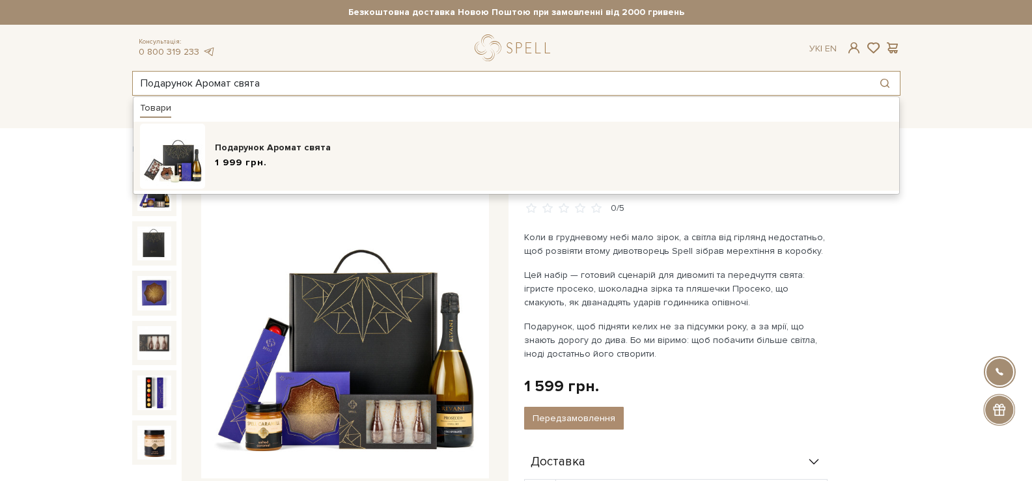
type input "Подарунок Аромат свята"
click at [420, 147] on div "Подарунок Аромат свята" at bounding box center [554, 147] width 678 height 13
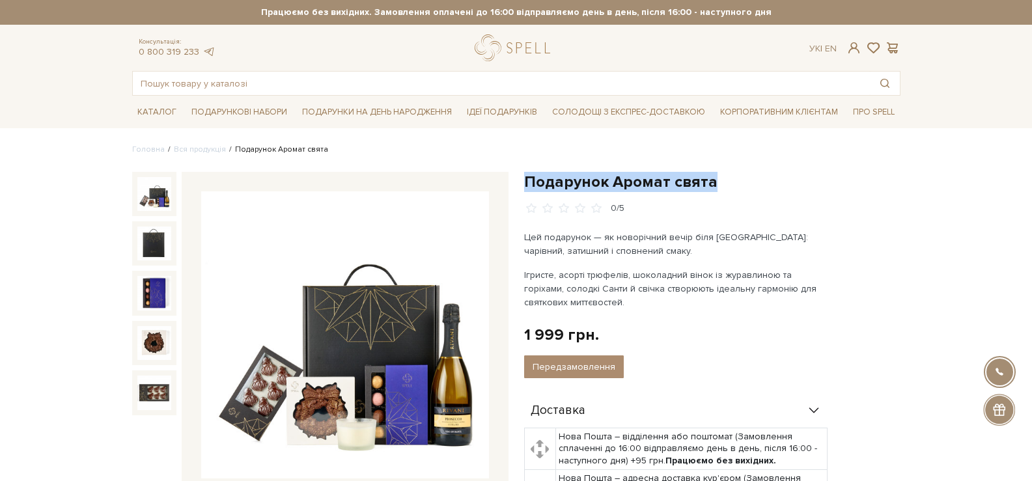
drag, startPoint x: 721, startPoint y: 181, endPoint x: 523, endPoint y: 186, distance: 197.3
click at [524, 186] on h1 "Подарунок Аромат свята" at bounding box center [712, 182] width 376 height 20
copy h1 "Подарунок Аромат свята"
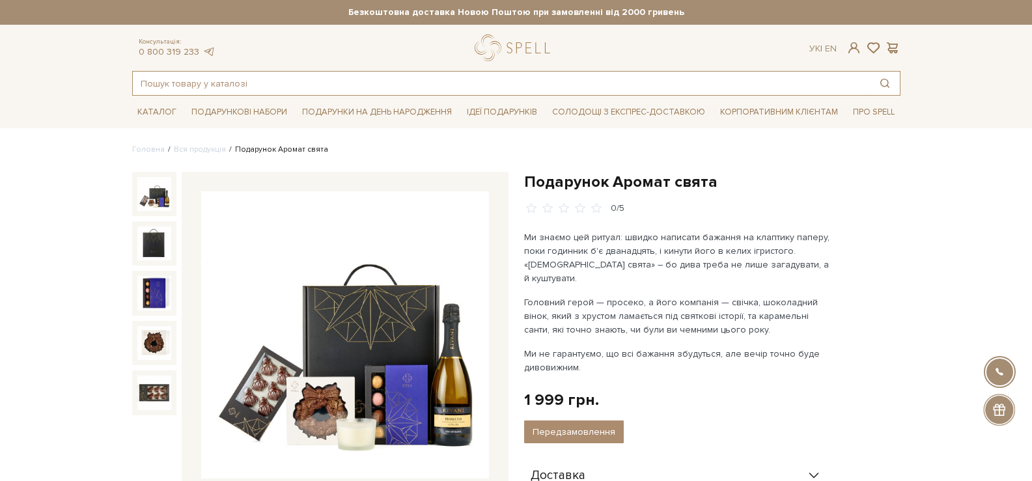
click at [394, 77] on input "text" at bounding box center [501, 83] width 737 height 23
paste input "Подарунок Дарувальник сюрпризів"
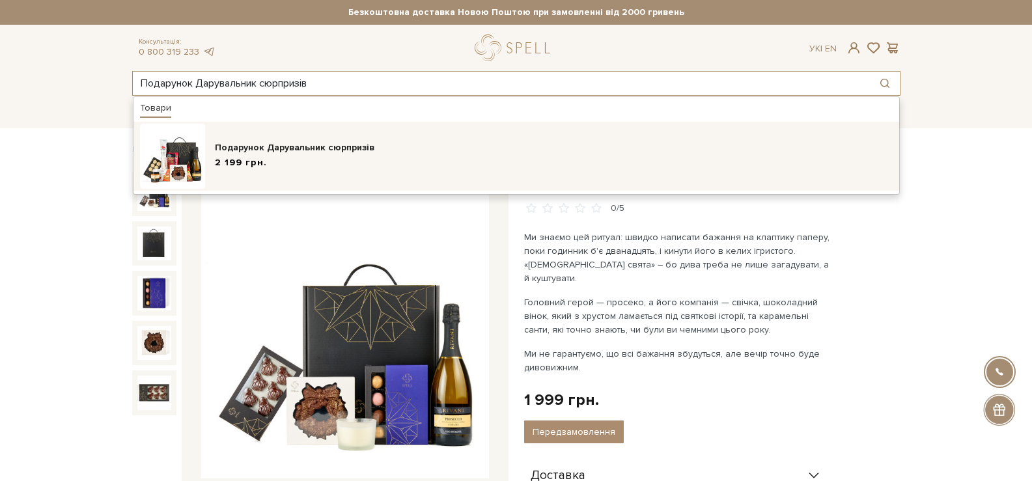
type input "Подарунок Дарувальник сюрпризів"
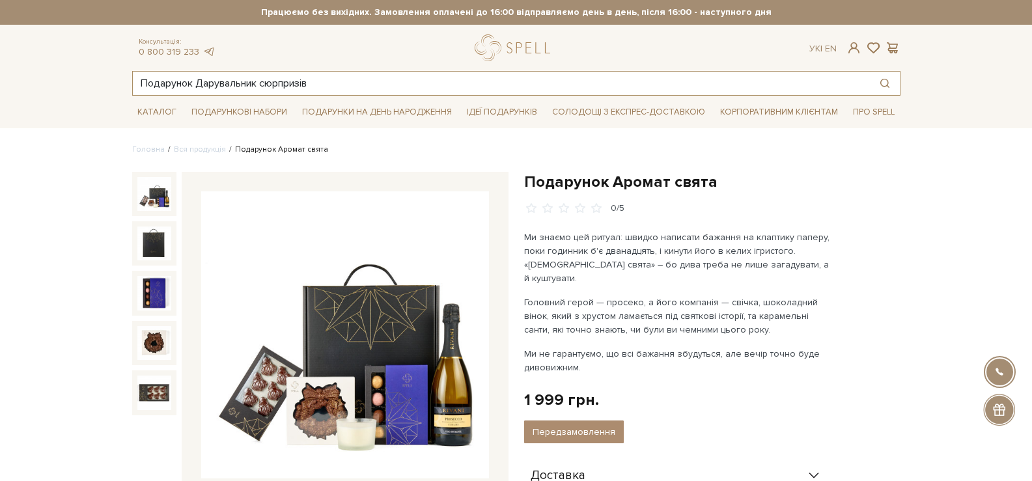
click at [458, 84] on input "Подарунок Дарувальник сюрпризів" at bounding box center [501, 83] width 737 height 23
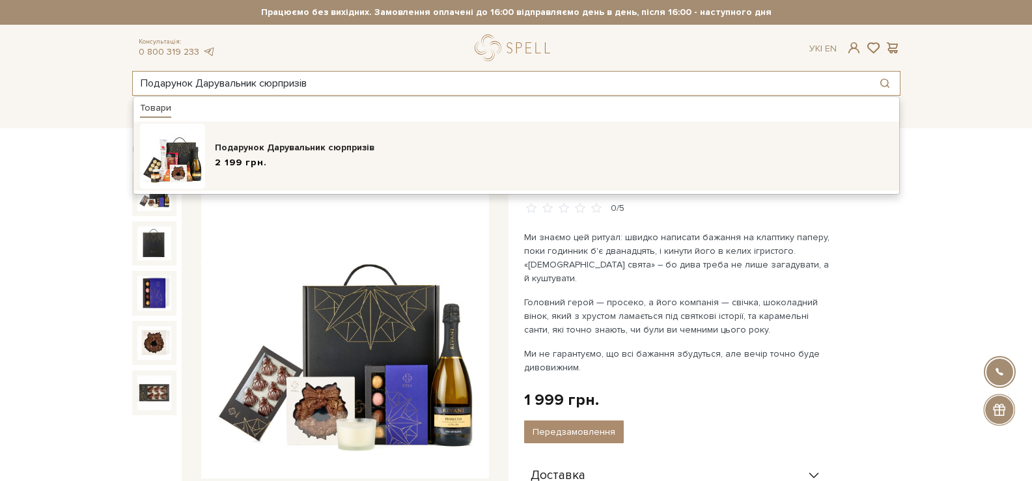
click at [390, 159] on div "2 199 грн." at bounding box center [554, 163] width 678 height 14
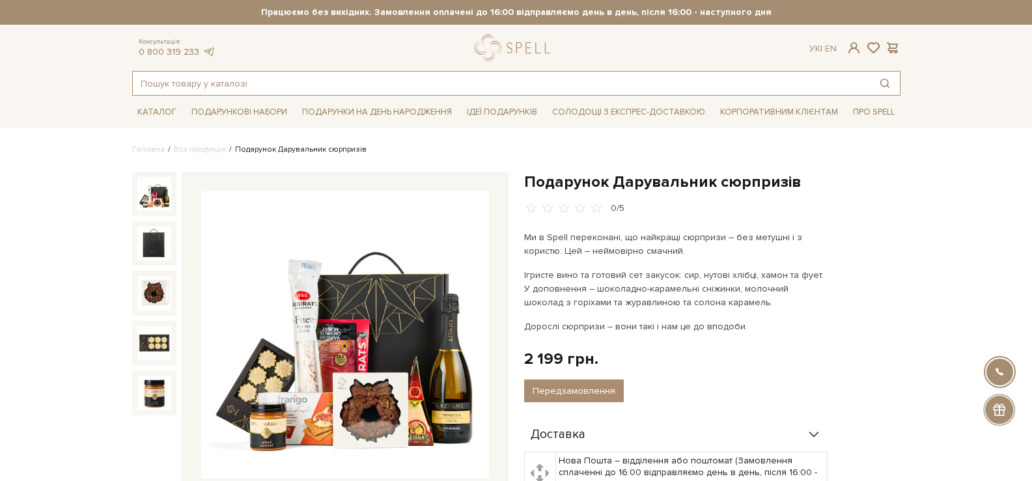
click at [502, 87] on input "text" at bounding box center [501, 83] width 737 height 23
paste input "Подарунок Агент спільних фото"
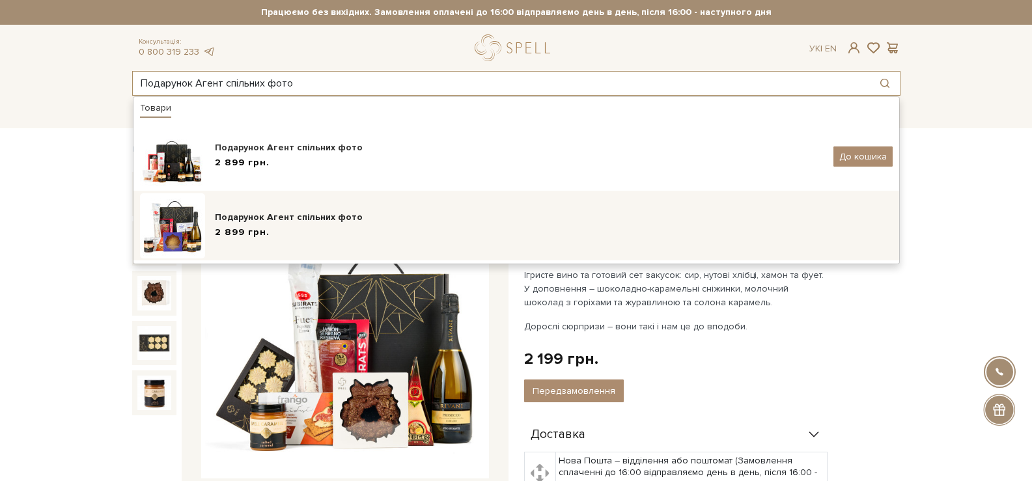
type input "Подарунок Агент спільних фото"
click at [338, 211] on div "Подарунок Агент спільних фото" at bounding box center [554, 217] width 678 height 13
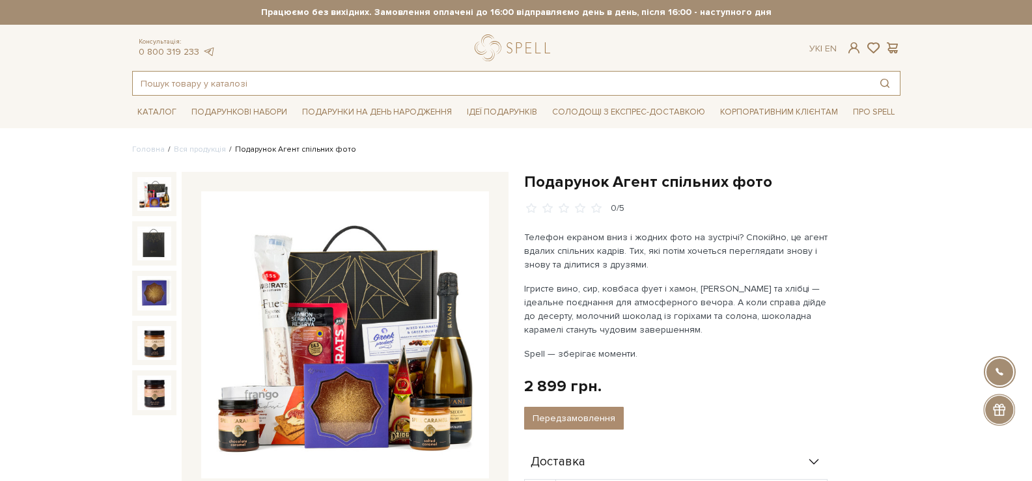
click at [312, 79] on input "text" at bounding box center [501, 83] width 737 height 23
paste input "Набір Подаруй натхнення"
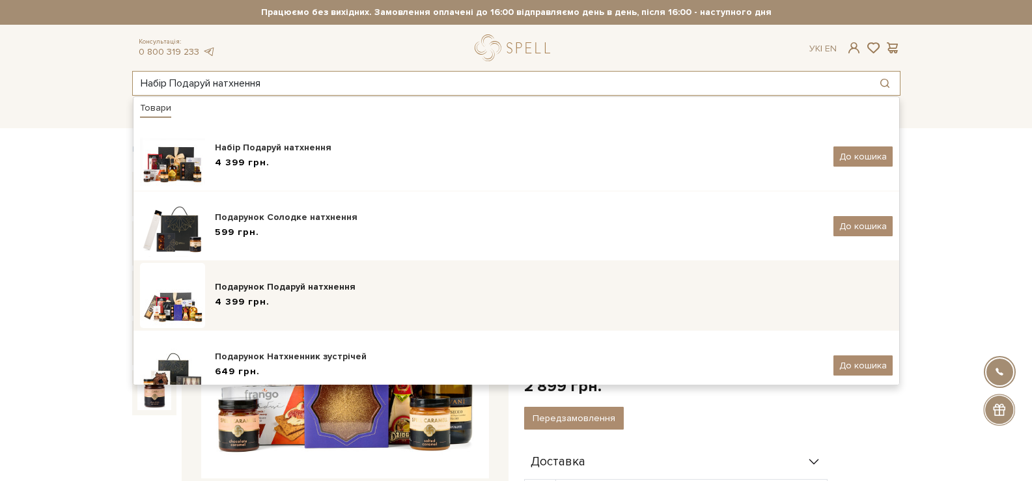
type input "Набір Подаруй натхнення"
click at [360, 304] on div "4 399 грн." at bounding box center [554, 302] width 678 height 14
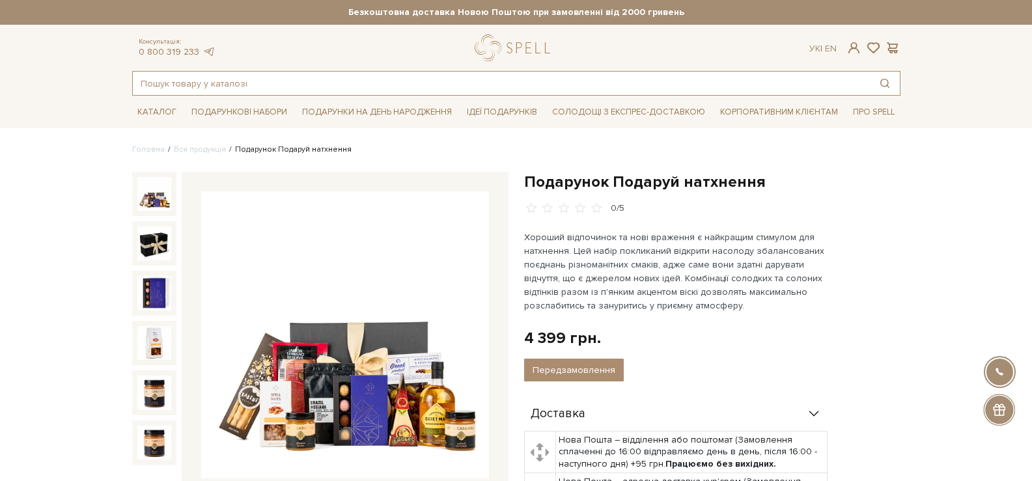
click at [449, 93] on input "text" at bounding box center [501, 83] width 737 height 23
paste input "Подарунок «Свято без правил»"
type input "Подарунок «Свято без правил»"
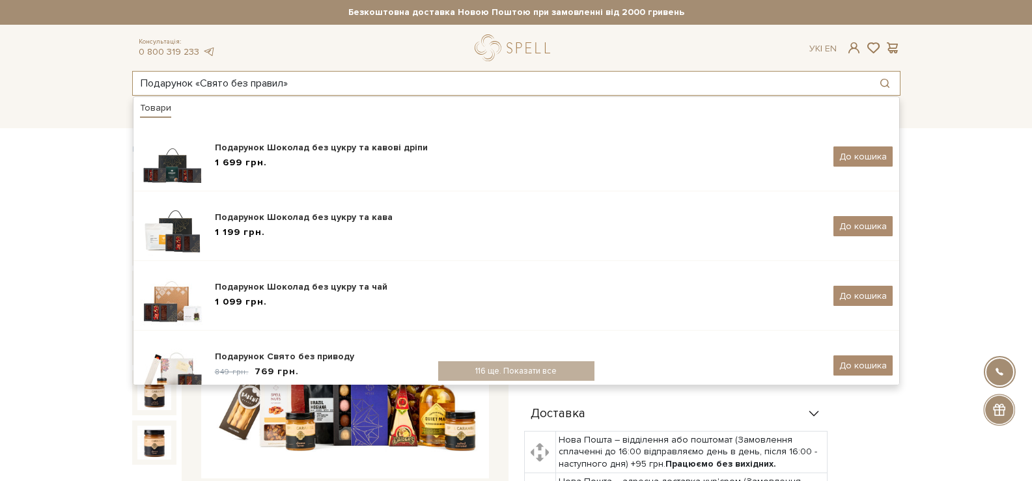
drag, startPoint x: 358, startPoint y: 79, endPoint x: 89, endPoint y: 79, distance: 268.8
click at [89, 79] on header "Безкоштовна доставка Новою Поштою при замовленні від 2000 гривень Працюємо без …" at bounding box center [516, 48] width 1032 height 96
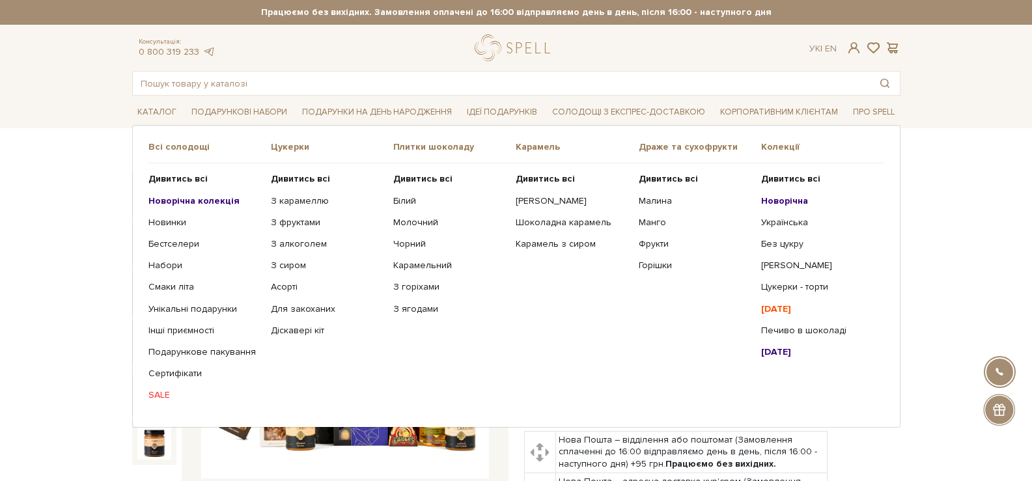
click at [790, 200] on b "Новорічна" at bounding box center [784, 200] width 47 height 11
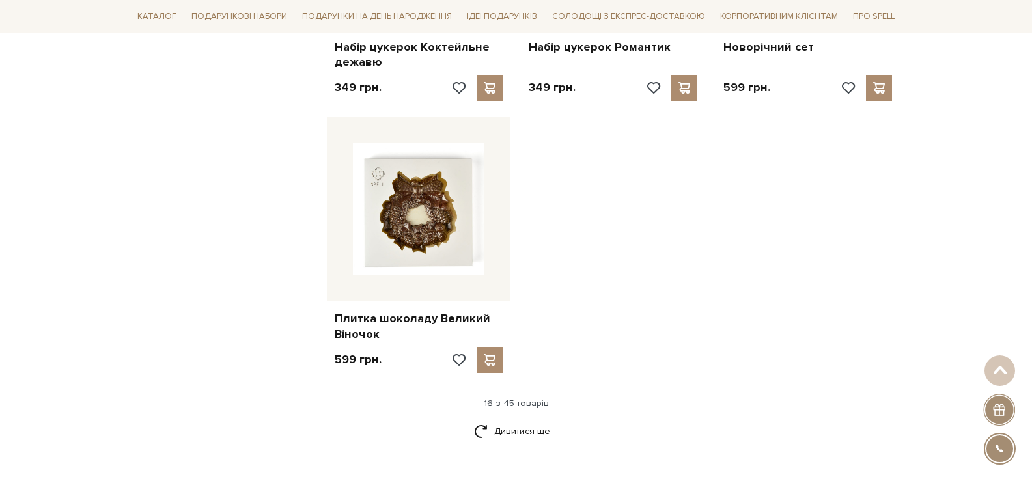
scroll to position [1627, 0]
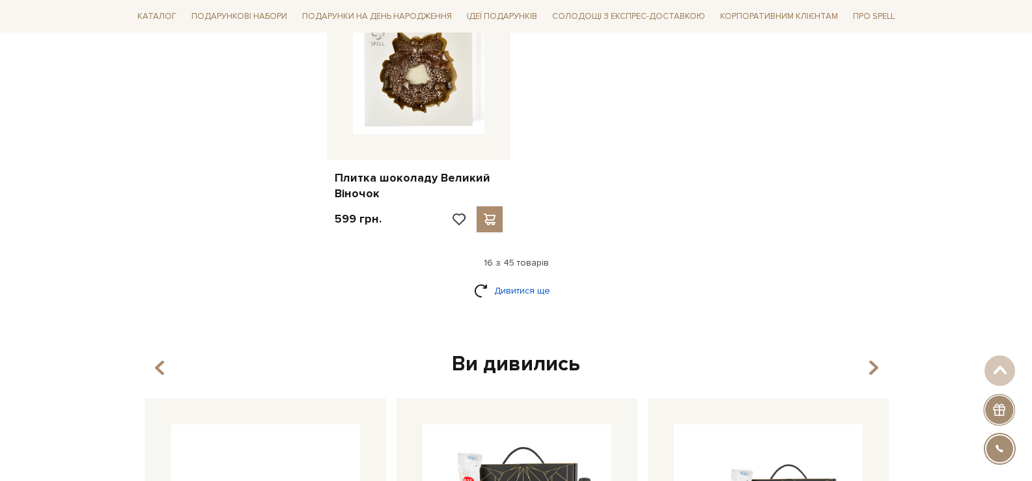
click at [523, 288] on link "Дивитися ще" at bounding box center [516, 290] width 85 height 23
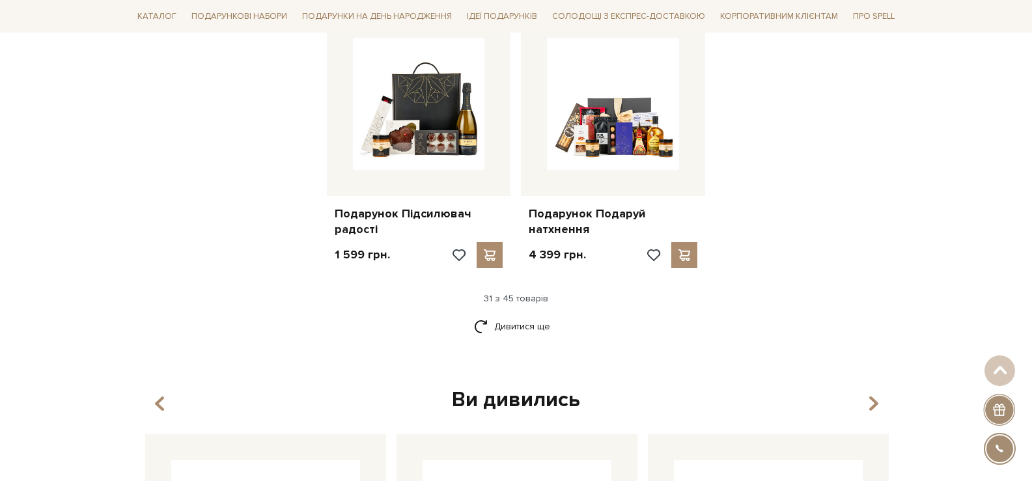
scroll to position [2957, 0]
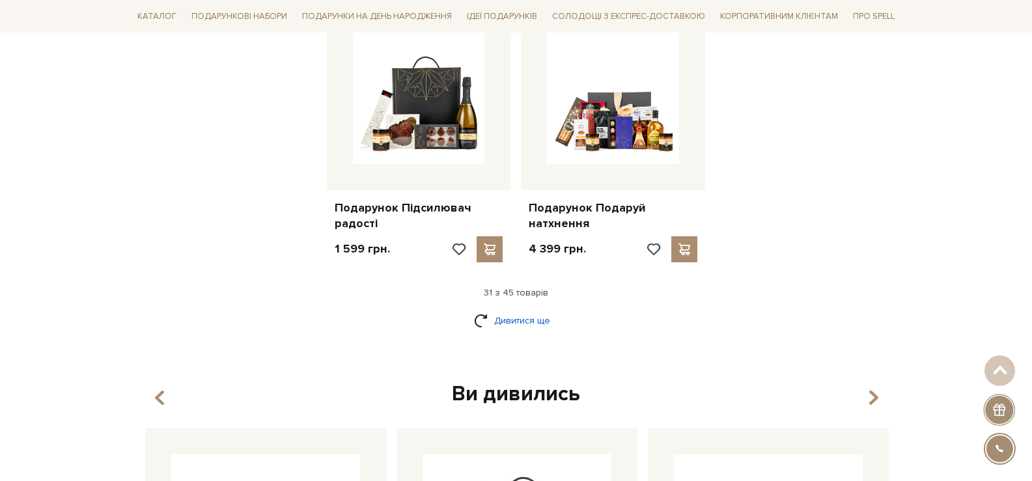
click at [538, 318] on link "Дивитися ще" at bounding box center [516, 320] width 85 height 23
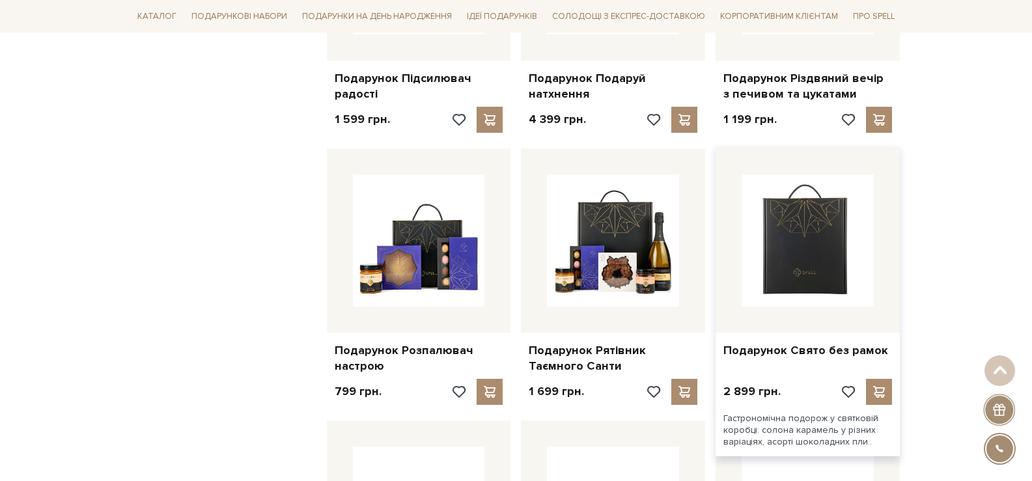
scroll to position [3087, 0]
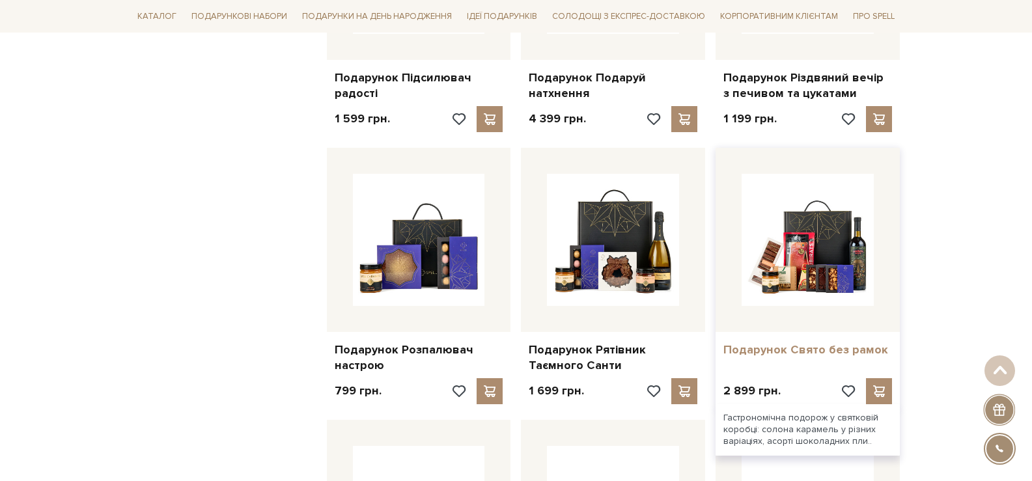
click at [812, 347] on link "Подарунок Свято без рамок" at bounding box center [807, 349] width 169 height 15
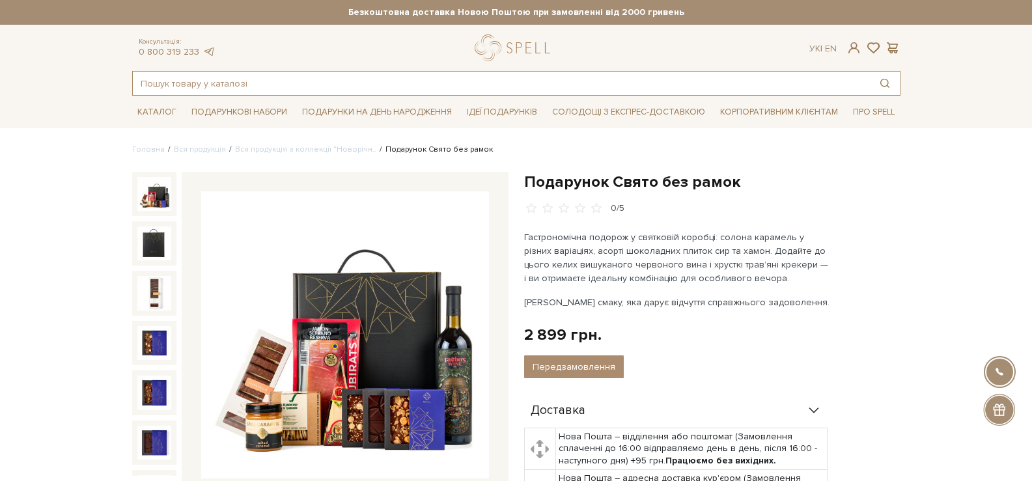
click at [478, 79] on input "text" at bounding box center [501, 83] width 737 height 23
paste input "Подарунок Колекціонер обіймів"
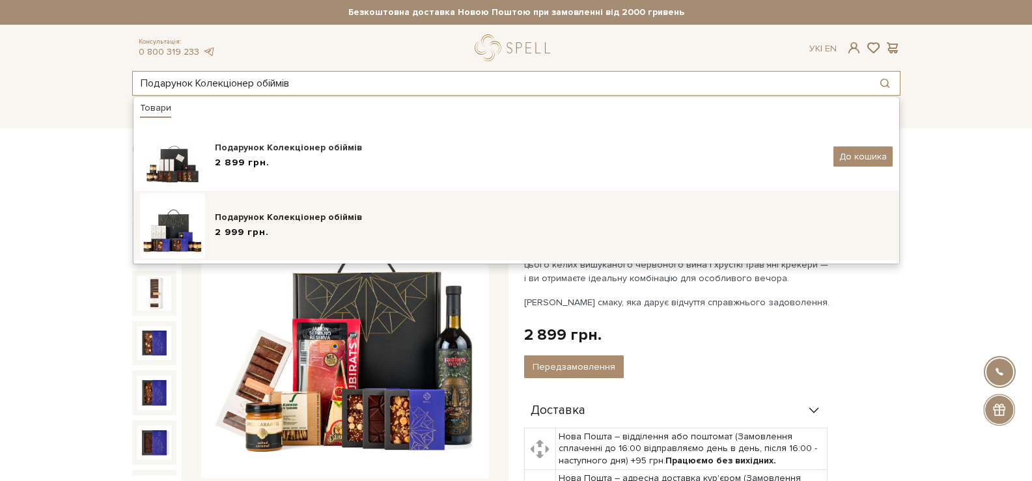
type input "Подарунок Колекціонер обіймів"
click at [322, 201] on div "Подарунок Колекціонер обіймів 2 999 грн." at bounding box center [516, 225] width 752 height 65
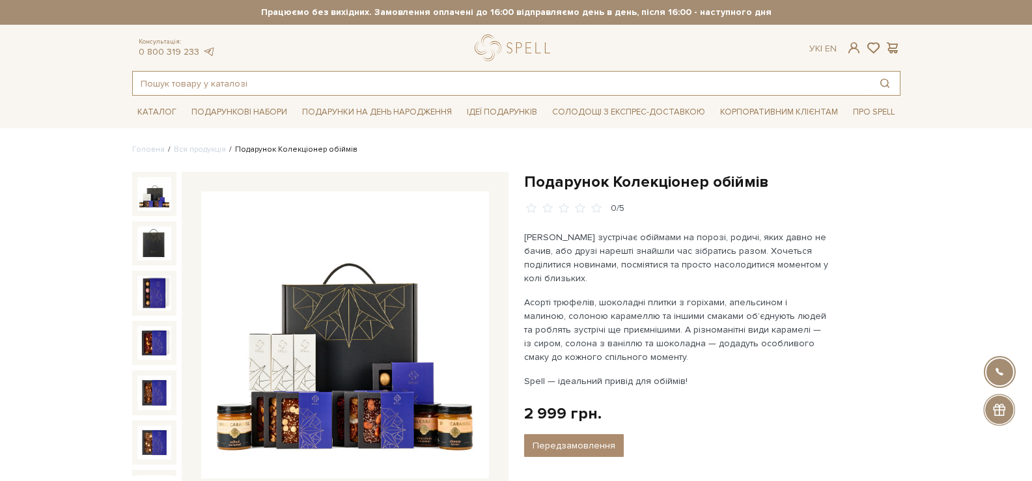
click at [432, 89] on input "text" at bounding box center [501, 83] width 737 height 23
paste input "Подарунок Співавтор спогадів"
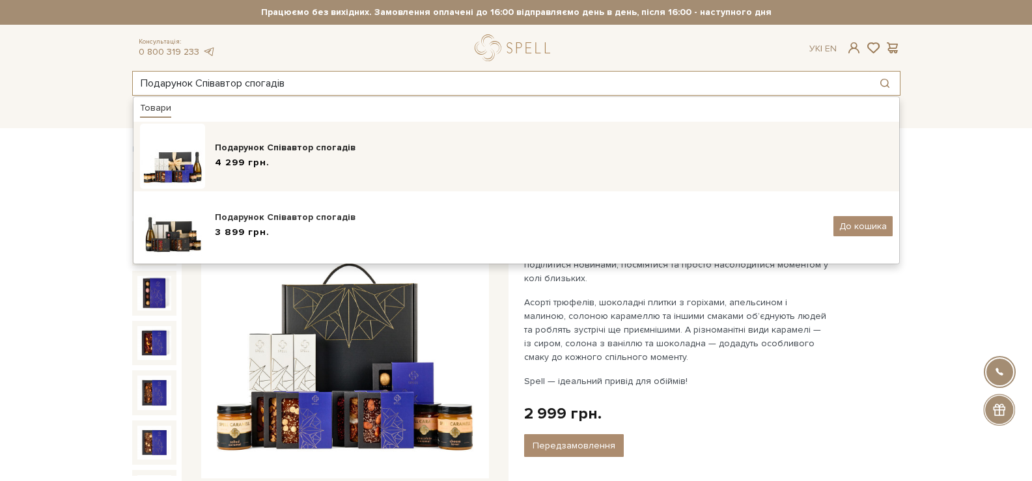
type input "Подарунок Співавтор спогадів"
click at [372, 152] on div "Подарунок Співавтор спогадів" at bounding box center [554, 147] width 678 height 13
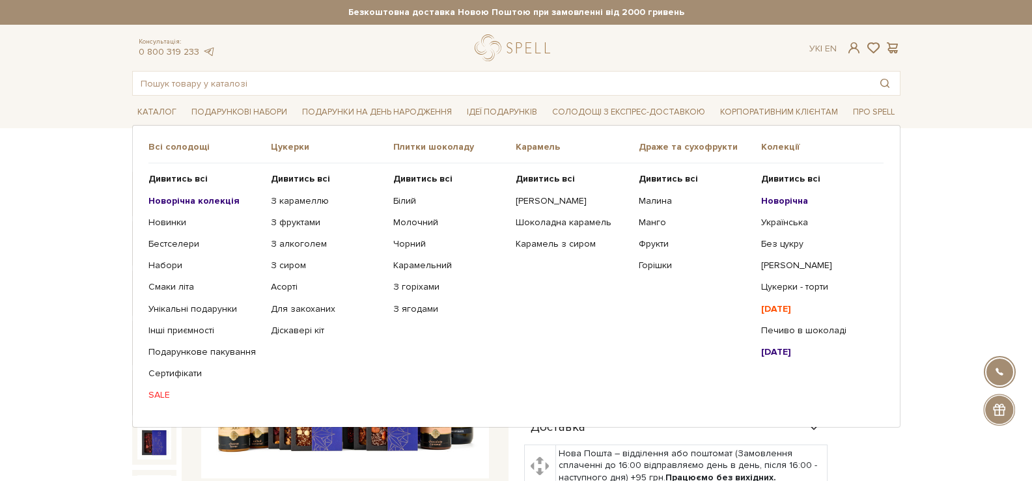
click at [791, 199] on b "Новорічна" at bounding box center [784, 200] width 47 height 11
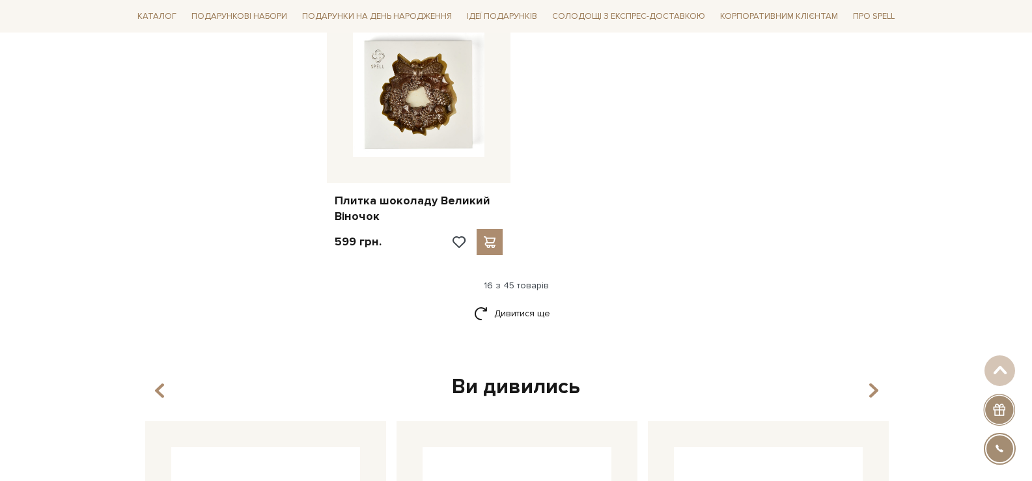
scroll to position [1627, 0]
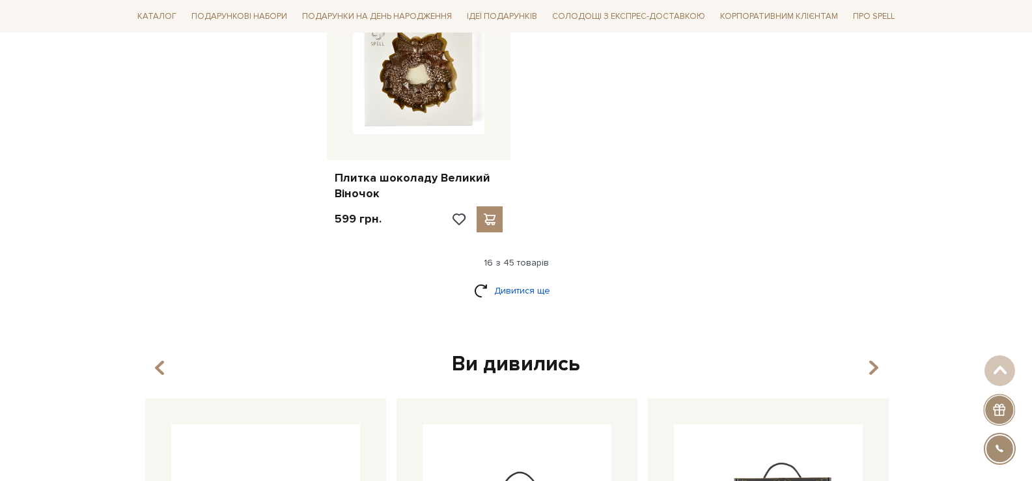
click at [542, 292] on link "Дивитися ще" at bounding box center [516, 290] width 85 height 23
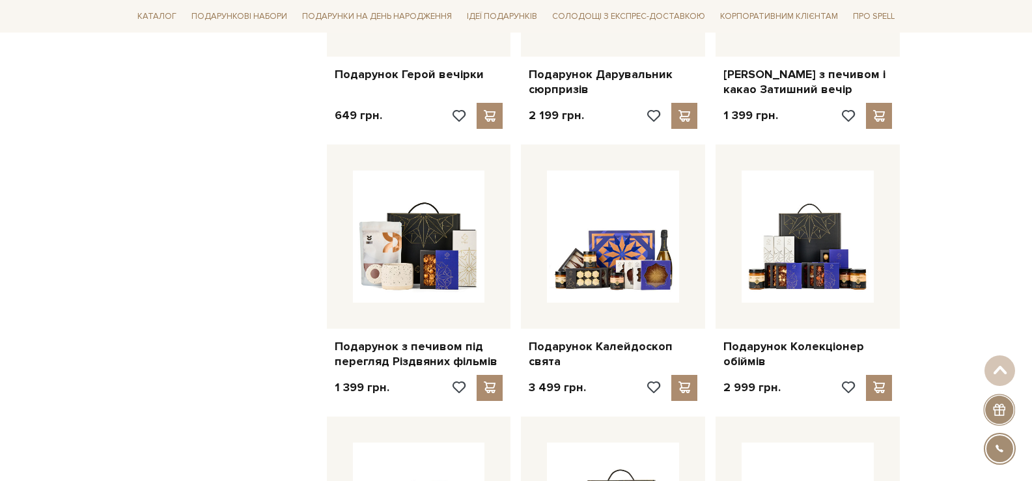
scroll to position [2278, 0]
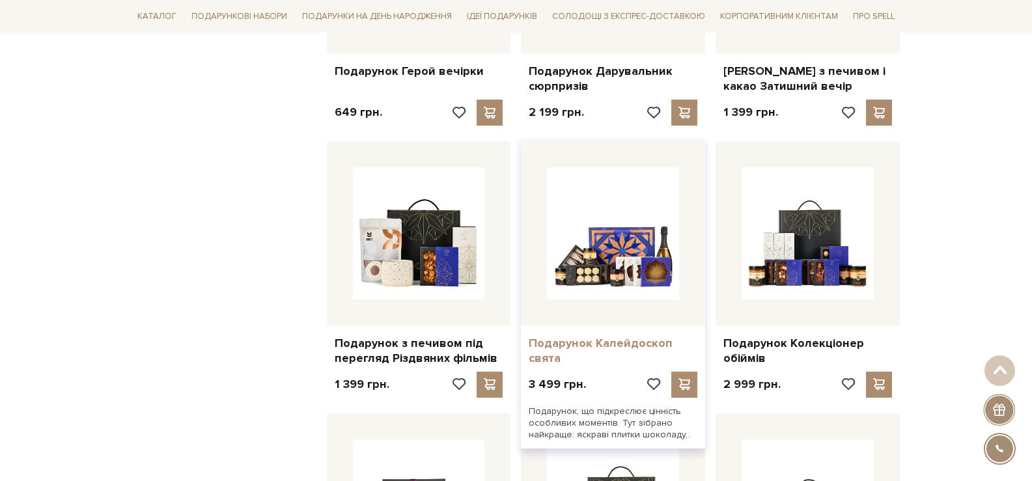
click at [648, 349] on link "Подарунок Калейдоскоп свята" at bounding box center [613, 351] width 169 height 31
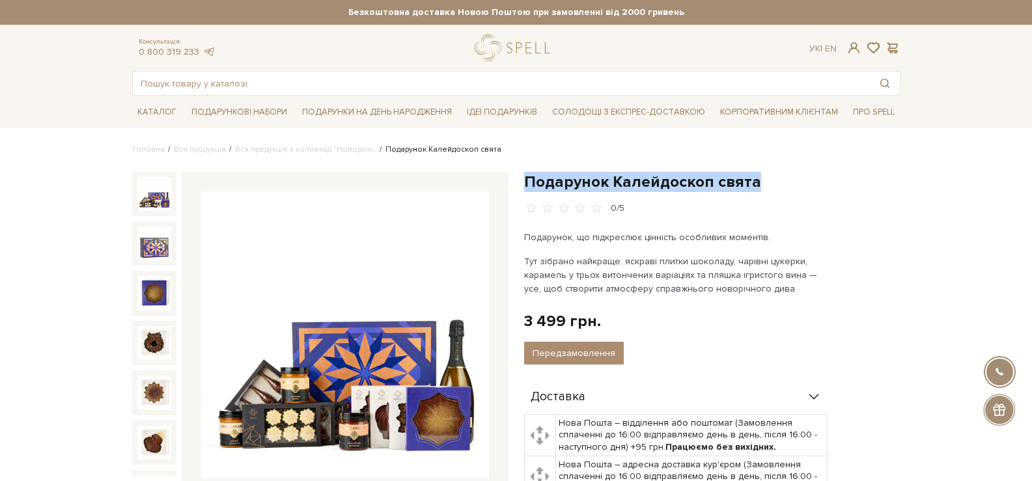
drag, startPoint x: 761, startPoint y: 186, endPoint x: 508, endPoint y: 170, distance: 253.1
click at [527, 188] on h1 "Подарунок Калейдоскоп свята" at bounding box center [712, 182] width 376 height 20
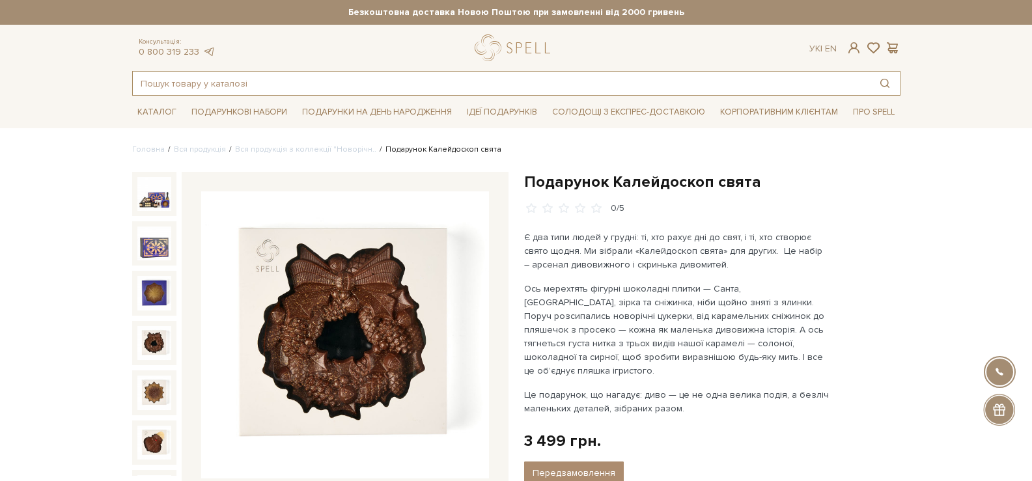
click at [405, 86] on input "text" at bounding box center [501, 83] width 737 height 23
paste input "Подарунок Символи Різдва"
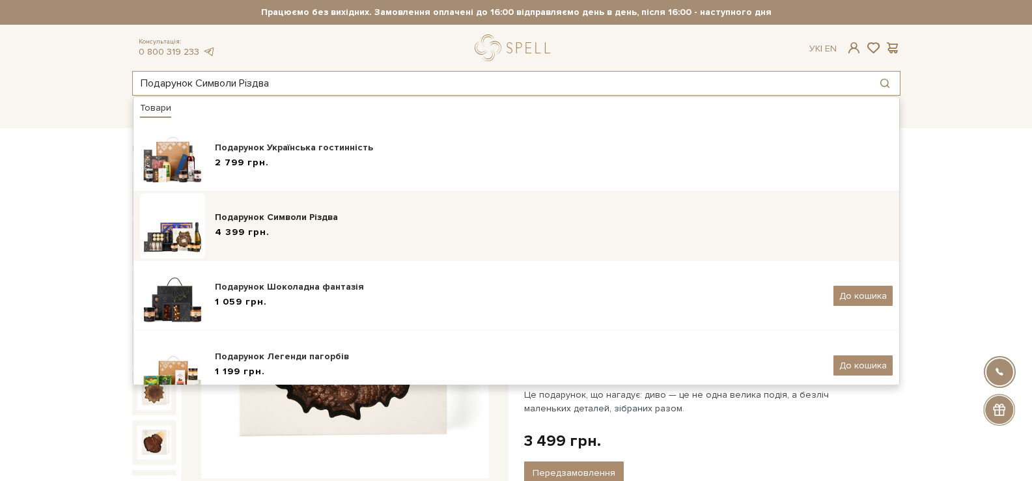
type input "Подарунок Символи Різдва"
click at [343, 221] on div "Подарунок Символи Різдва" at bounding box center [554, 217] width 678 height 13
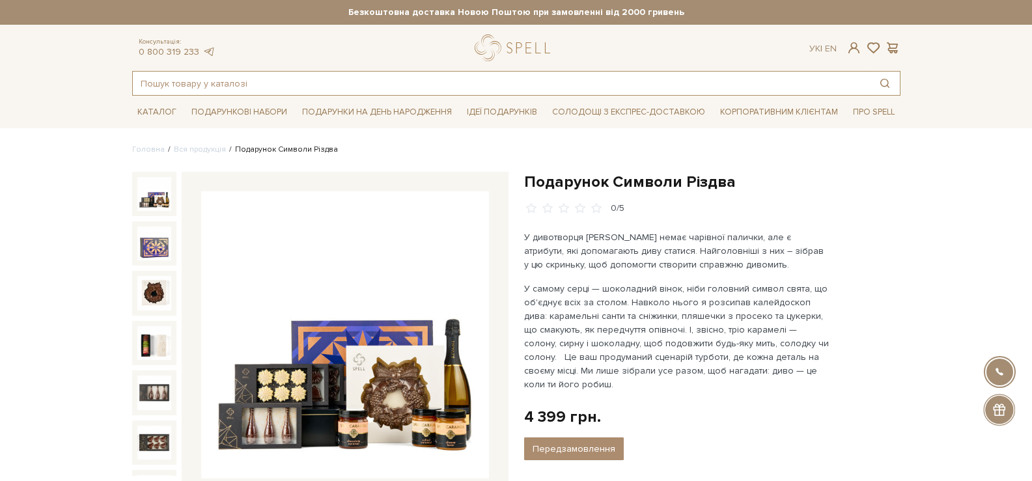
click at [445, 89] on input "text" at bounding box center [501, 83] width 737 height 23
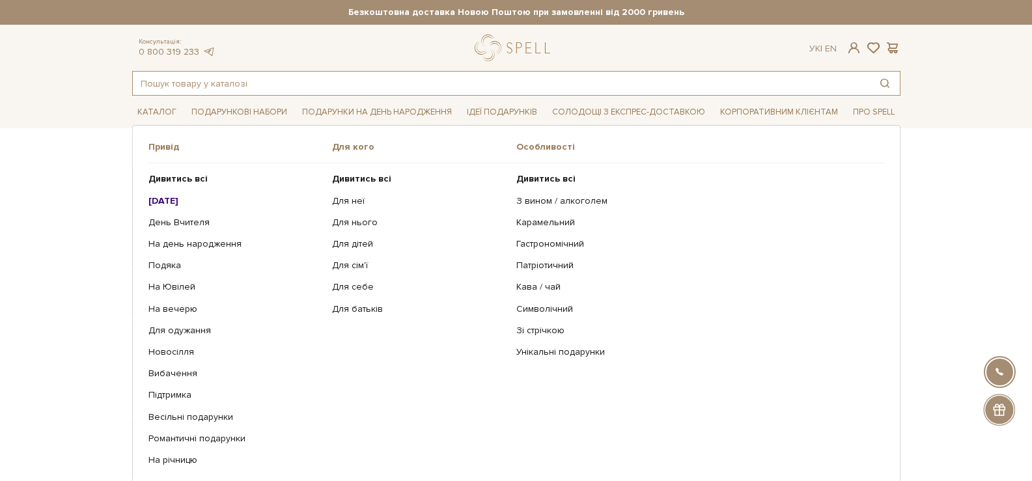
paste input "Набір Колекціонер обіймів (2.0)"
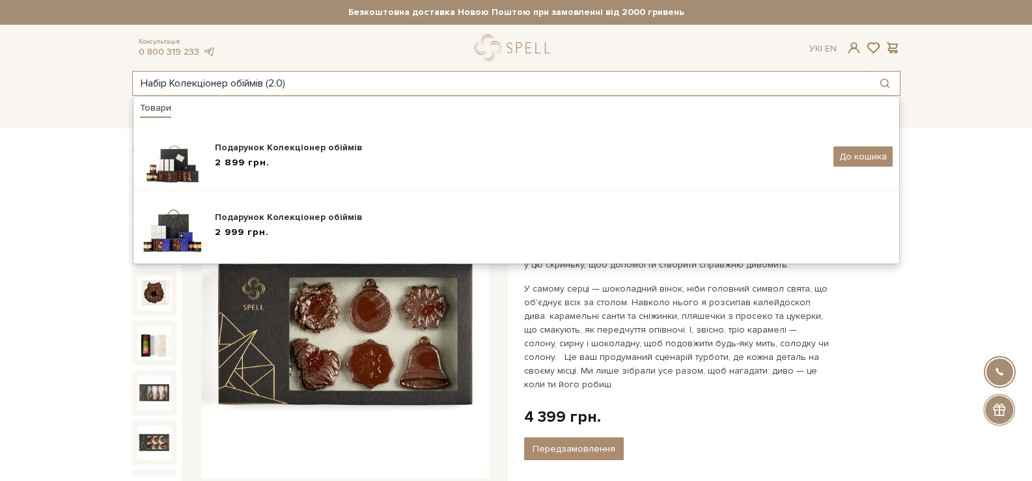
type input "Набір Колекціонер обіймів (2.0)"
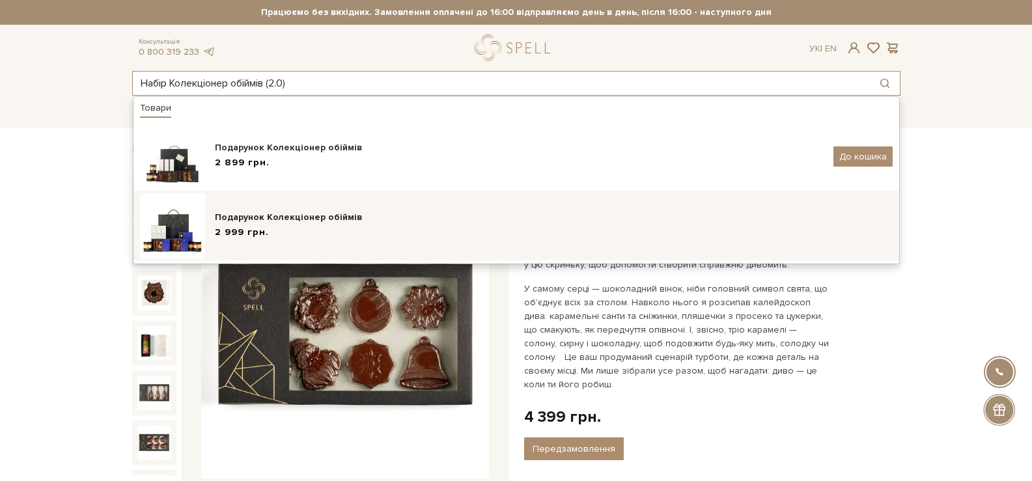
click at [282, 223] on div "Подарунок Колекціонер обіймів" at bounding box center [554, 217] width 678 height 13
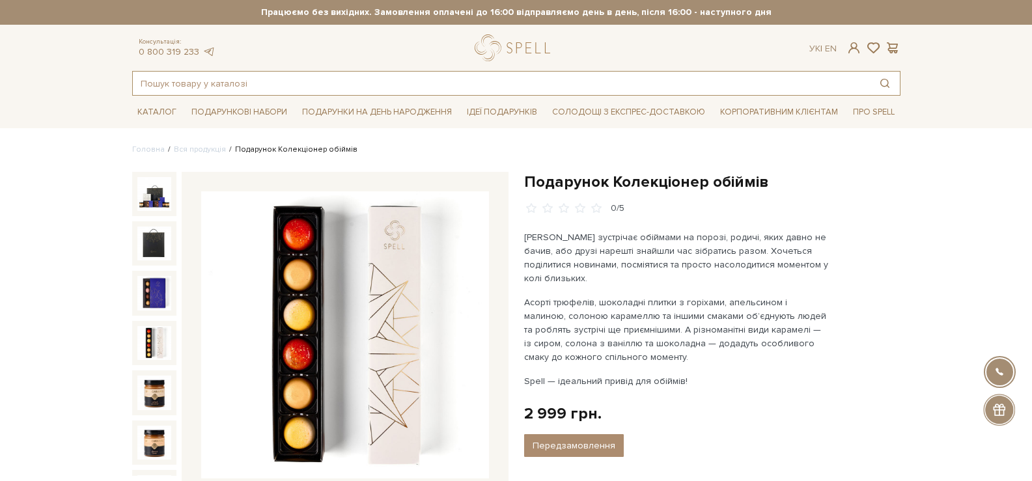
click at [452, 88] on input "text" at bounding box center [501, 83] width 737 height 23
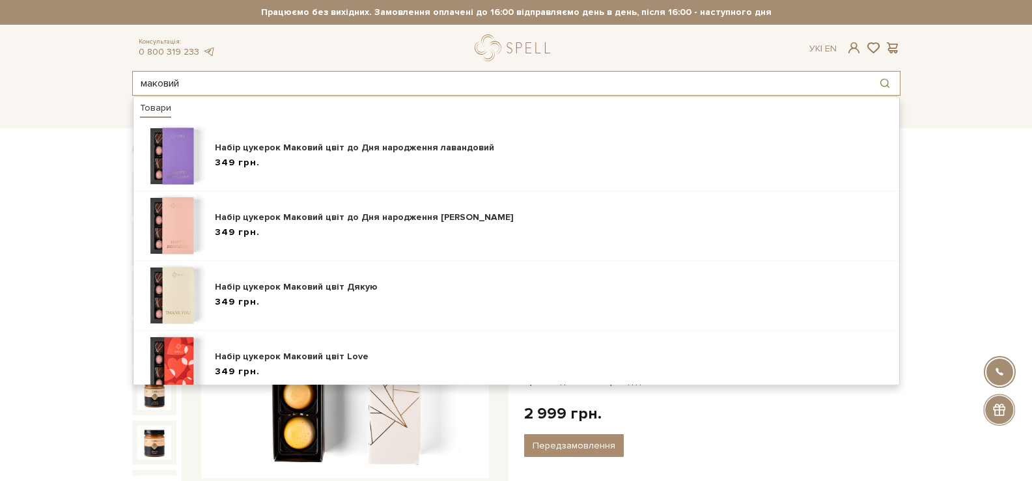
type input "маковий"
click at [782, 417] on div "2 999 грн. Оплата частинами:" at bounding box center [712, 414] width 376 height 20
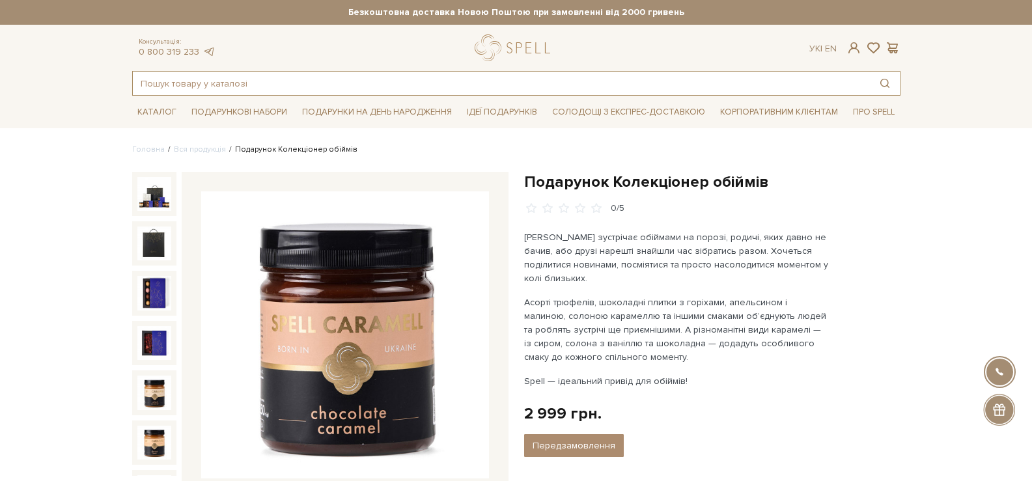
click at [401, 77] on input "text" at bounding box center [501, 83] width 737 height 23
paste input "Набір Співавтор спогадів (2.0)"
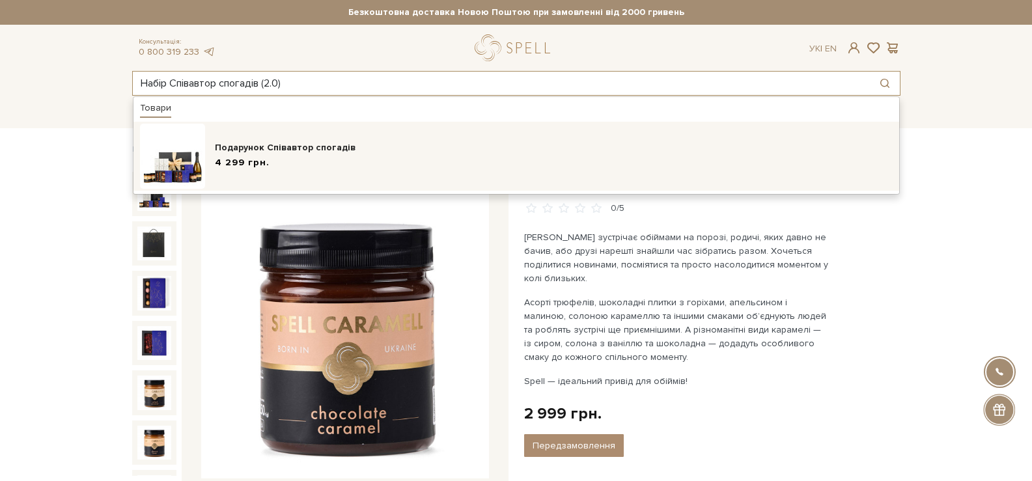
type input "Набір Співавтор спогадів (2.0)"
click at [322, 159] on div "4 299 грн." at bounding box center [554, 163] width 678 height 14
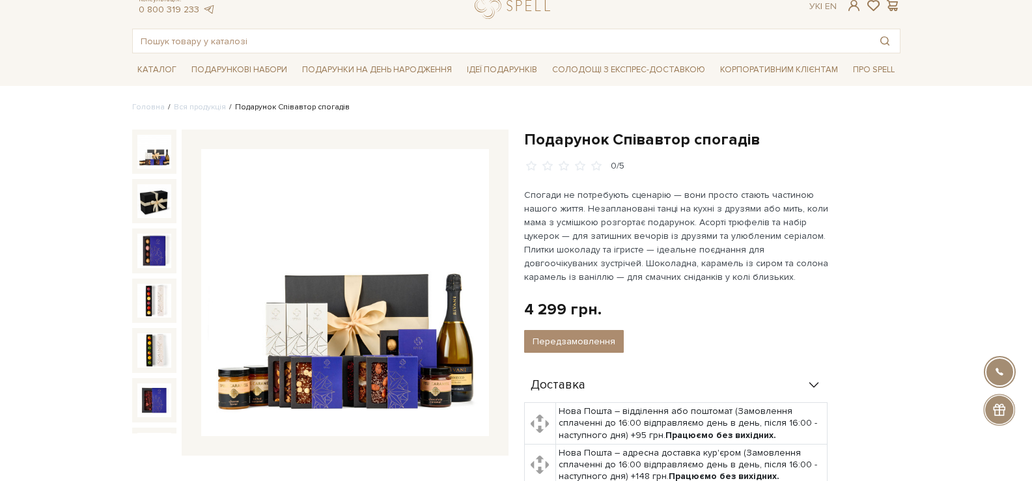
scroll to position [65, 0]
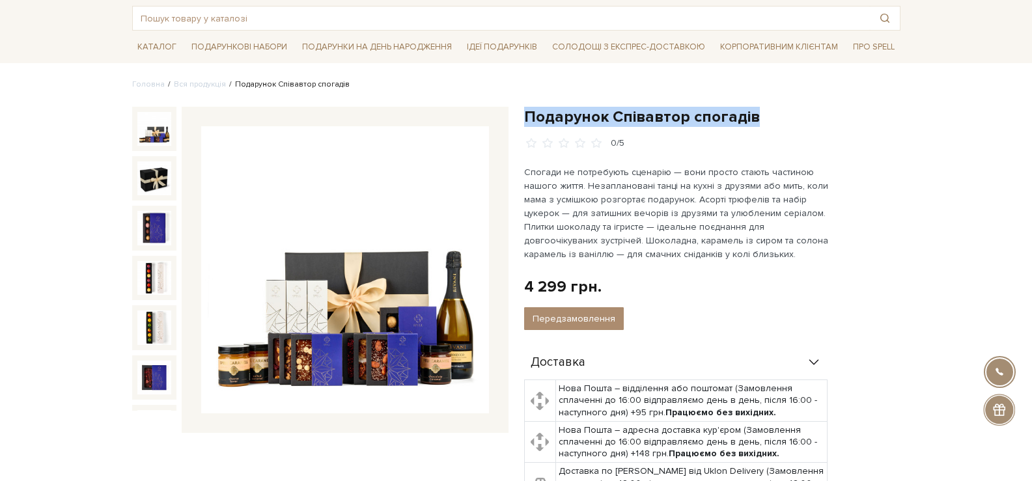
drag, startPoint x: 707, startPoint y: 113, endPoint x: 540, endPoint y: 117, distance: 168.0
click at [530, 113] on h1 "Подарунок Співавтор спогадів" at bounding box center [712, 117] width 376 height 20
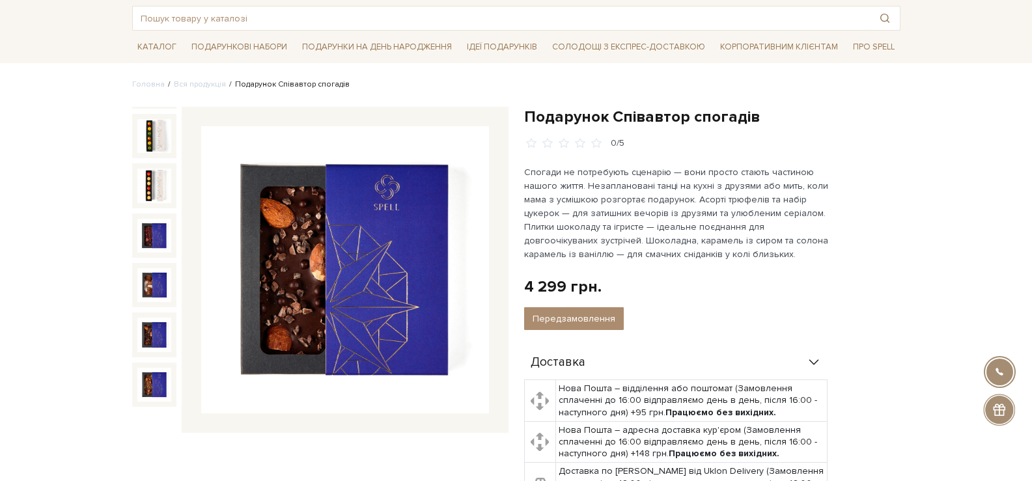
scroll to position [391, 0]
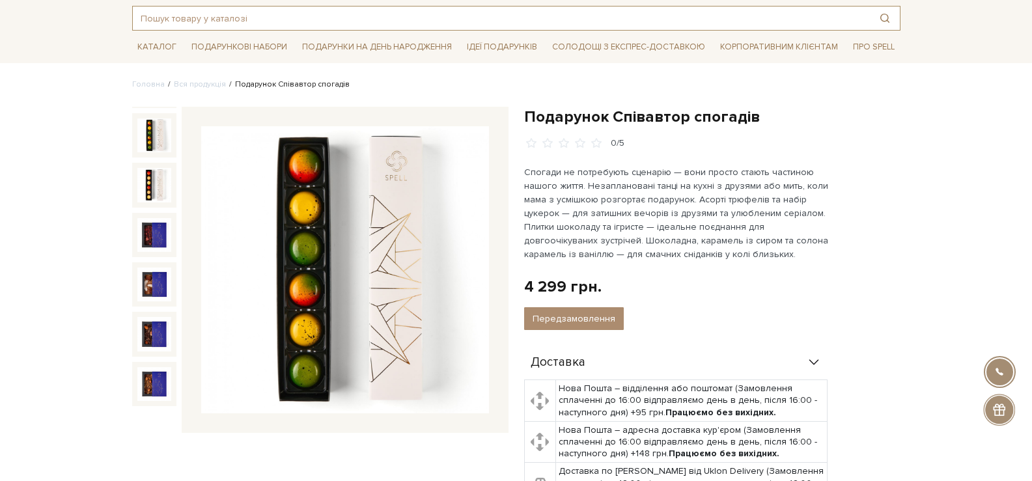
click at [493, 20] on input "text" at bounding box center [501, 18] width 737 height 23
paste input "Набір Символи Різдва"
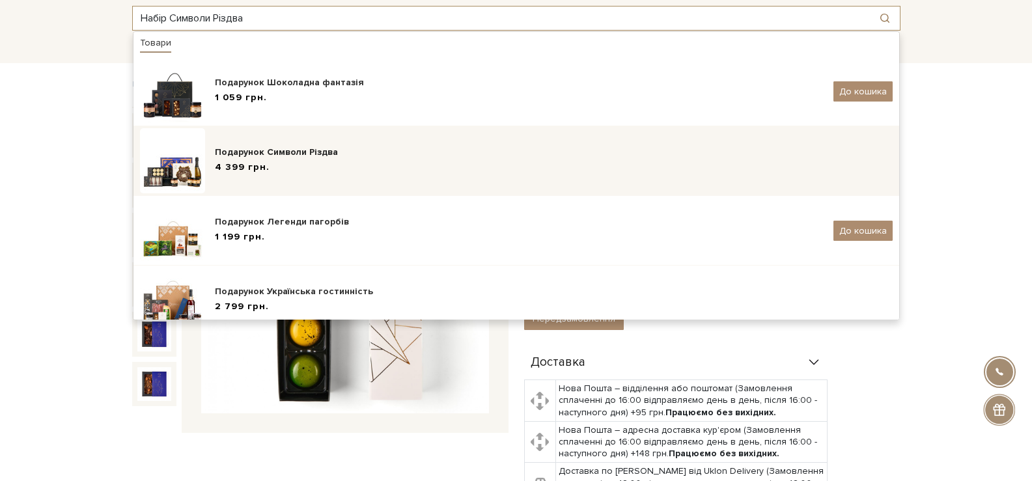
type input "Набір Символи Різдва"
click at [359, 159] on div "Подарунок Символи Різдва 4 399 грн." at bounding box center [554, 161] width 678 height 31
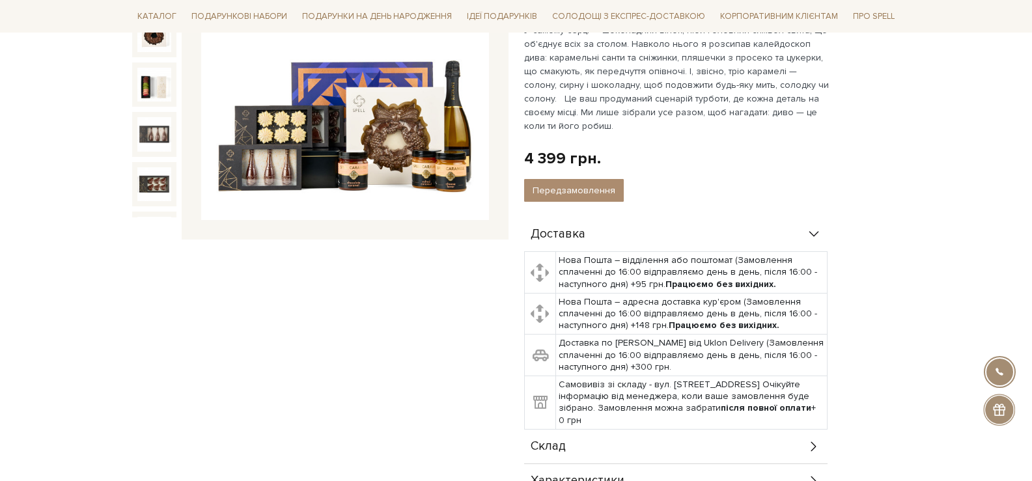
scroll to position [260, 0]
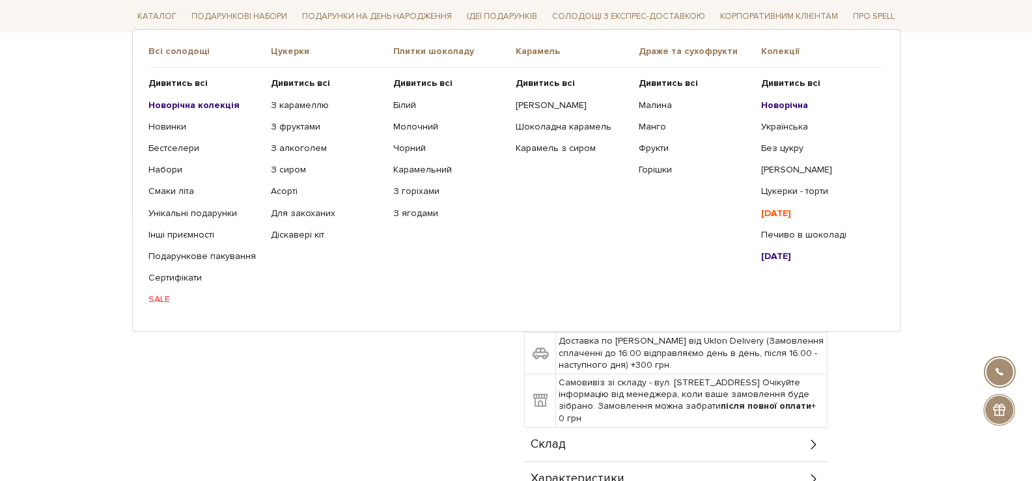
click at [794, 101] on b "Новорічна" at bounding box center [784, 104] width 47 height 11
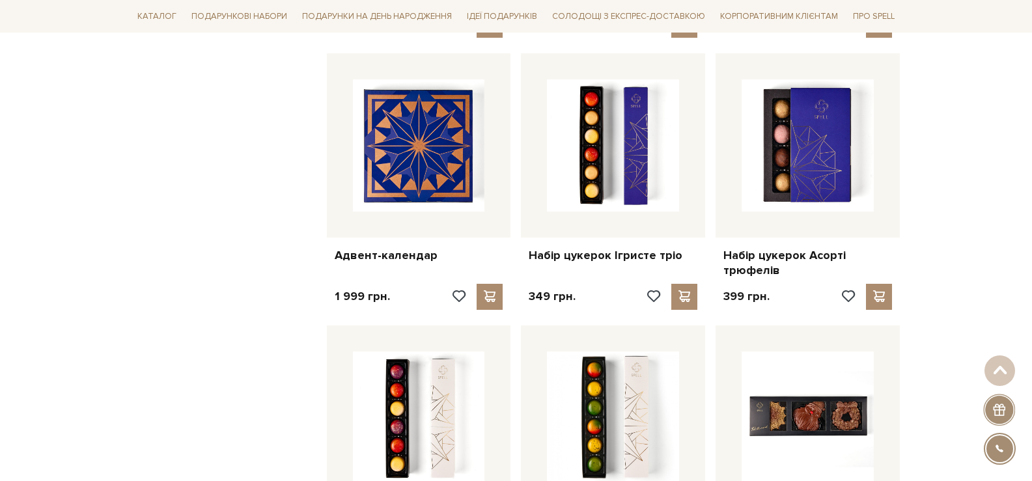
scroll to position [976, 0]
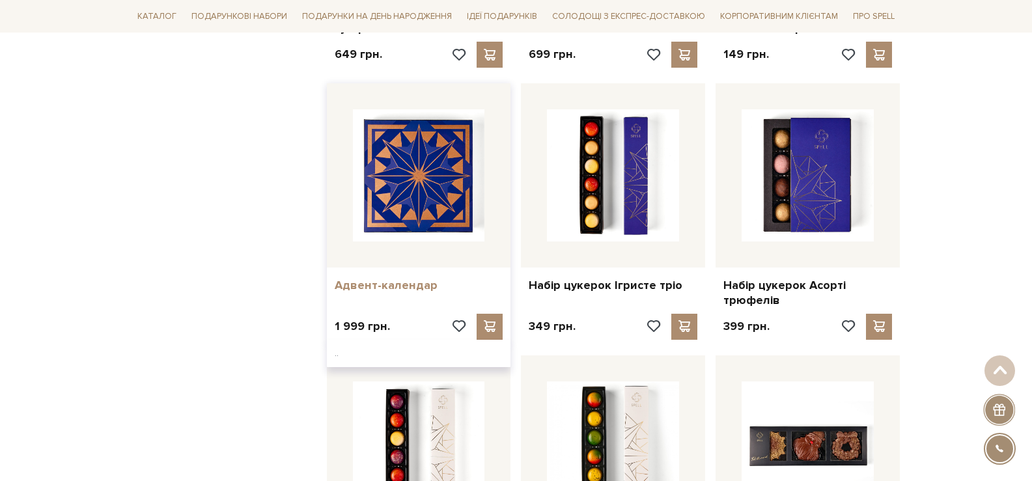
click at [396, 281] on link "Адвент-календар" at bounding box center [419, 285] width 169 height 15
